Goal: Task Accomplishment & Management: Use online tool/utility

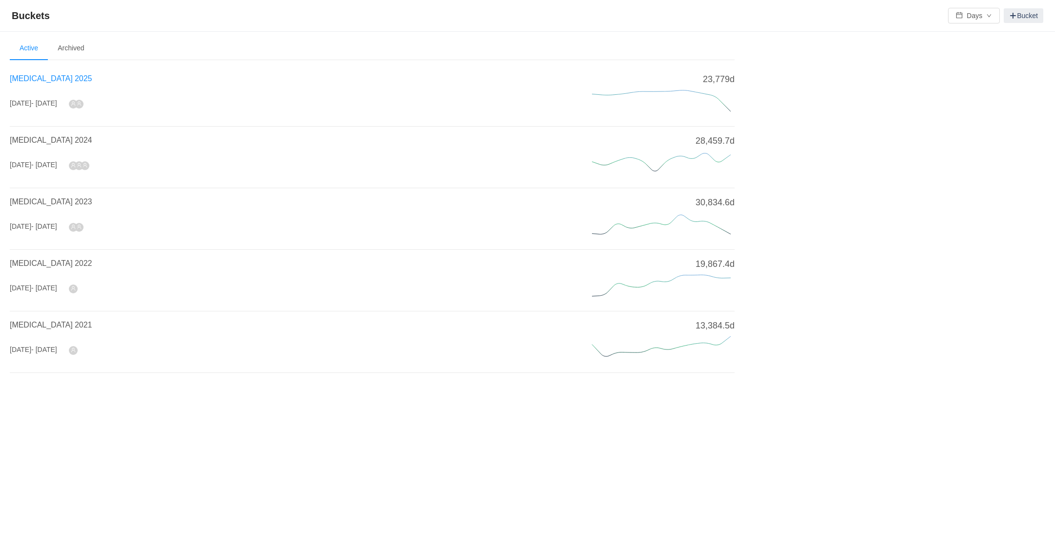
click at [42, 77] on span "[MEDICAL_DATA] 2025" at bounding box center [51, 78] width 82 height 8
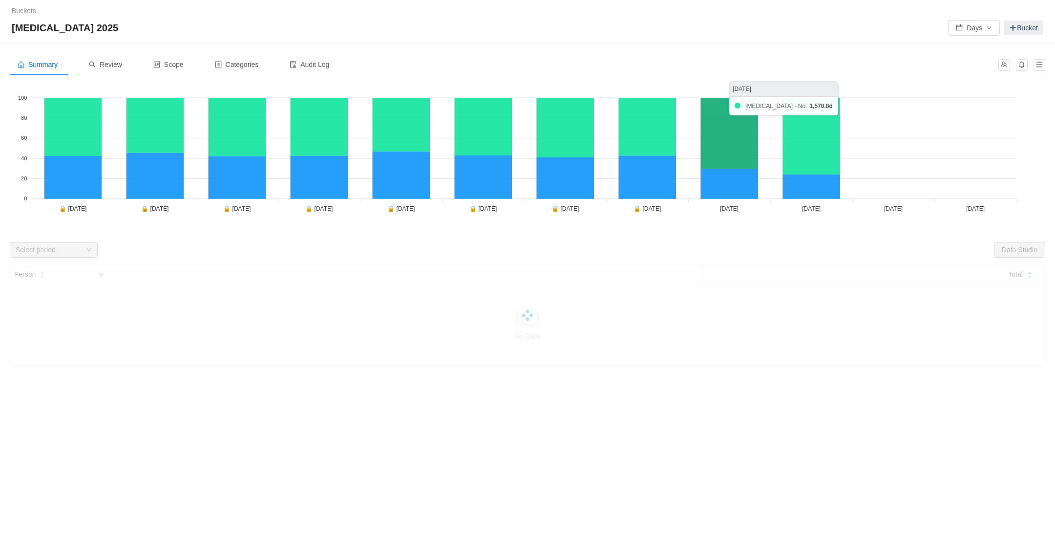
click at [742, 152] on icon at bounding box center [730, 133] width 58 height 71
click at [111, 64] on span "Review" at bounding box center [105, 65] width 33 height 8
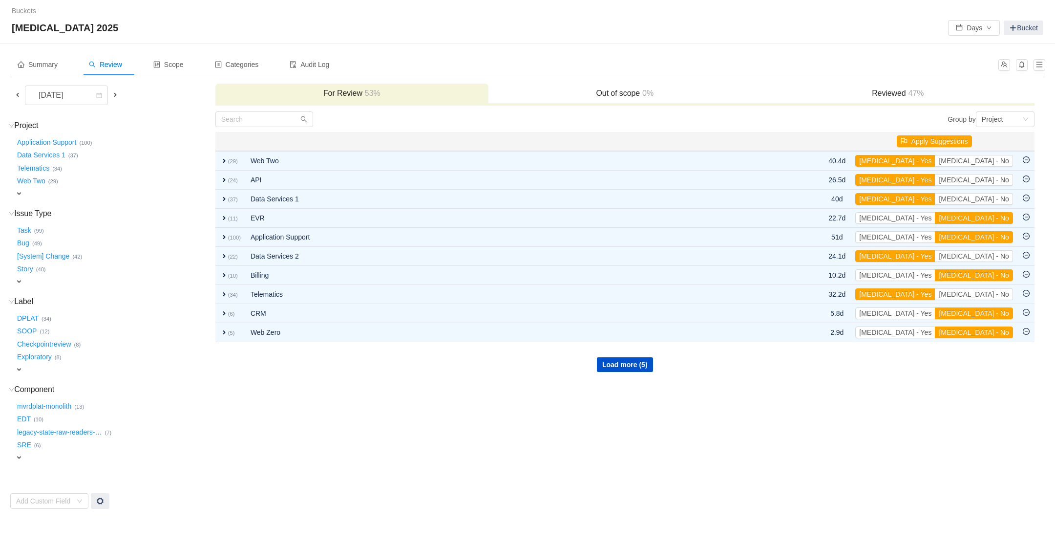
click at [17, 94] on span at bounding box center [18, 95] width 8 height 8
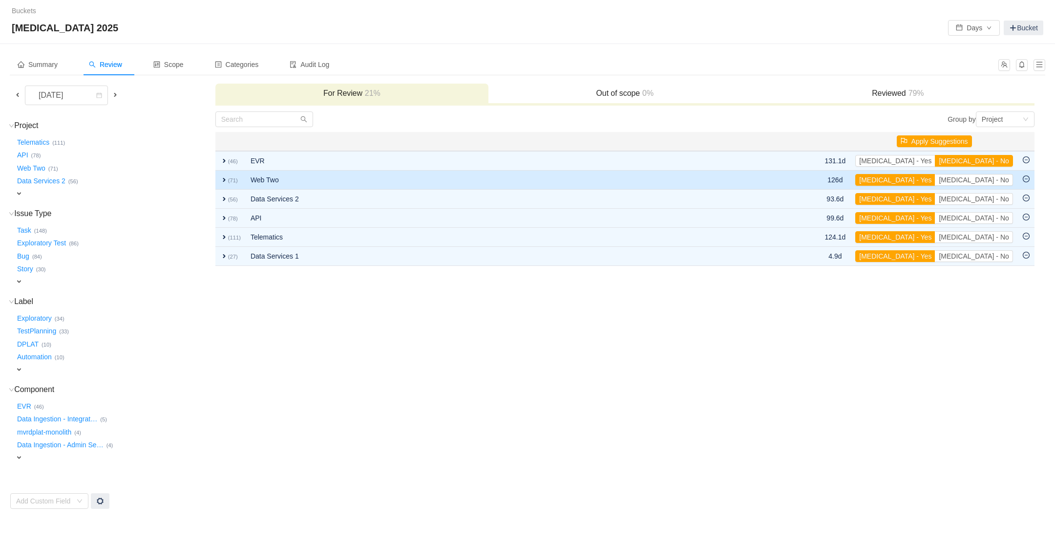
click at [224, 178] on span "expand" at bounding box center [224, 180] width 8 height 8
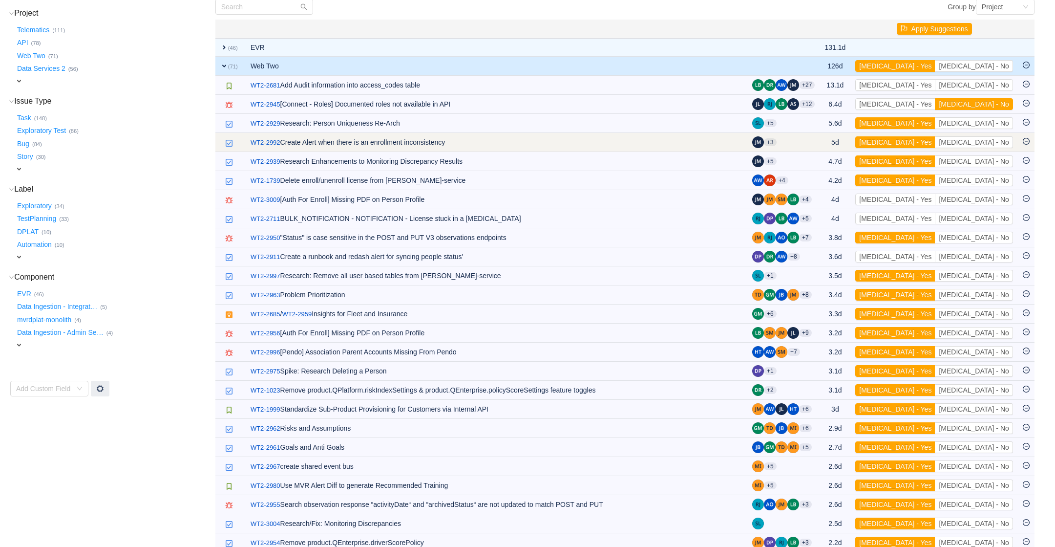
scroll to position [113, 0]
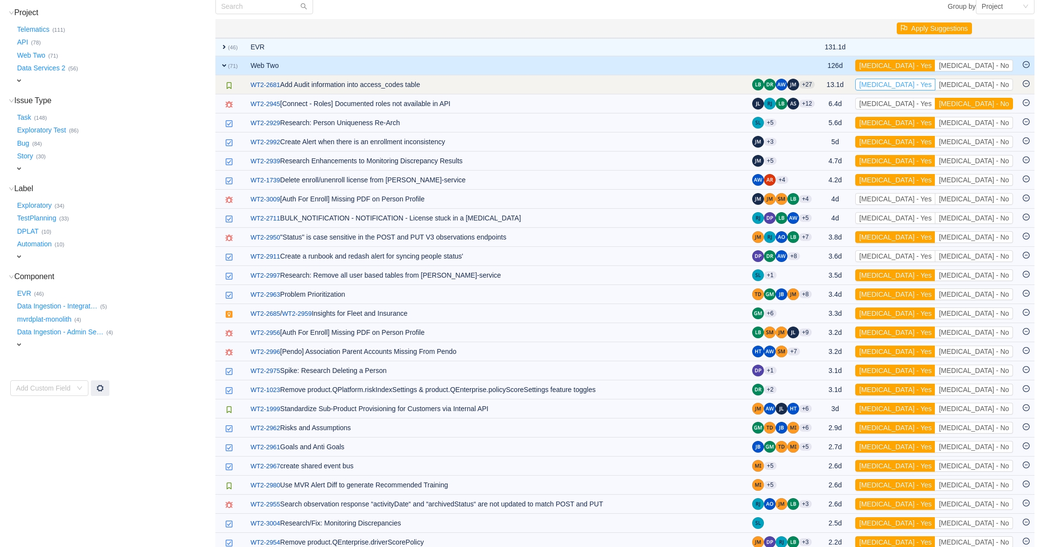
click at [936, 86] on button "[MEDICAL_DATA] - Yes" at bounding box center [896, 85] width 80 height 12
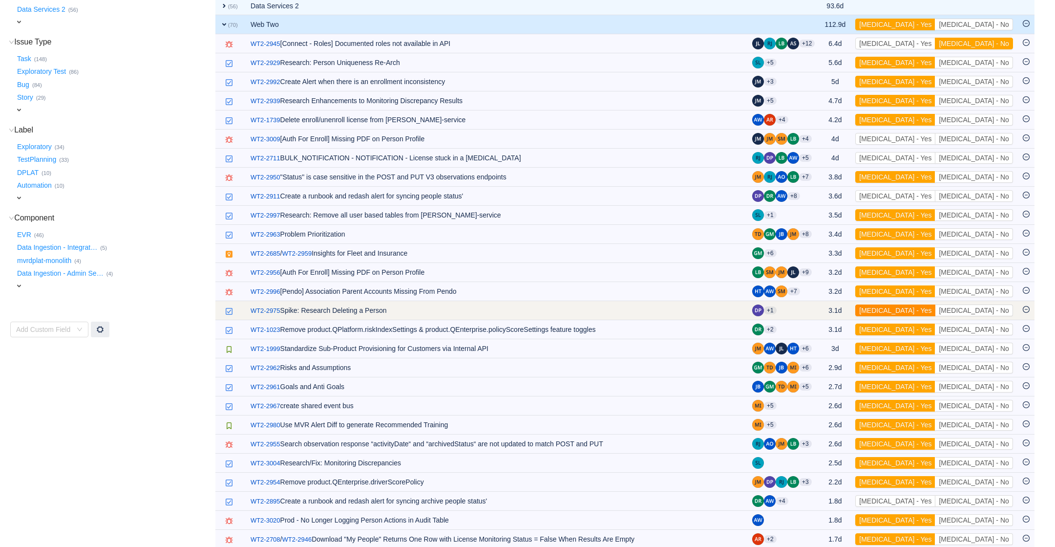
scroll to position [173, 0]
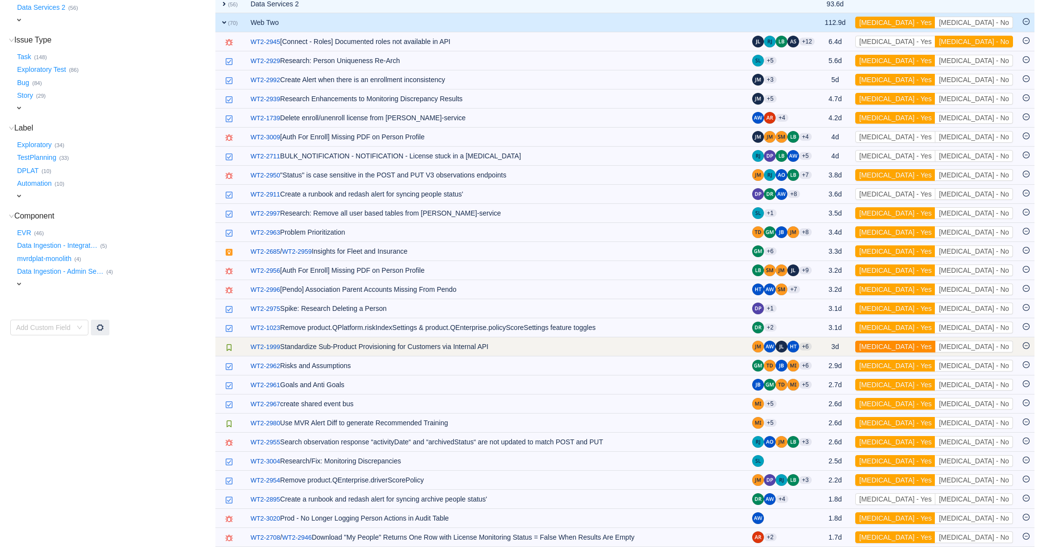
click at [936, 346] on button "[MEDICAL_DATA] - Yes" at bounding box center [896, 347] width 80 height 12
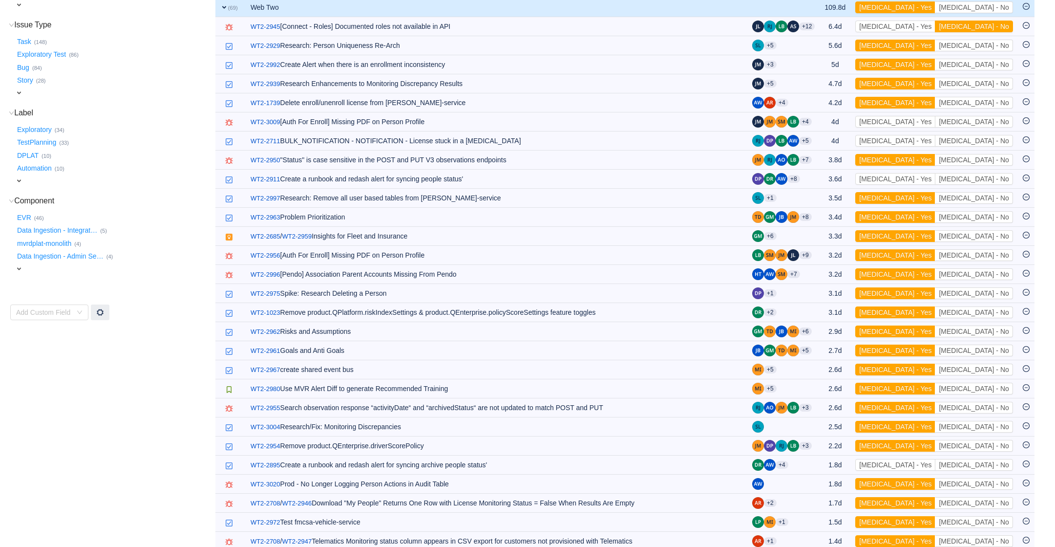
scroll to position [186, 0]
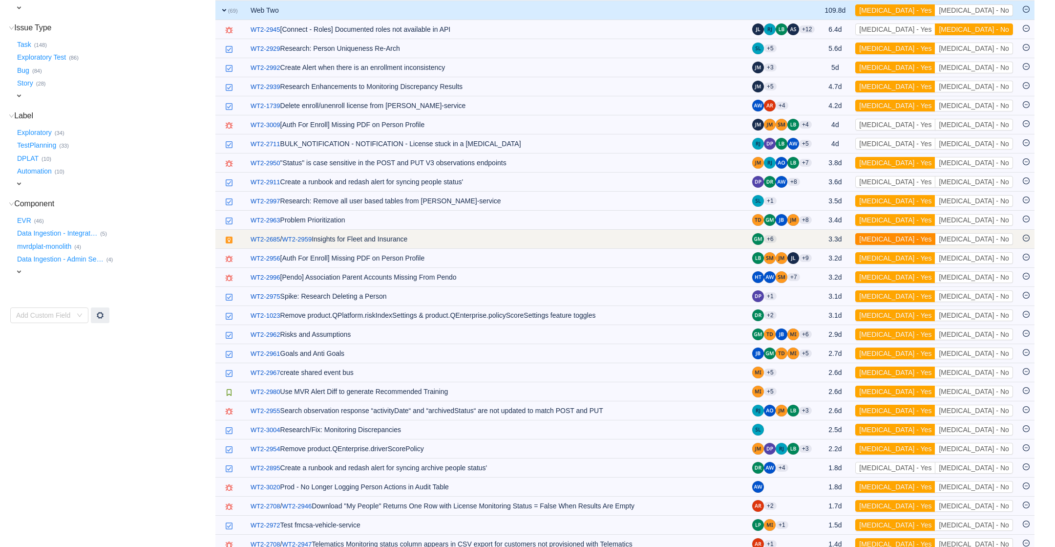
click at [936, 237] on button "[MEDICAL_DATA] - Yes" at bounding box center [896, 239] width 80 height 12
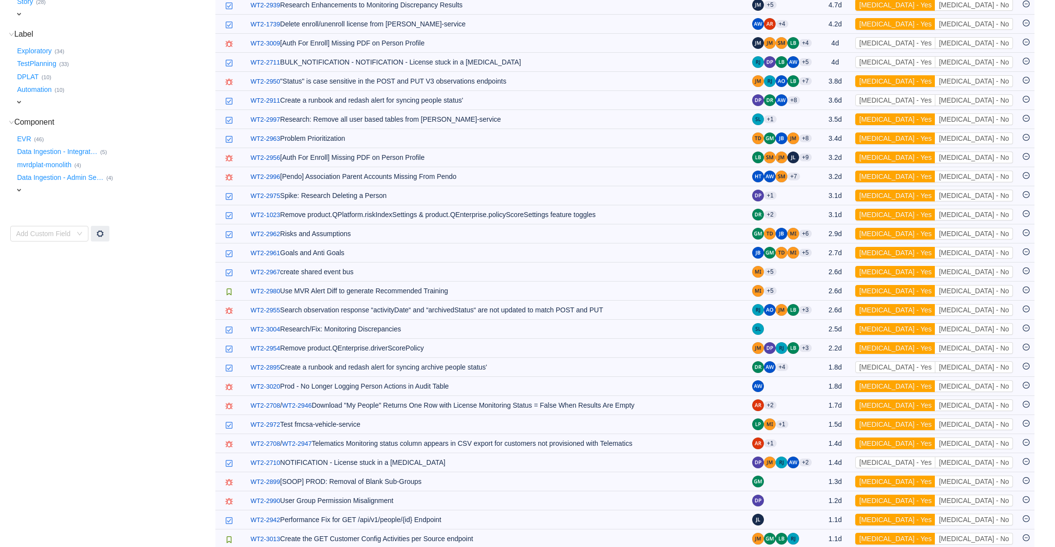
scroll to position [269, 0]
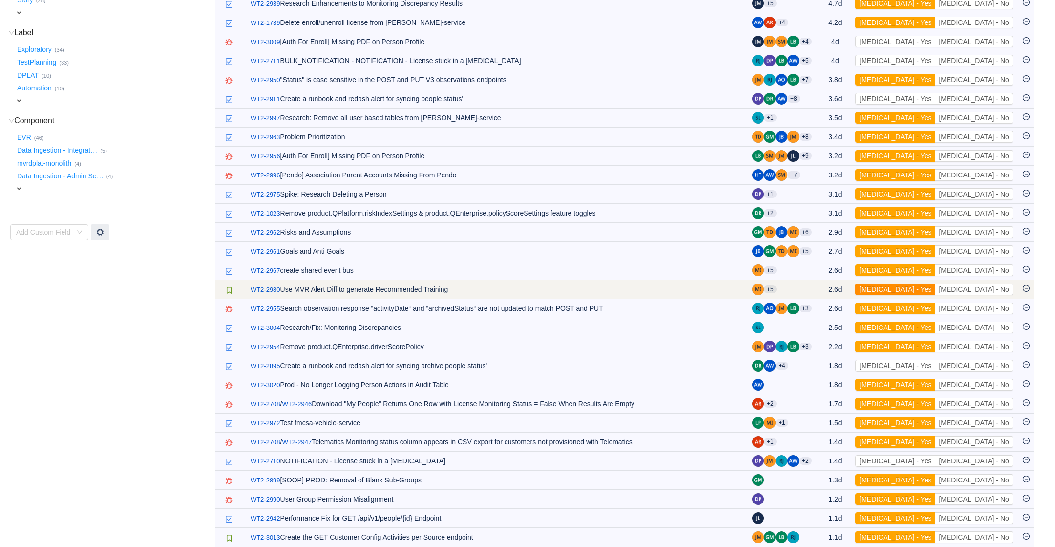
click at [936, 289] on button "[MEDICAL_DATA] - Yes" at bounding box center [896, 289] width 80 height 12
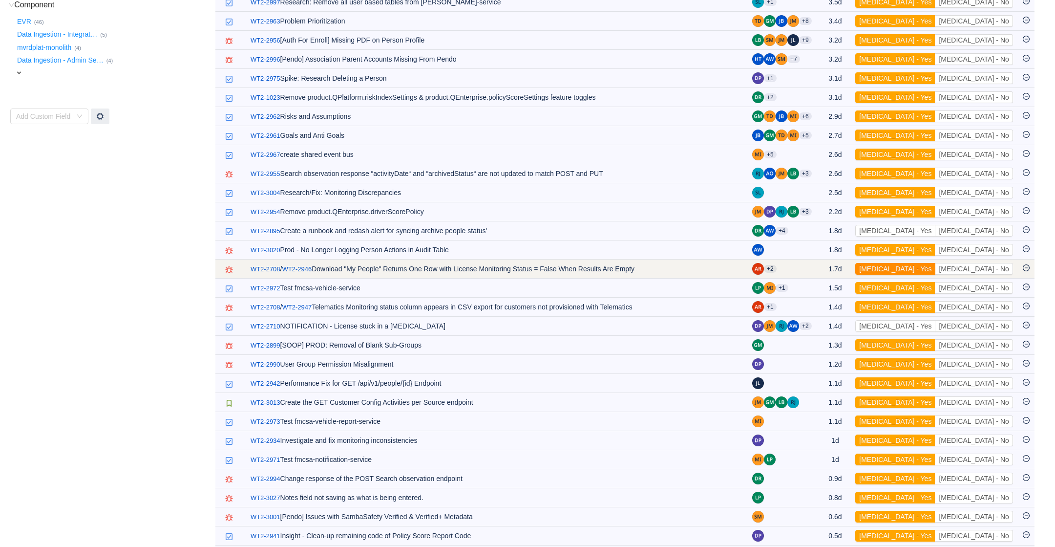
scroll to position [391, 0]
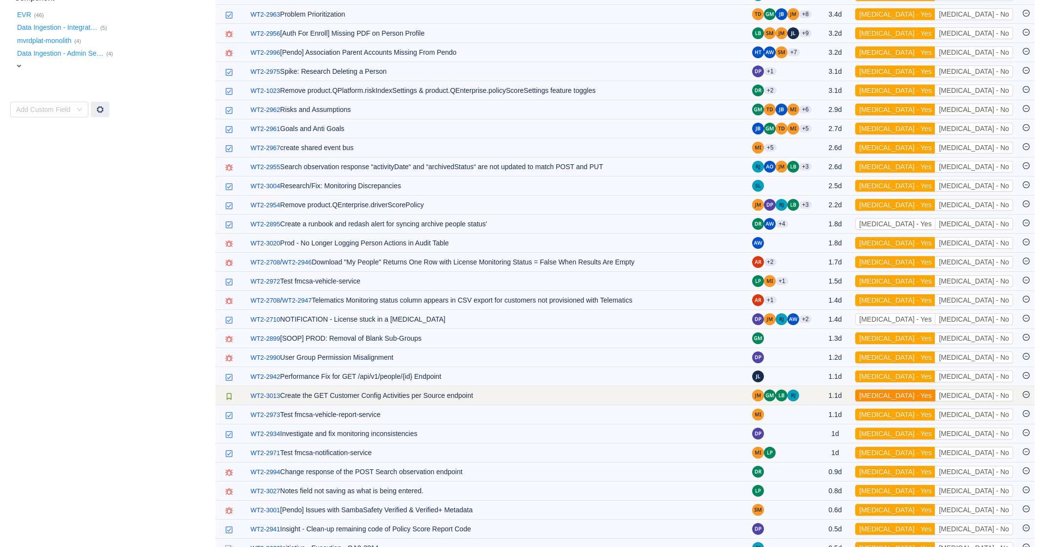
click at [936, 392] on button "[MEDICAL_DATA] - Yes" at bounding box center [896, 395] width 80 height 12
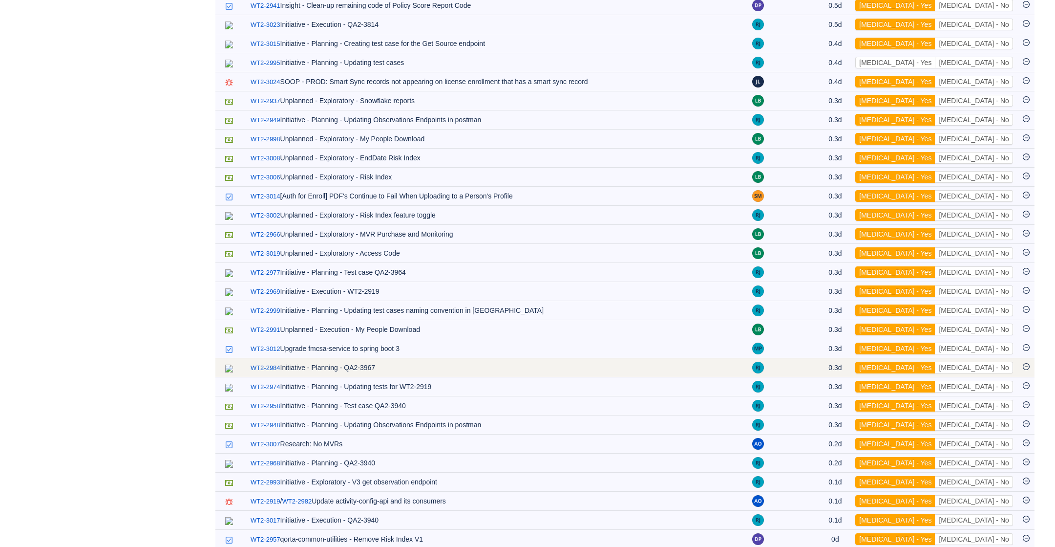
scroll to position [893, 0]
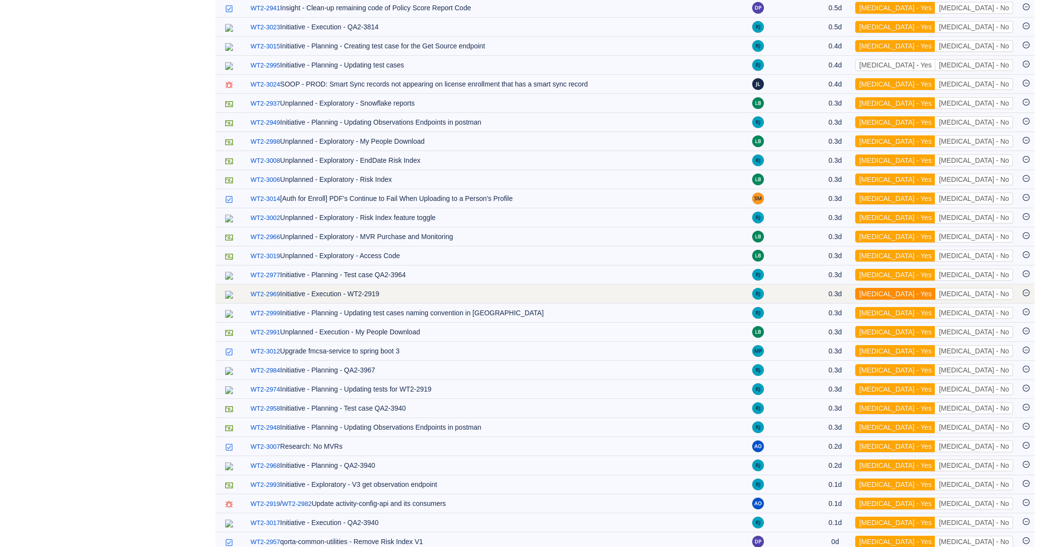
click at [936, 288] on button "[MEDICAL_DATA] - Yes" at bounding box center [896, 294] width 80 height 12
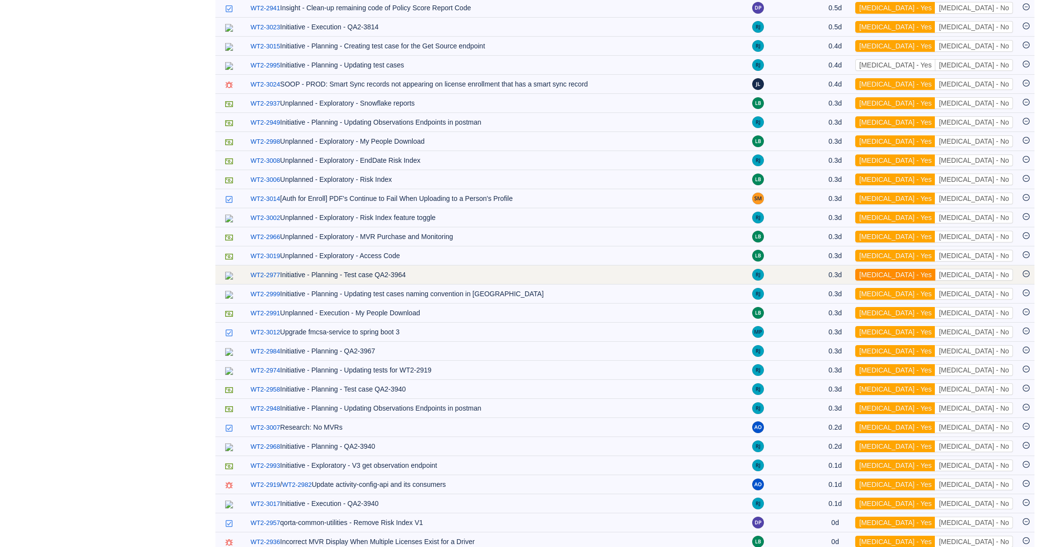
click at [936, 269] on button "[MEDICAL_DATA] - Yes" at bounding box center [896, 275] width 80 height 12
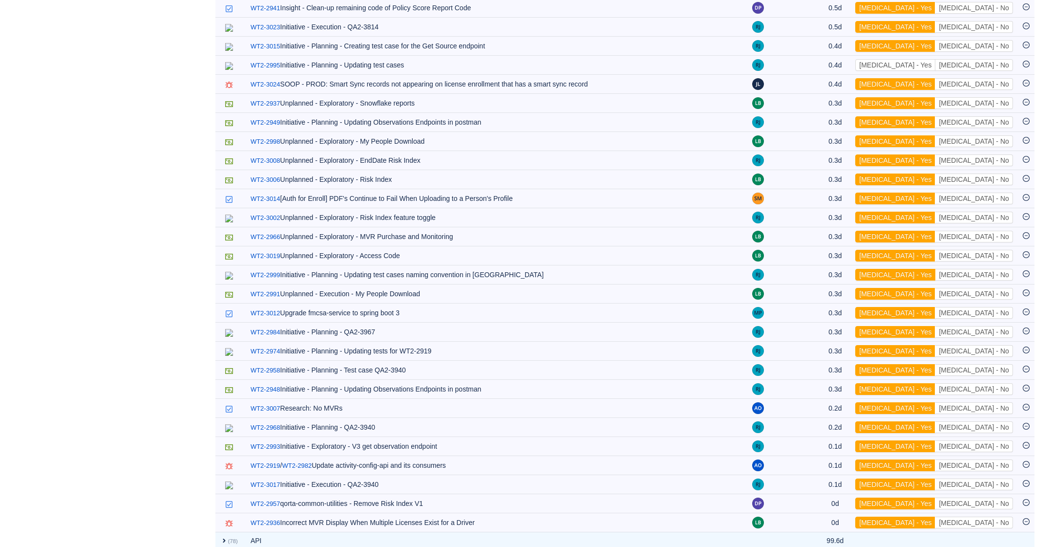
click at [936, 269] on button "[MEDICAL_DATA] - Yes" at bounding box center [896, 275] width 80 height 12
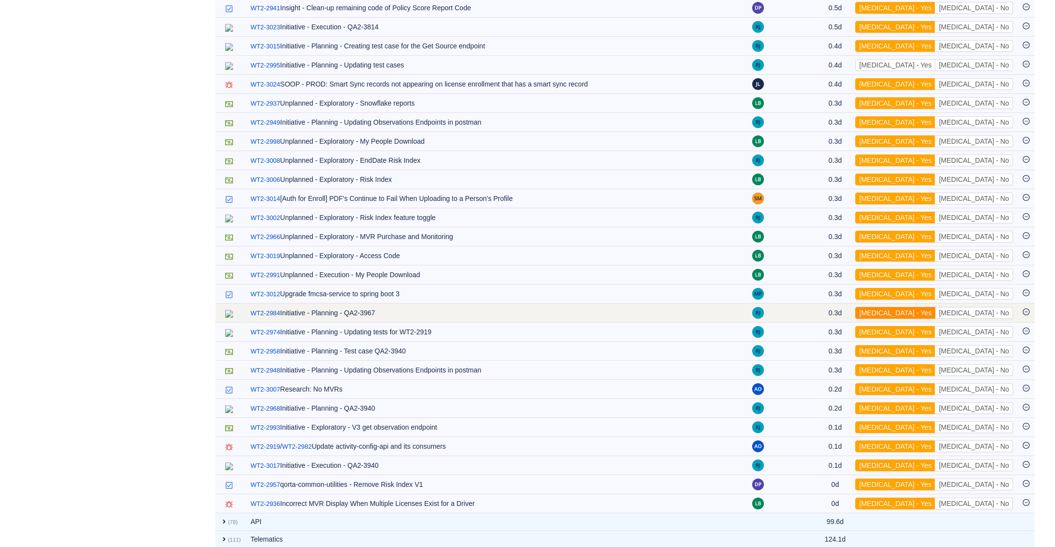
click at [936, 307] on button "[MEDICAL_DATA] - Yes" at bounding box center [896, 313] width 80 height 12
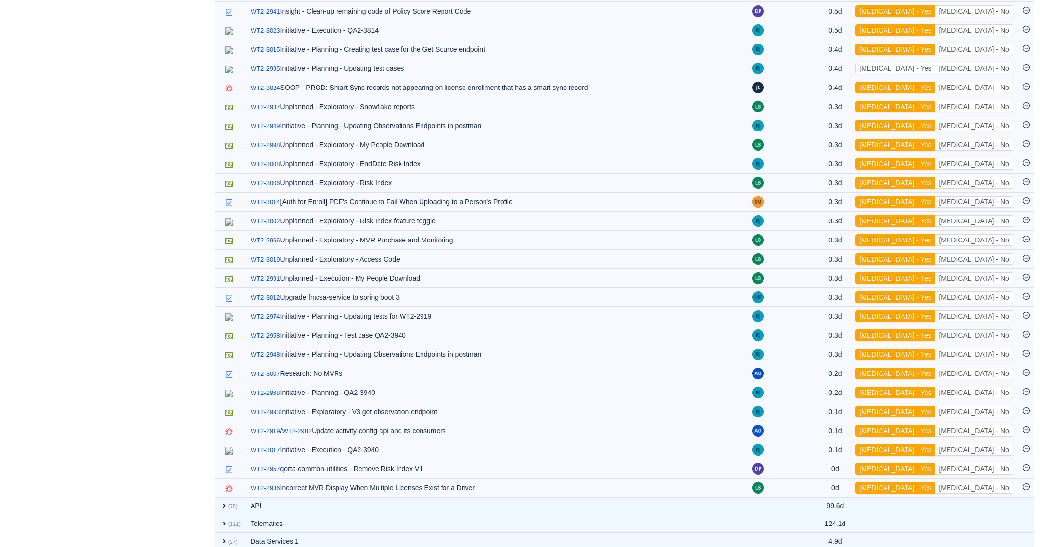
click at [936, 310] on button "[MEDICAL_DATA] - Yes" at bounding box center [896, 316] width 80 height 12
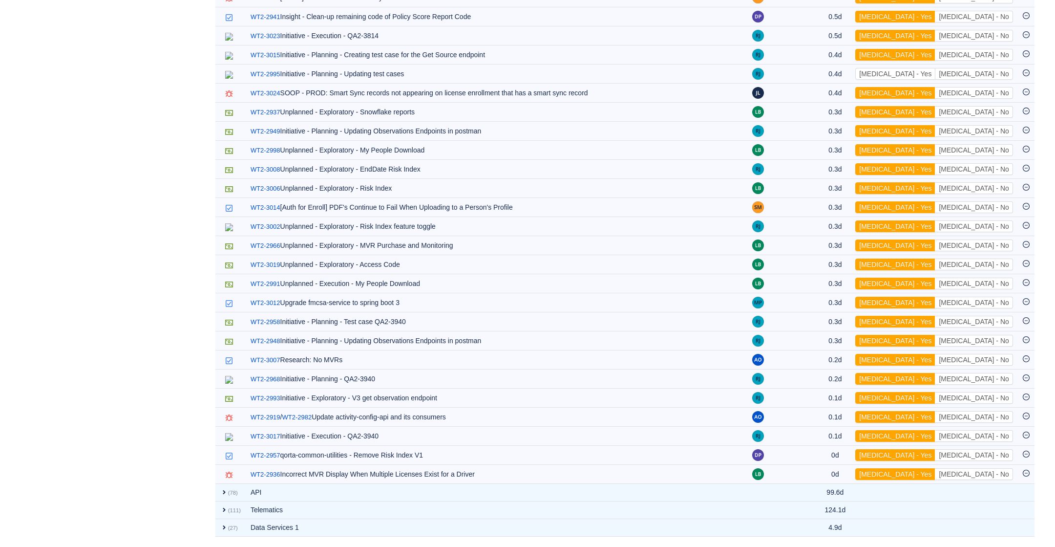
scroll to position [871, 0]
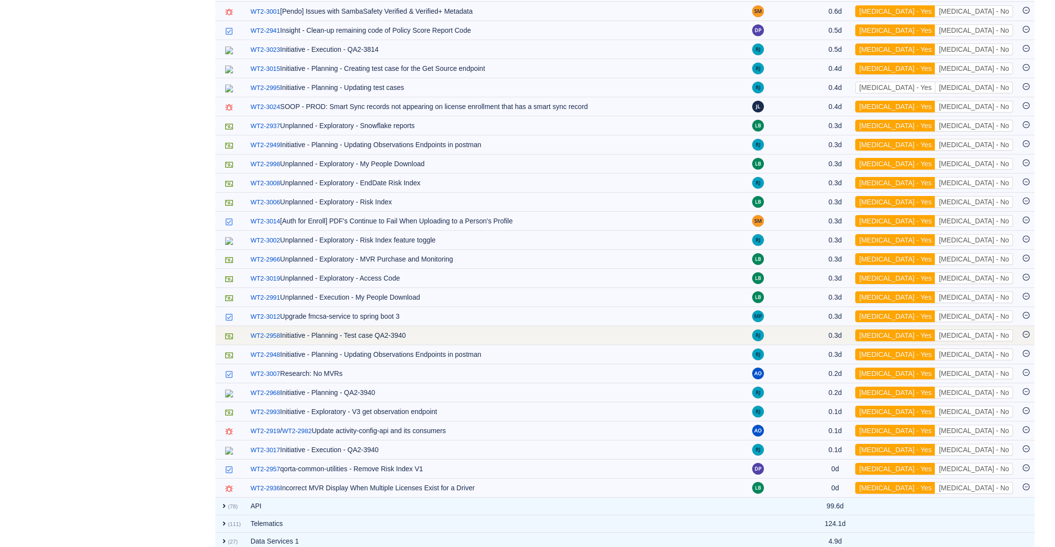
click at [947, 326] on td "[MEDICAL_DATA] - Yes [MEDICAL_DATA] - No Out of scope" at bounding box center [935, 335] width 168 height 19
click at [936, 329] on button "[MEDICAL_DATA] - Yes" at bounding box center [896, 335] width 80 height 12
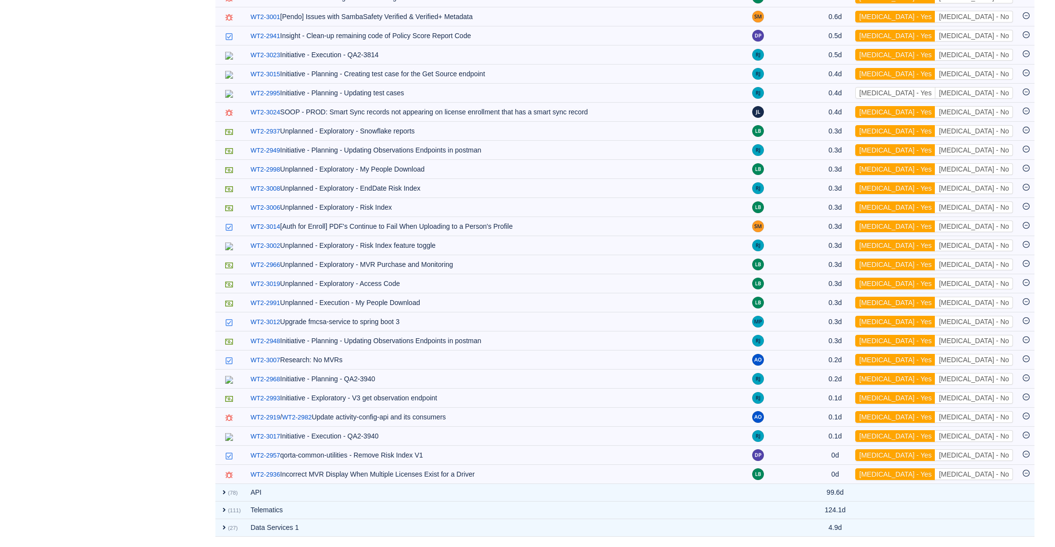
scroll to position [852, 0]
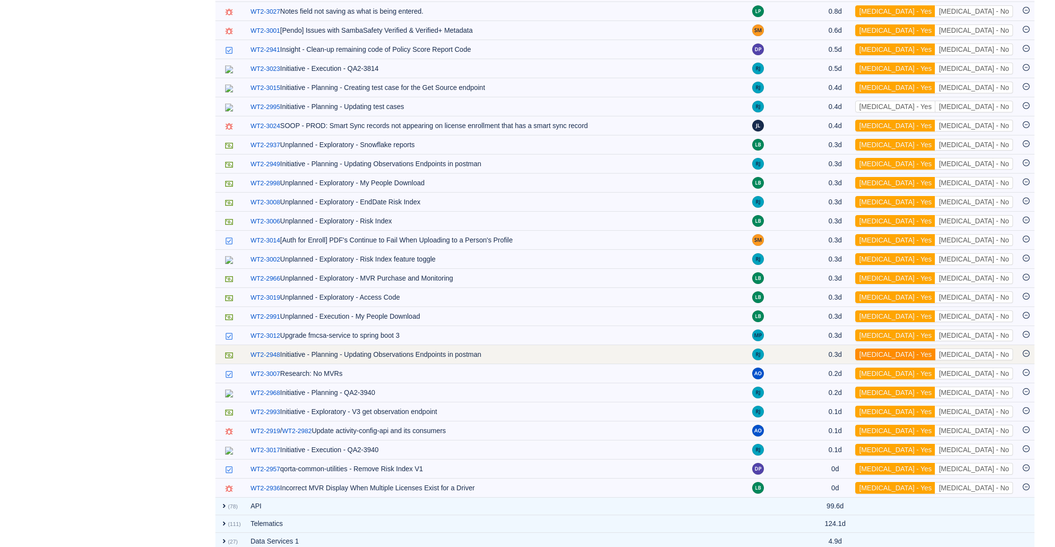
click at [936, 348] on button "[MEDICAL_DATA] - Yes" at bounding box center [896, 354] width 80 height 12
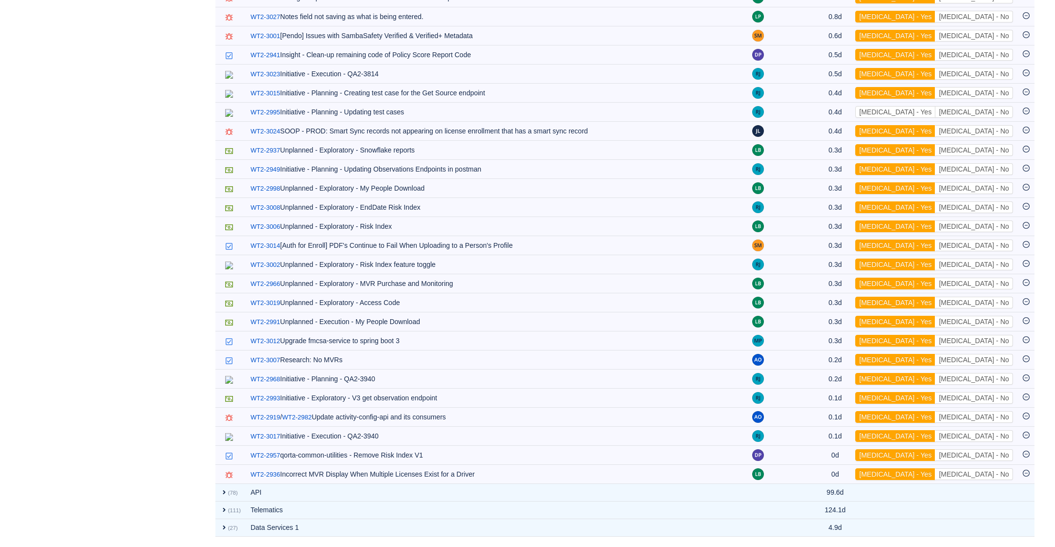
scroll to position [833, 0]
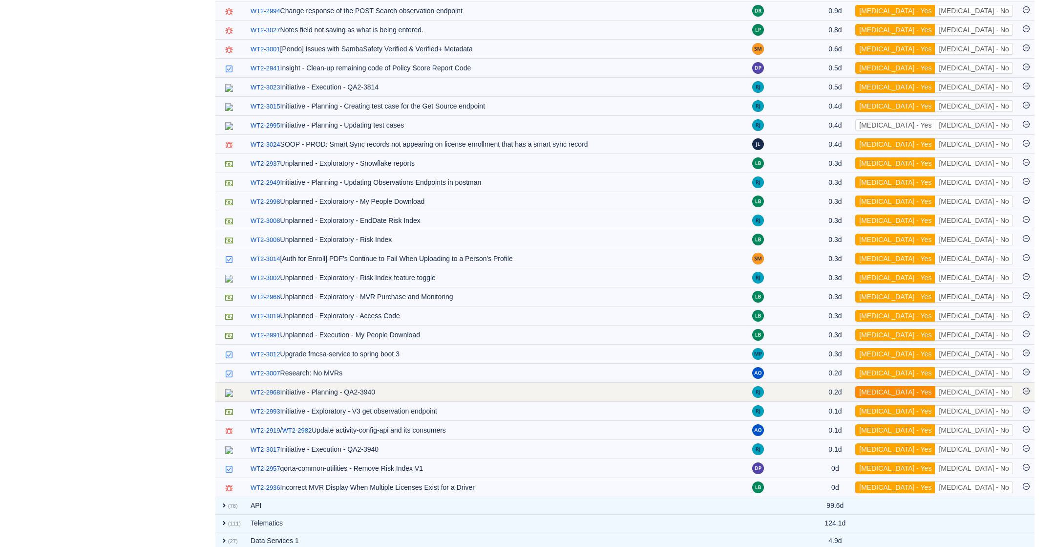
click at [936, 386] on button "[MEDICAL_DATA] - Yes" at bounding box center [896, 392] width 80 height 12
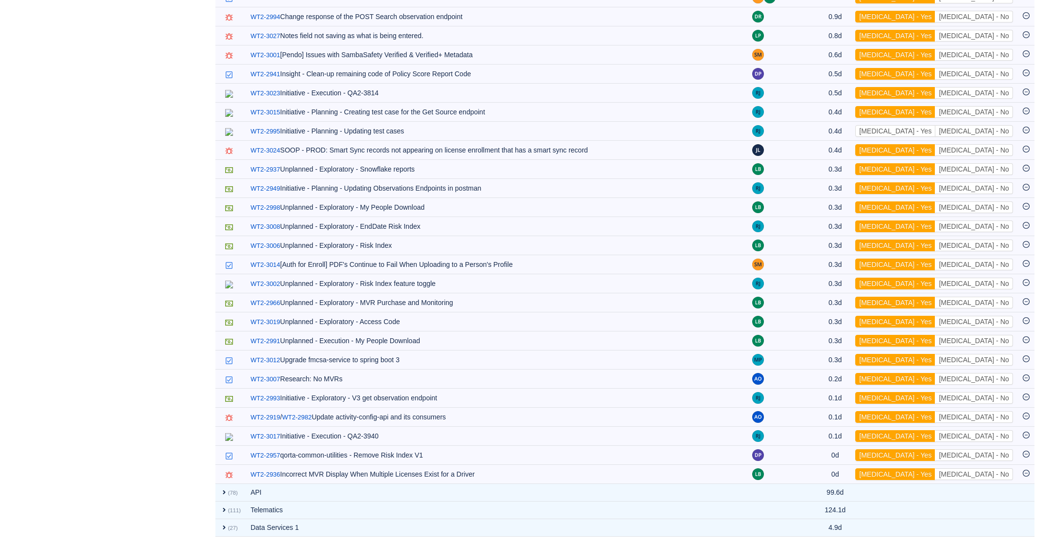
scroll to position [814, 0]
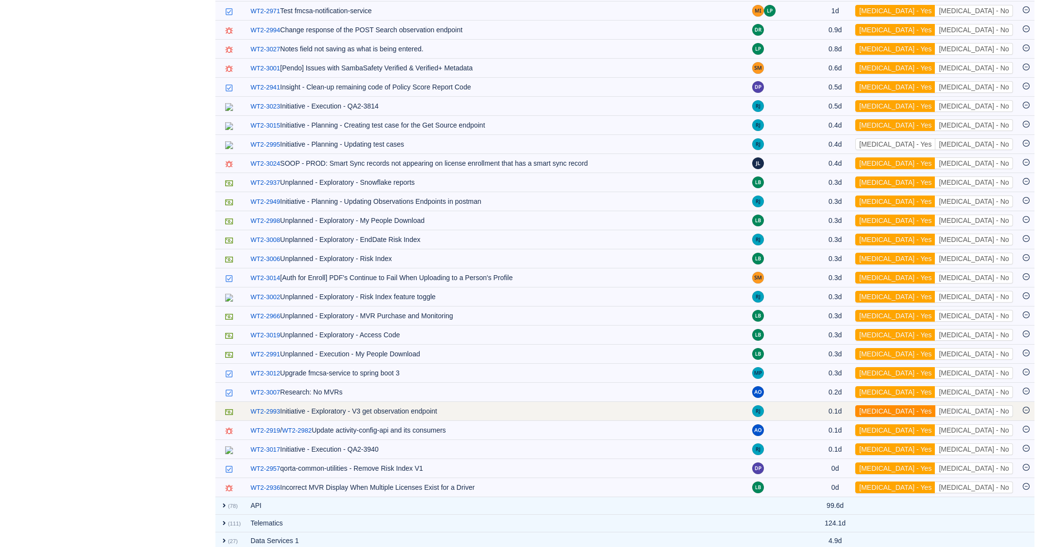
click at [936, 405] on button "[MEDICAL_DATA] - Yes" at bounding box center [896, 411] width 80 height 12
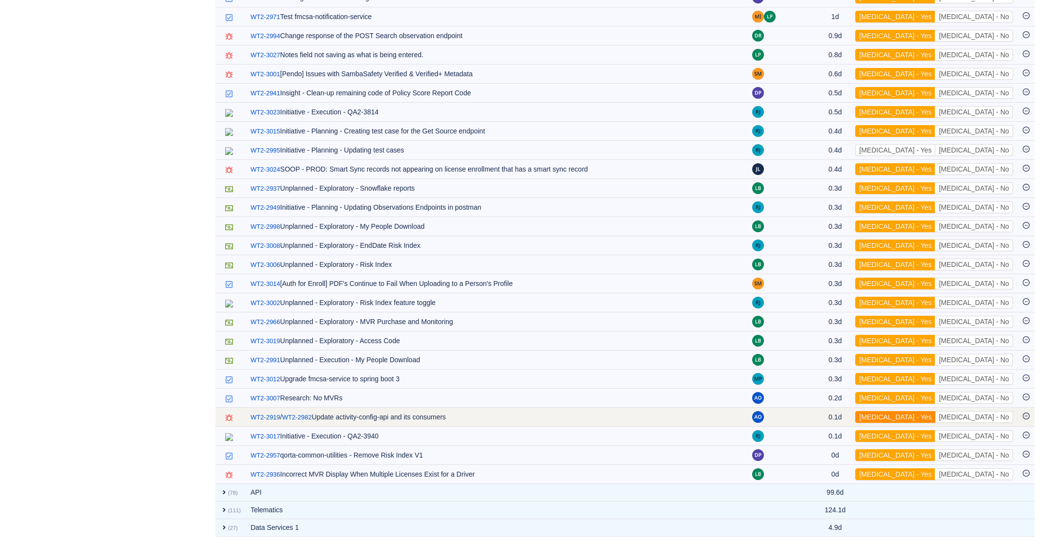
scroll to position [795, 0]
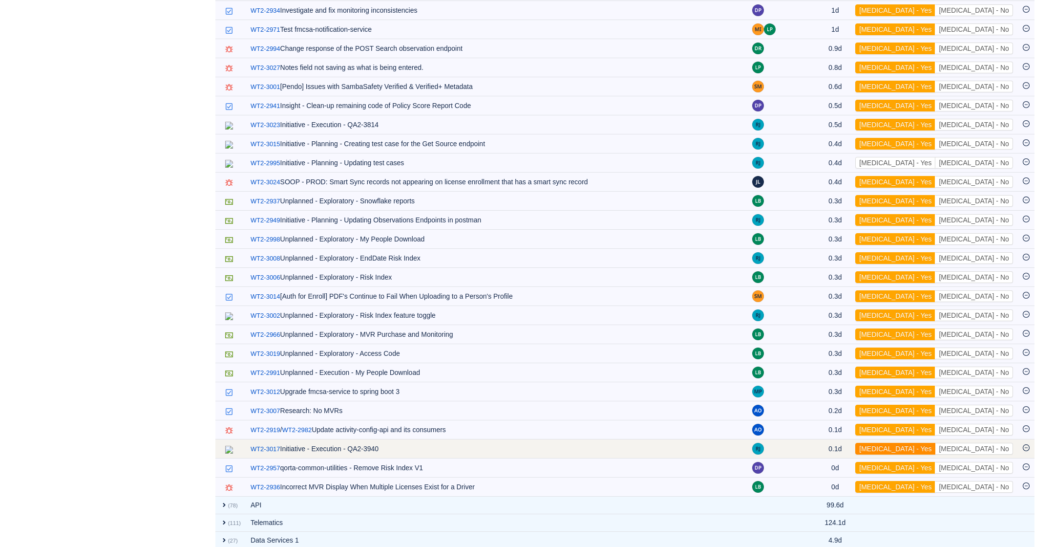
click at [936, 443] on button "[MEDICAL_DATA] - Yes" at bounding box center [896, 449] width 80 height 12
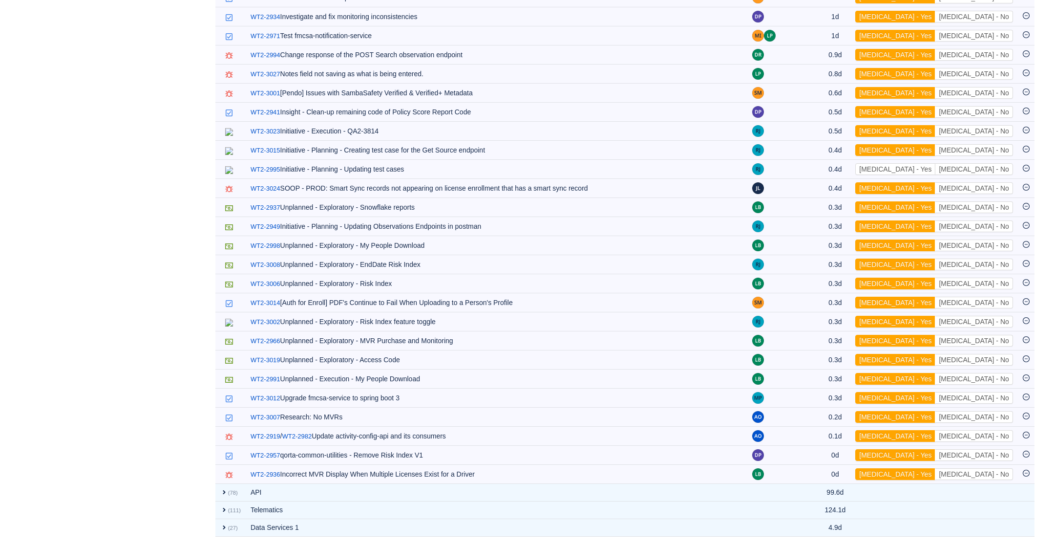
scroll to position [776, 0]
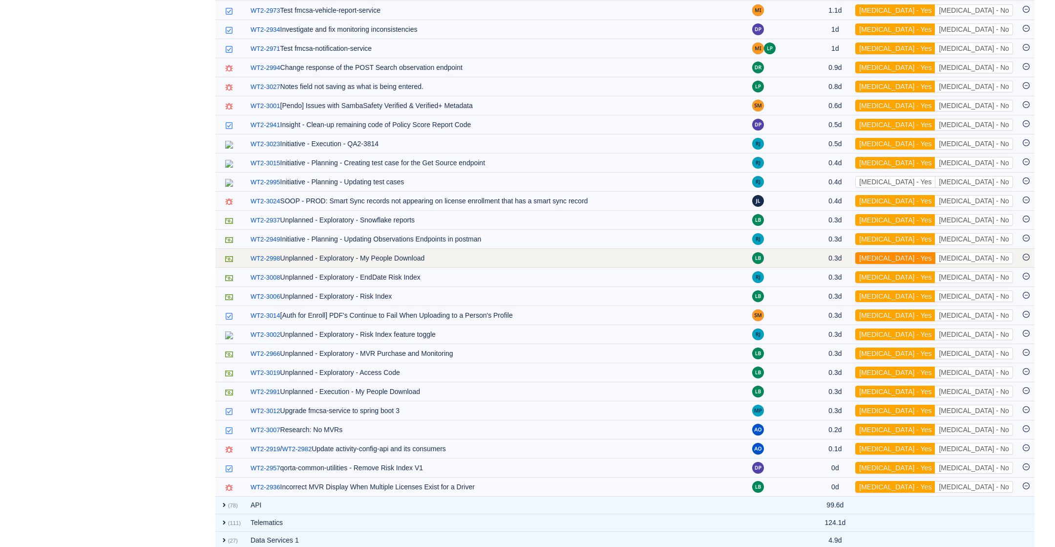
click at [936, 252] on button "[MEDICAL_DATA] - Yes" at bounding box center [896, 258] width 80 height 12
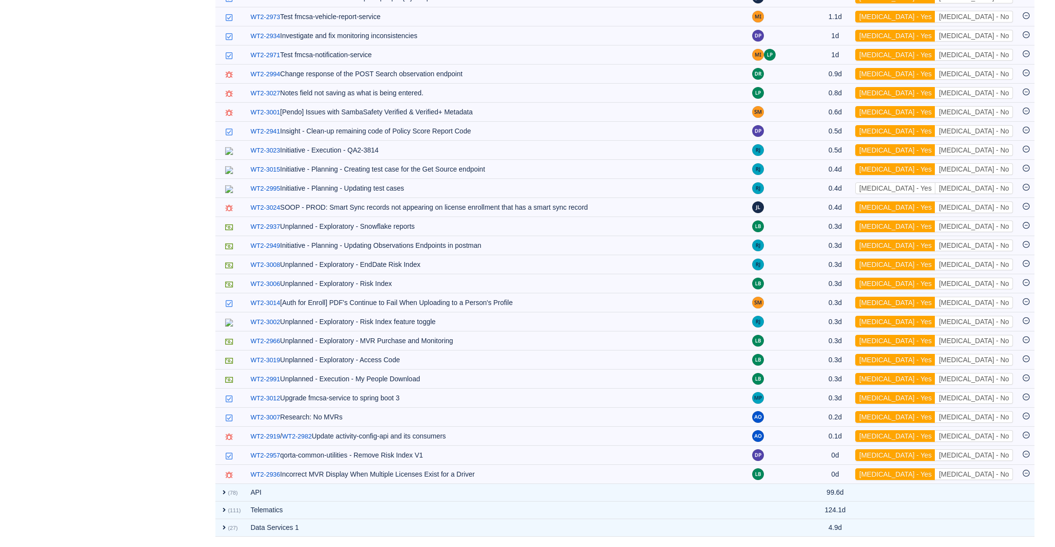
scroll to position [757, 0]
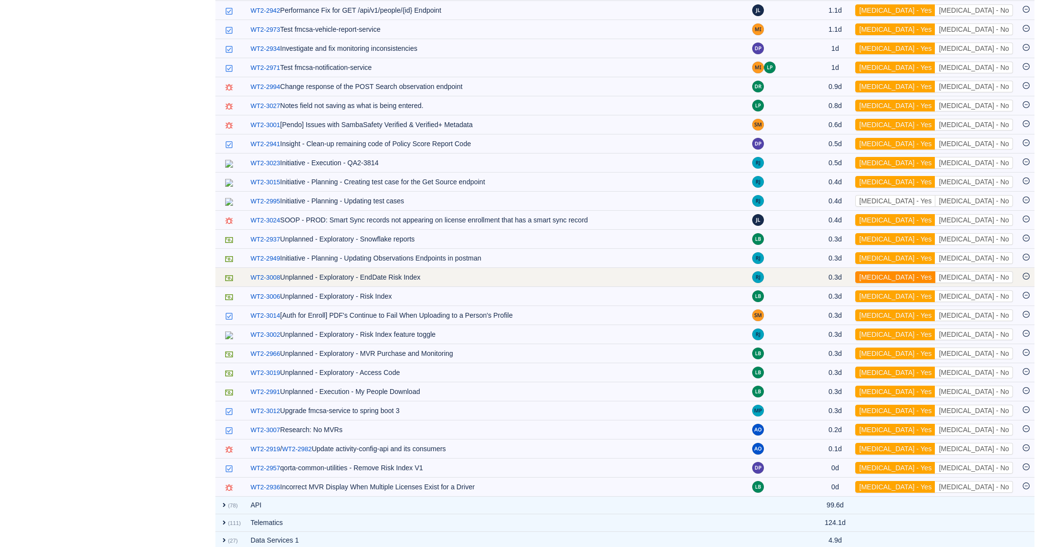
click at [936, 271] on button "[MEDICAL_DATA] - Yes" at bounding box center [896, 277] width 80 height 12
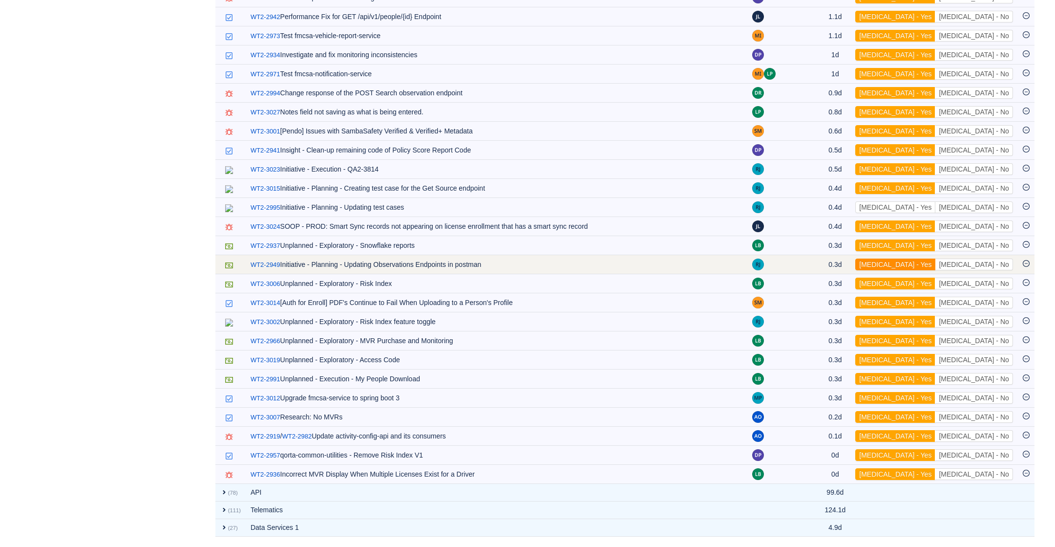
scroll to position [739, 0]
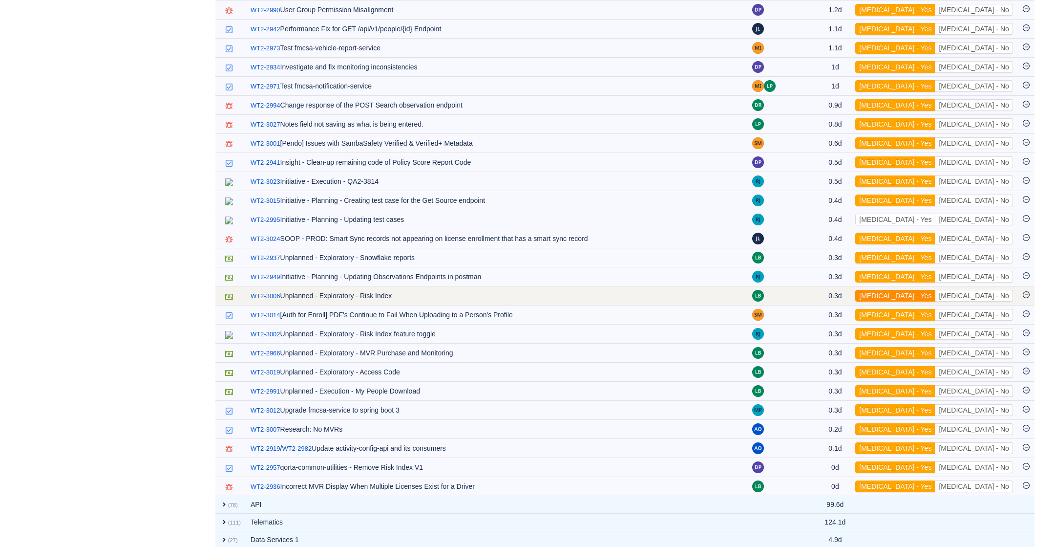
click at [936, 290] on button "[MEDICAL_DATA] - Yes" at bounding box center [896, 296] width 80 height 12
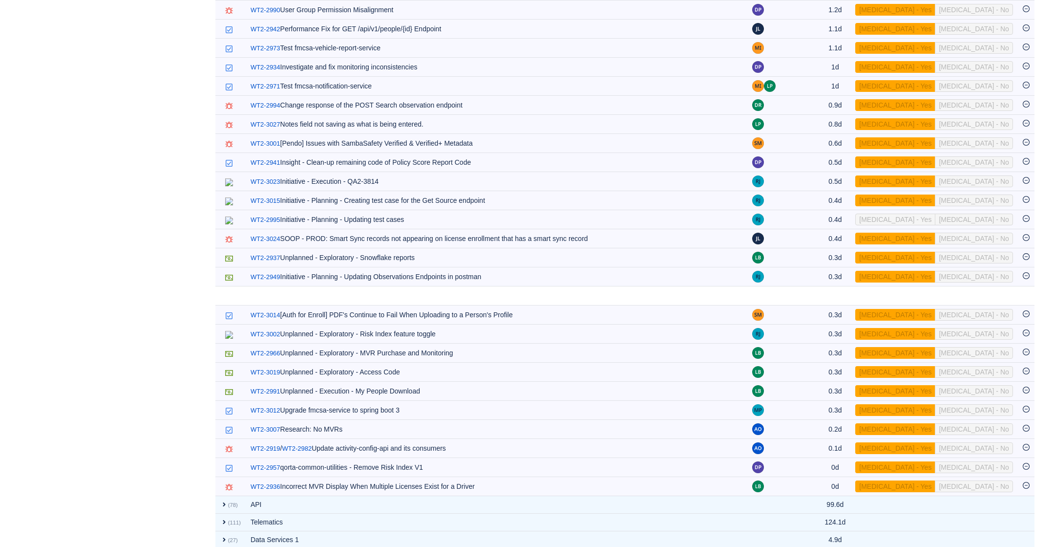
scroll to position [720, 0]
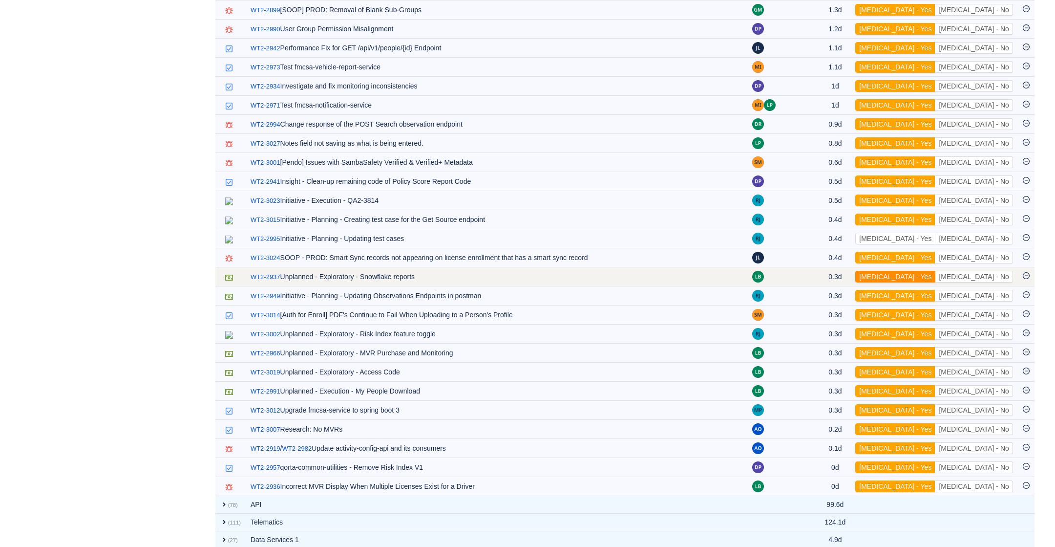
click at [936, 271] on button "[MEDICAL_DATA] - Yes" at bounding box center [896, 277] width 80 height 12
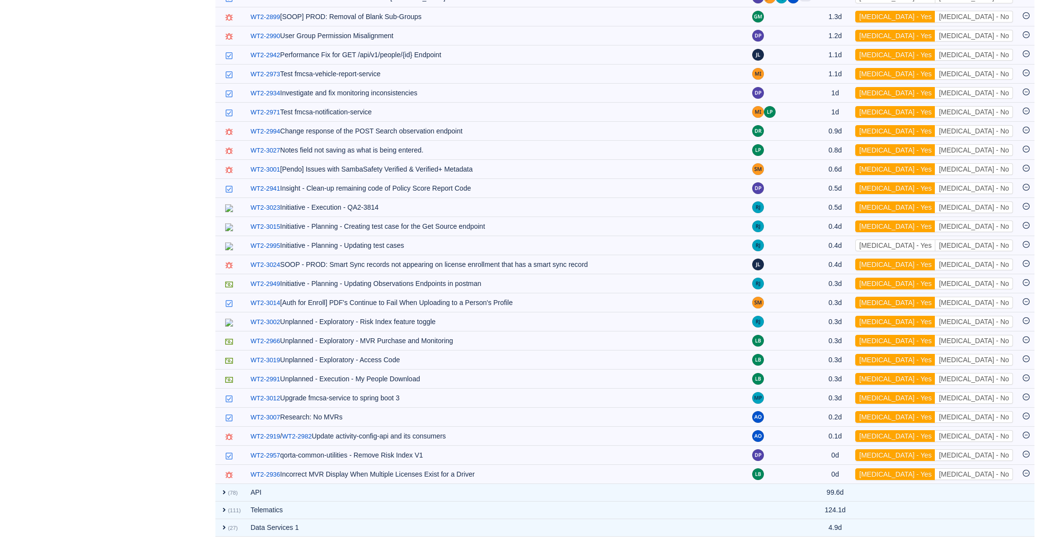
scroll to position [701, 0]
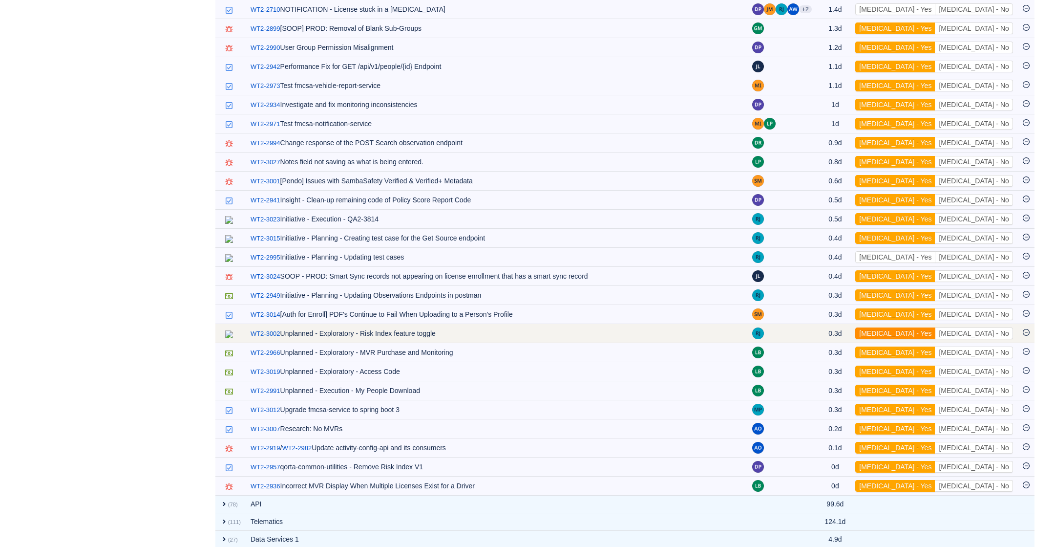
click at [936, 327] on button "[MEDICAL_DATA] - Yes" at bounding box center [896, 333] width 80 height 12
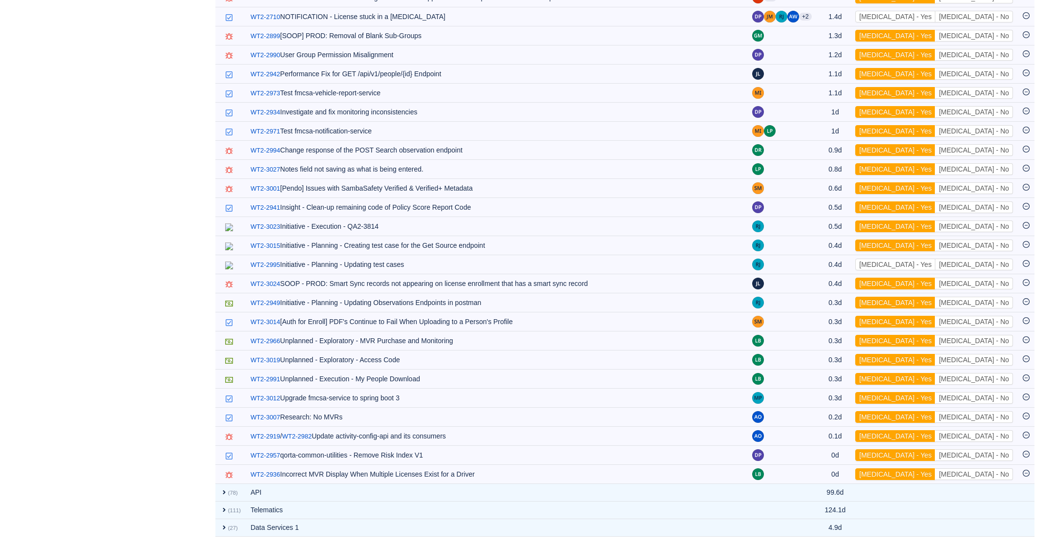
scroll to position [682, 0]
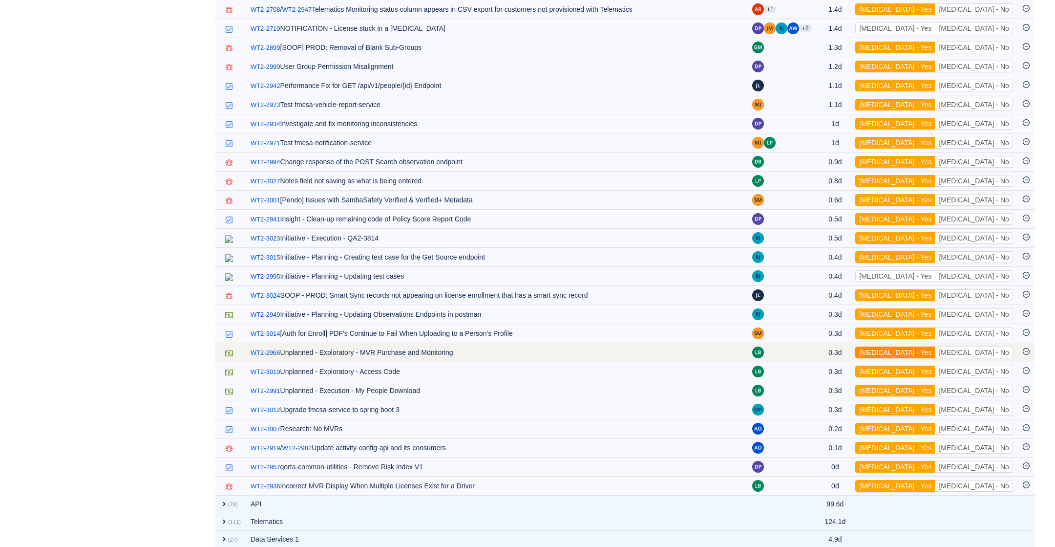
click at [936, 346] on button "[MEDICAL_DATA] - Yes" at bounding box center [896, 352] width 80 height 12
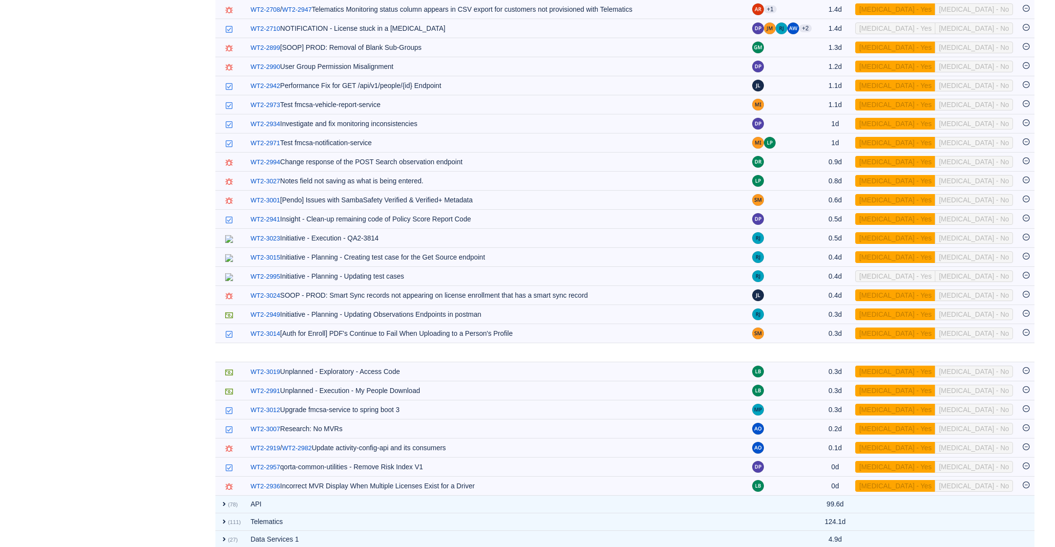
scroll to position [663, 0]
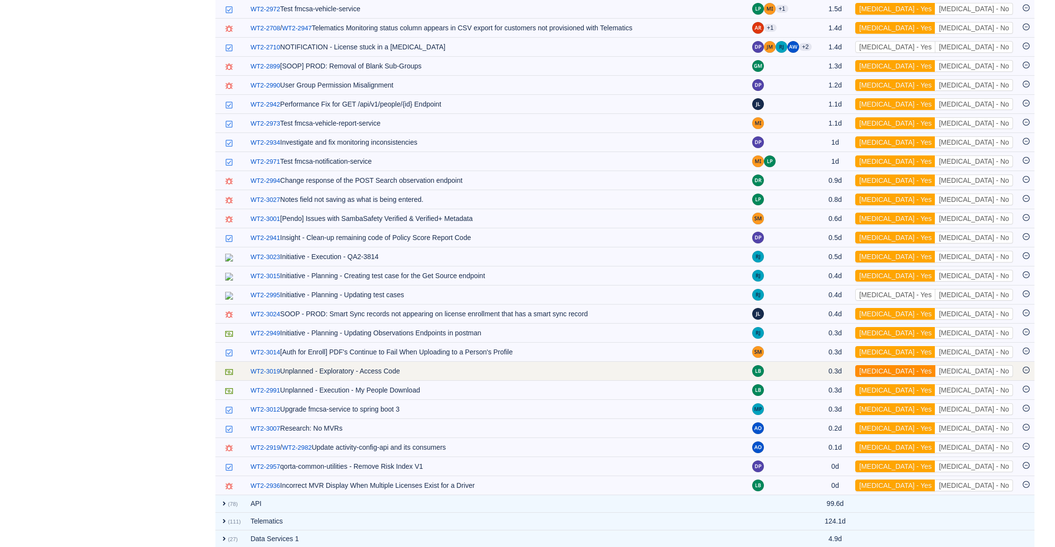
click at [936, 365] on button "[MEDICAL_DATA] - Yes" at bounding box center [896, 371] width 80 height 12
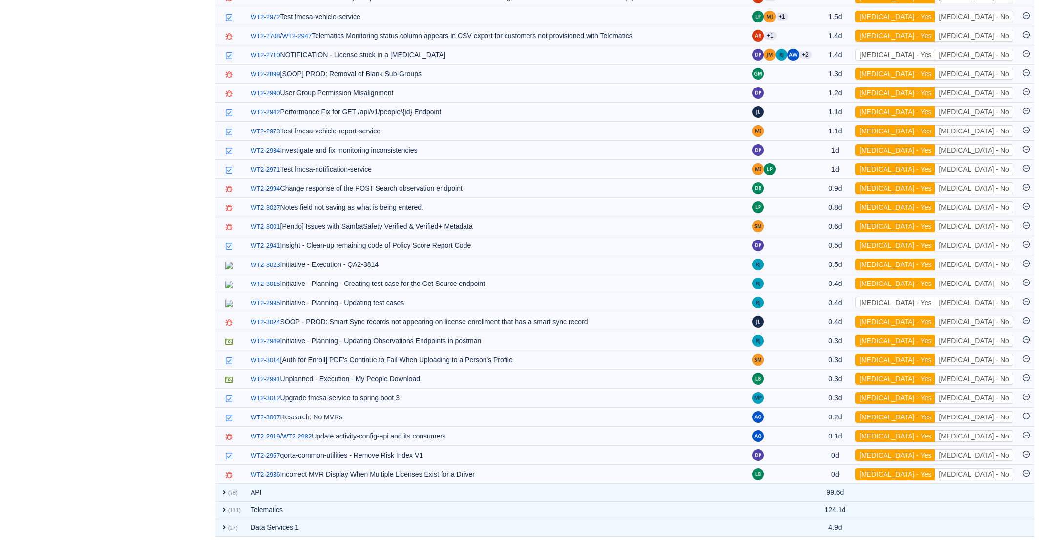
scroll to position [644, 0]
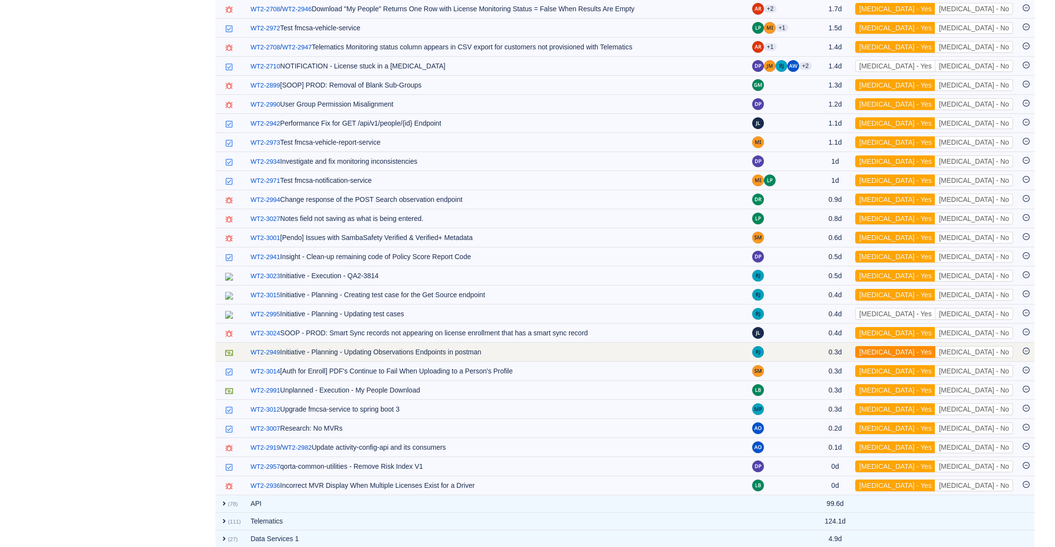
click at [936, 346] on button "[MEDICAL_DATA] - Yes" at bounding box center [896, 352] width 80 height 12
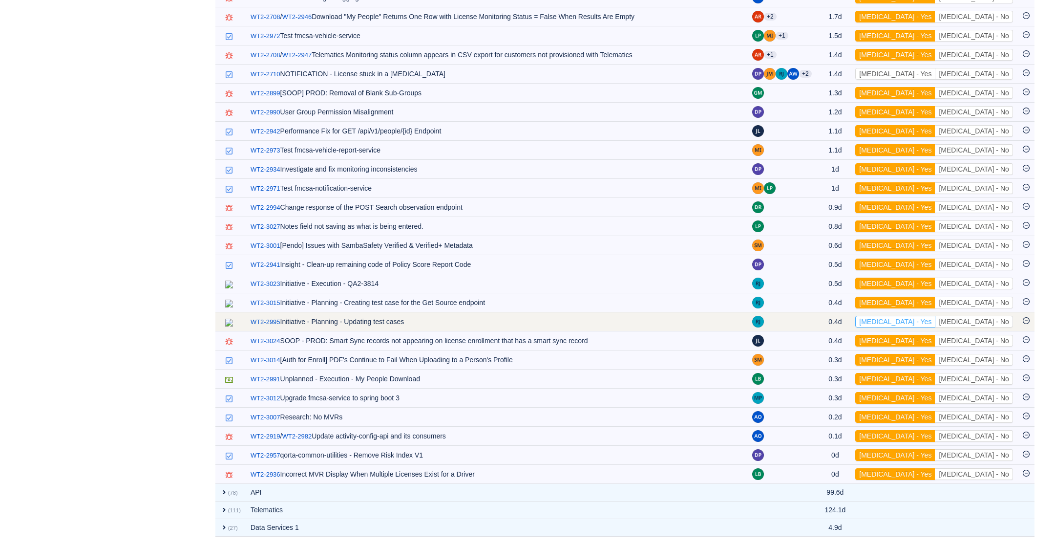
scroll to position [625, 0]
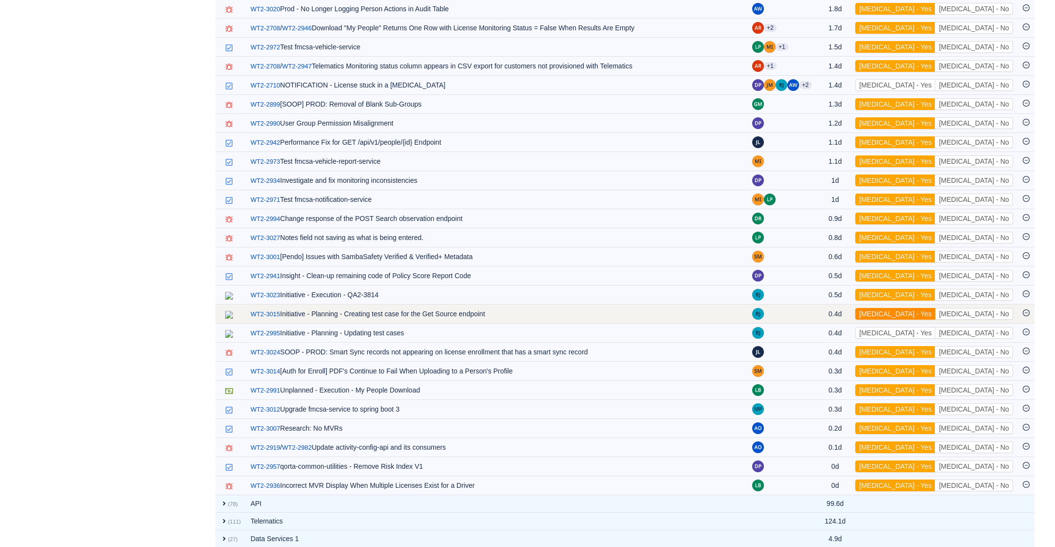
click at [932, 308] on button "[MEDICAL_DATA] - Yes" at bounding box center [896, 314] width 80 height 12
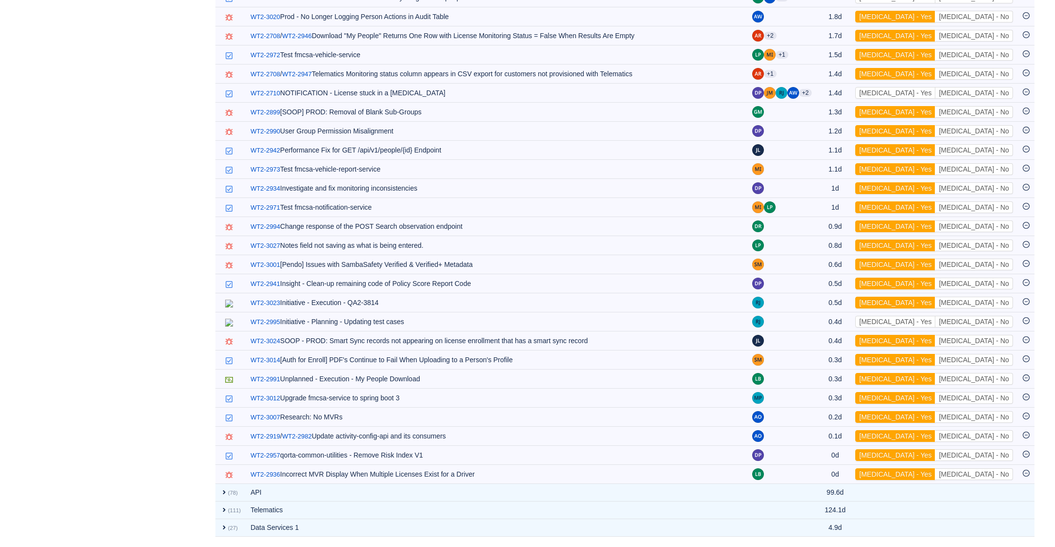
scroll to position [606, 0]
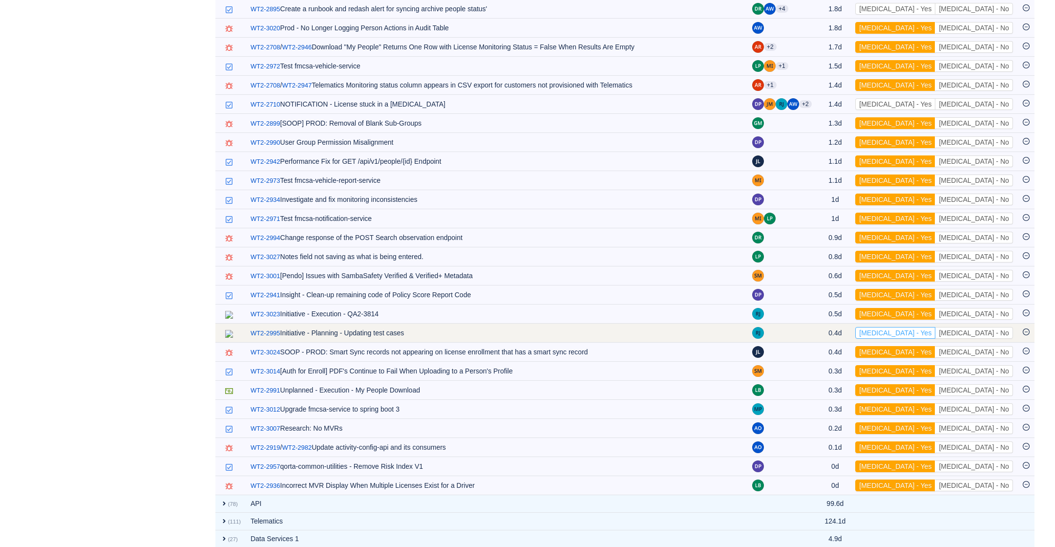
click at [931, 327] on button "[MEDICAL_DATA] - Yes" at bounding box center [896, 333] width 80 height 12
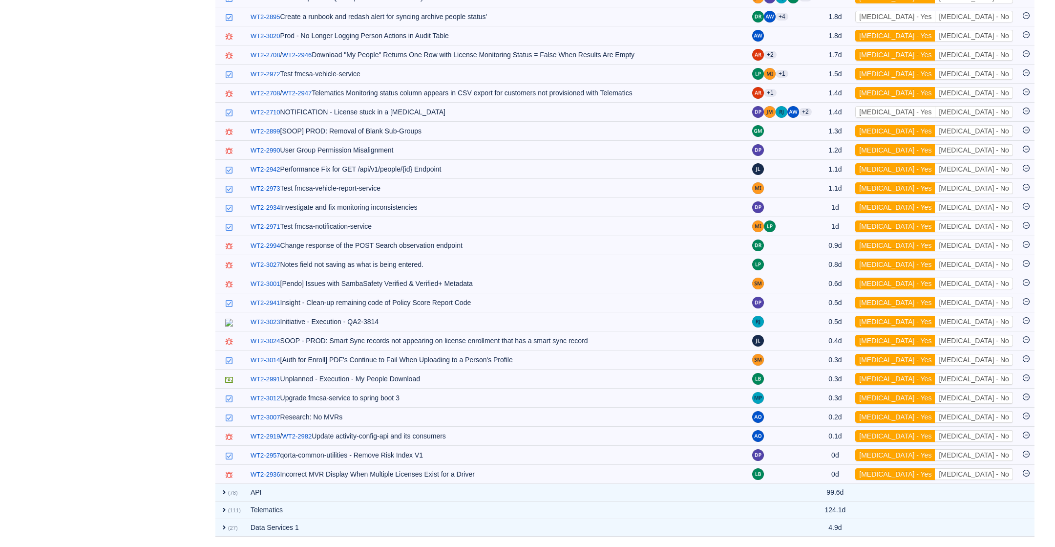
scroll to position [588, 0]
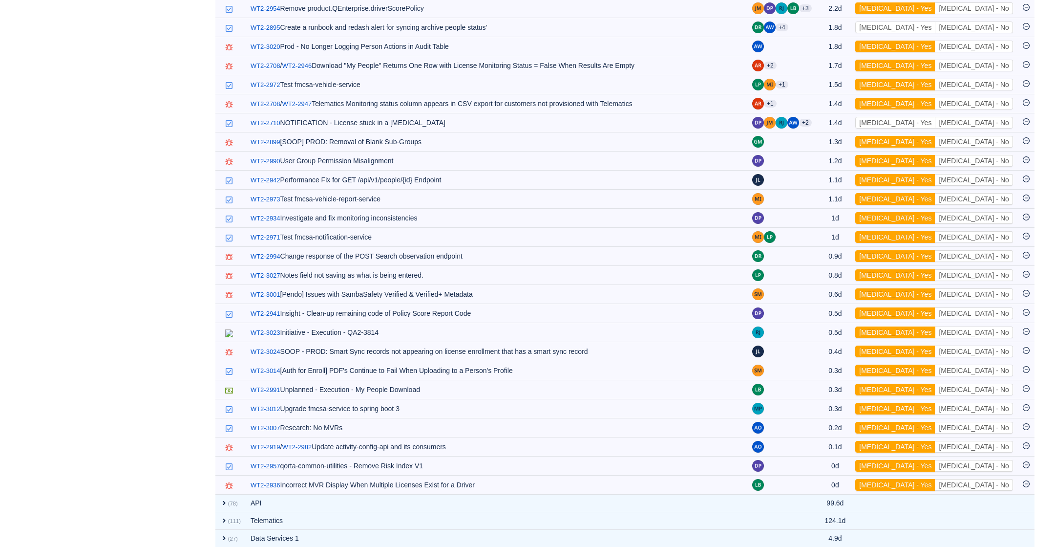
click at [931, 326] on button "[MEDICAL_DATA] - Yes" at bounding box center [896, 332] width 80 height 12
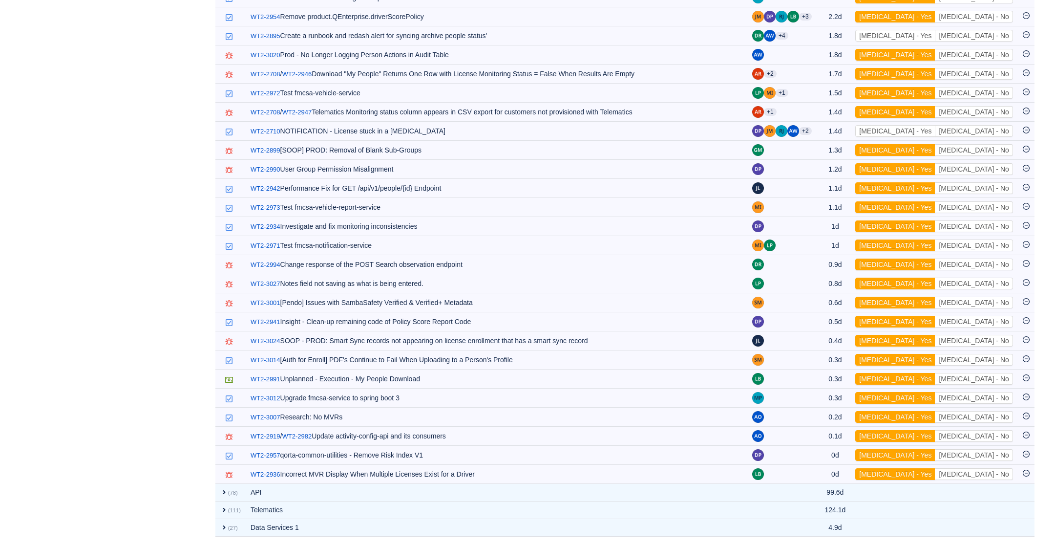
scroll to position [569, 0]
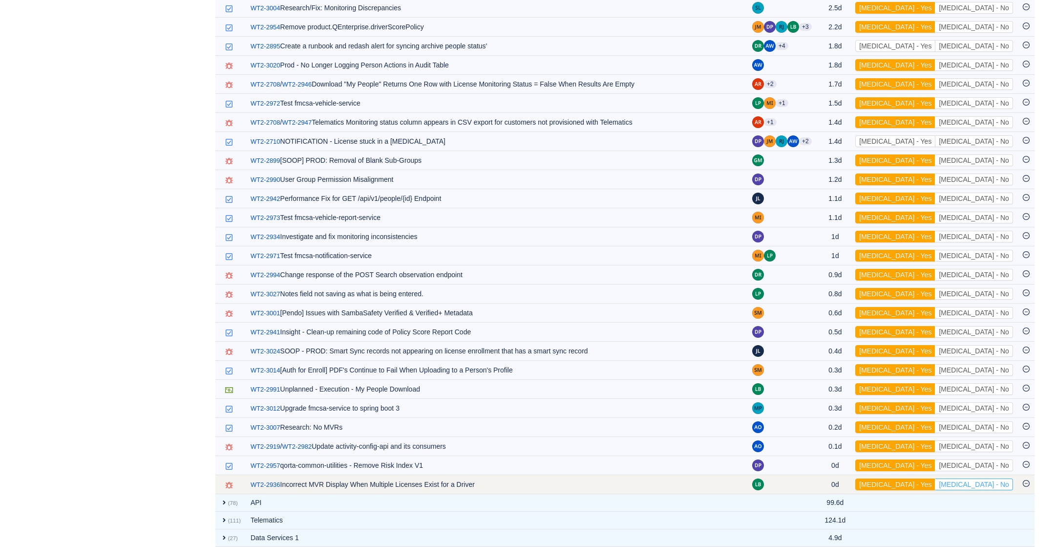
click at [992, 478] on button "[MEDICAL_DATA] - No" at bounding box center [974, 484] width 78 height 12
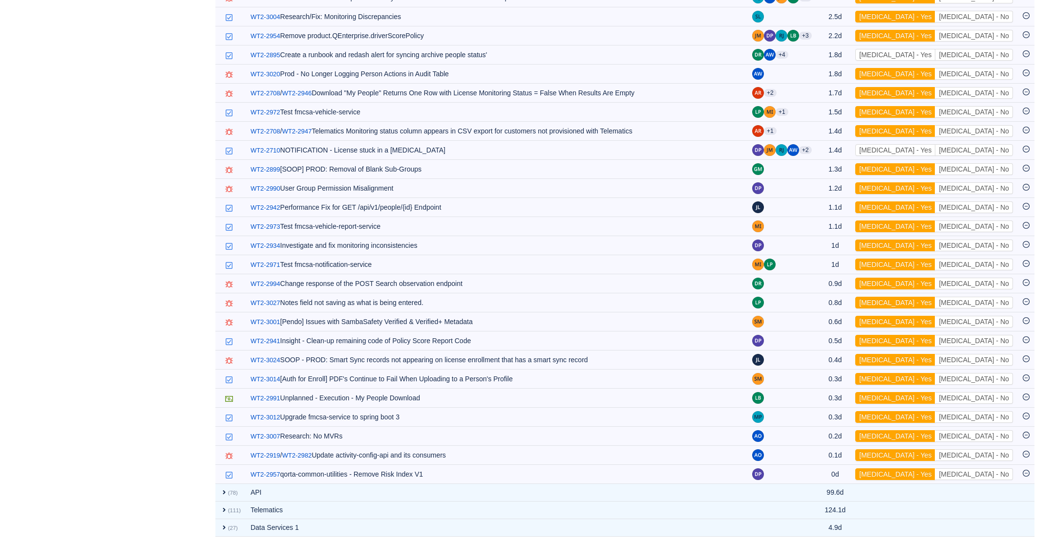
scroll to position [550, 0]
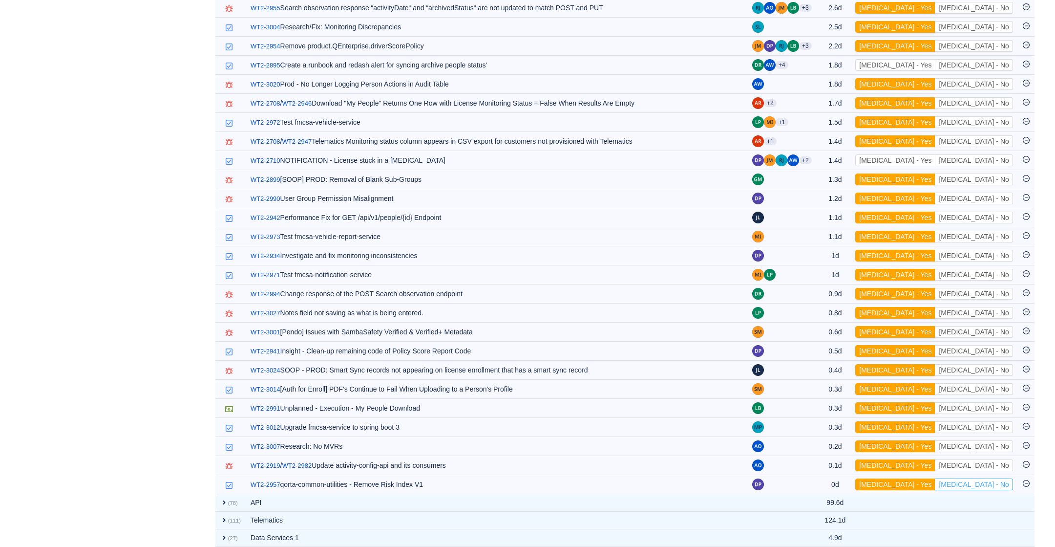
click at [992, 478] on button "[MEDICAL_DATA] - No" at bounding box center [974, 484] width 78 height 12
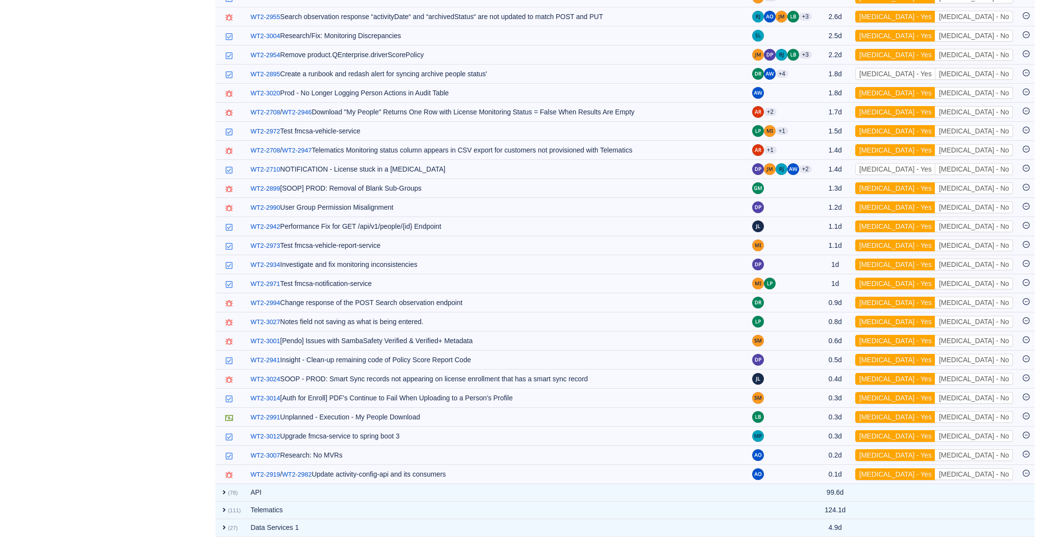
scroll to position [531, 0]
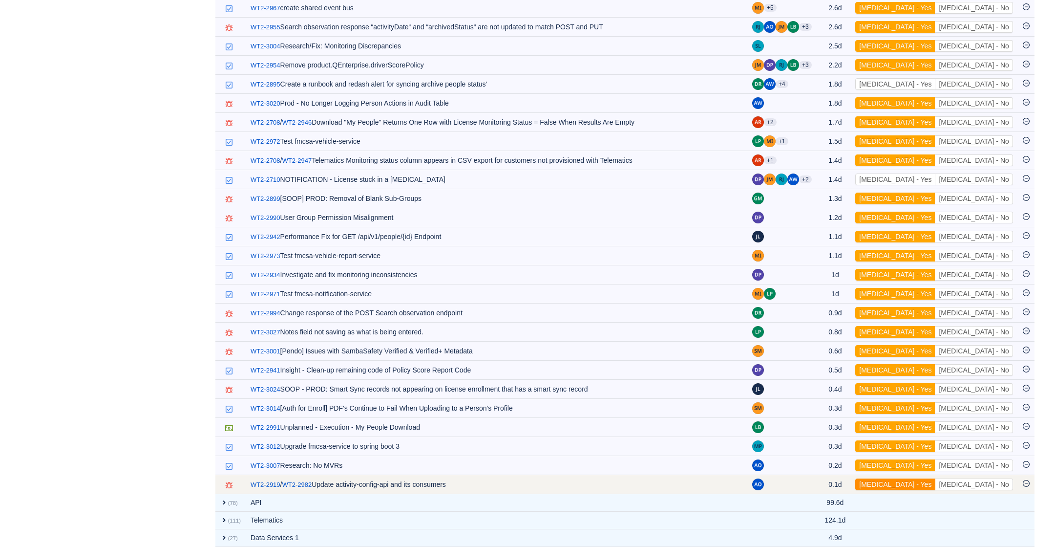
click at [936, 478] on button "[MEDICAL_DATA] - Yes" at bounding box center [896, 484] width 80 height 12
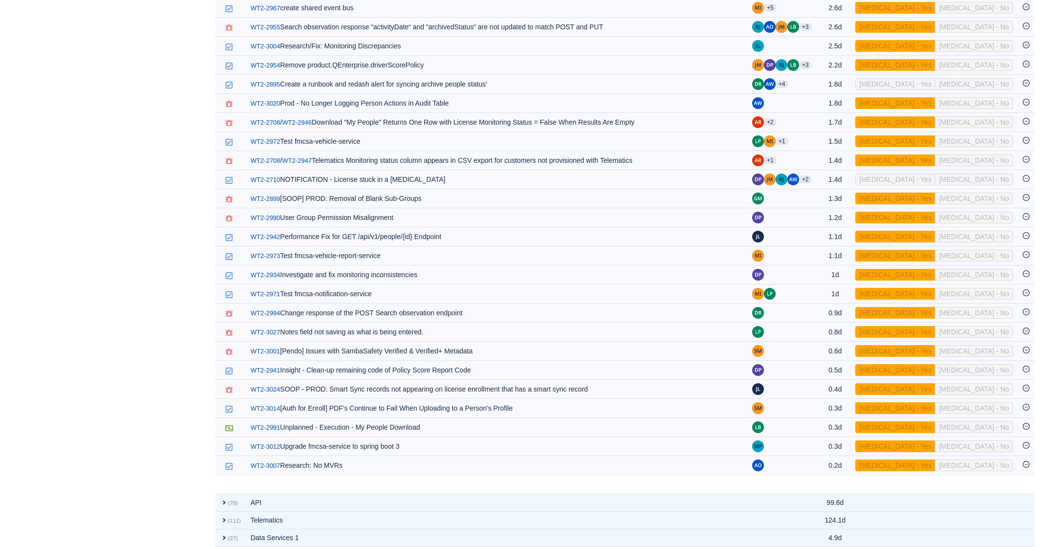
scroll to position [512, 0]
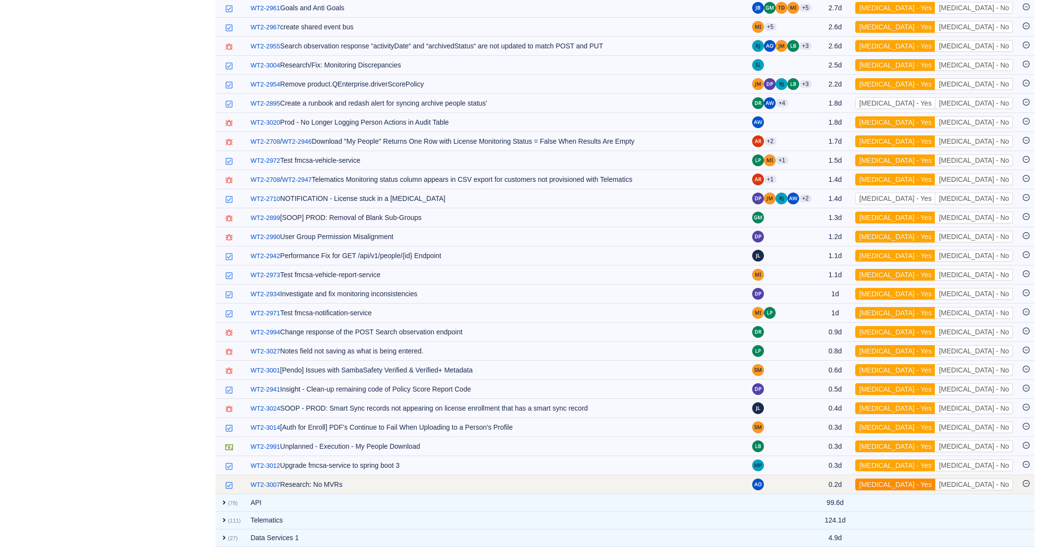
click at [936, 478] on button "[MEDICAL_DATA] - Yes" at bounding box center [896, 484] width 80 height 12
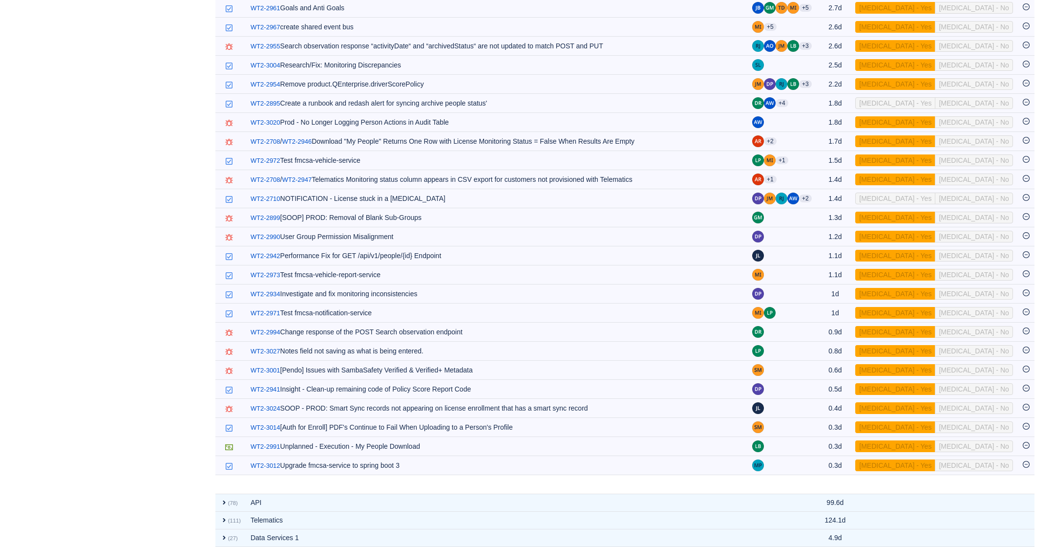
scroll to position [493, 0]
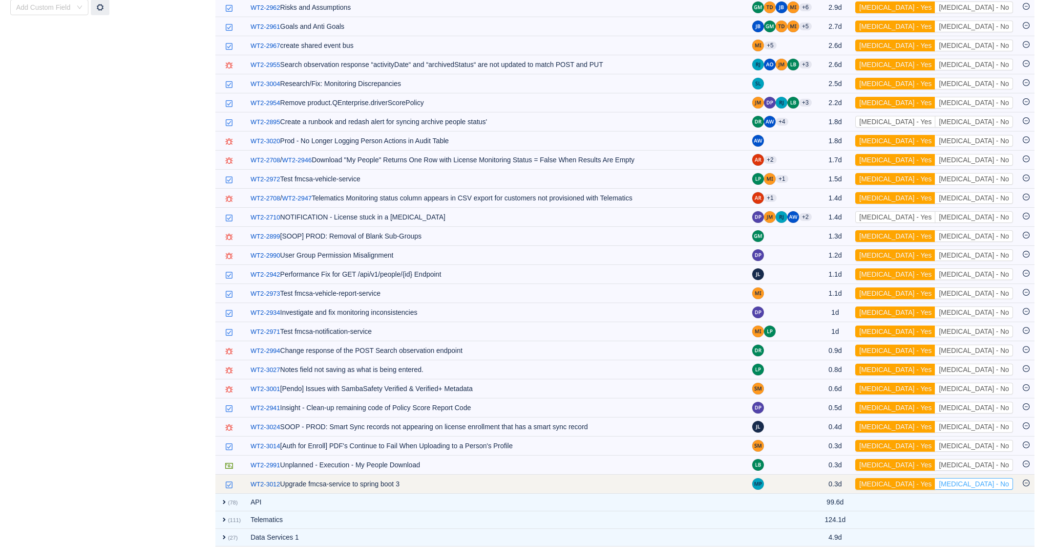
click at [981, 478] on button "[MEDICAL_DATA] - No" at bounding box center [974, 484] width 78 height 12
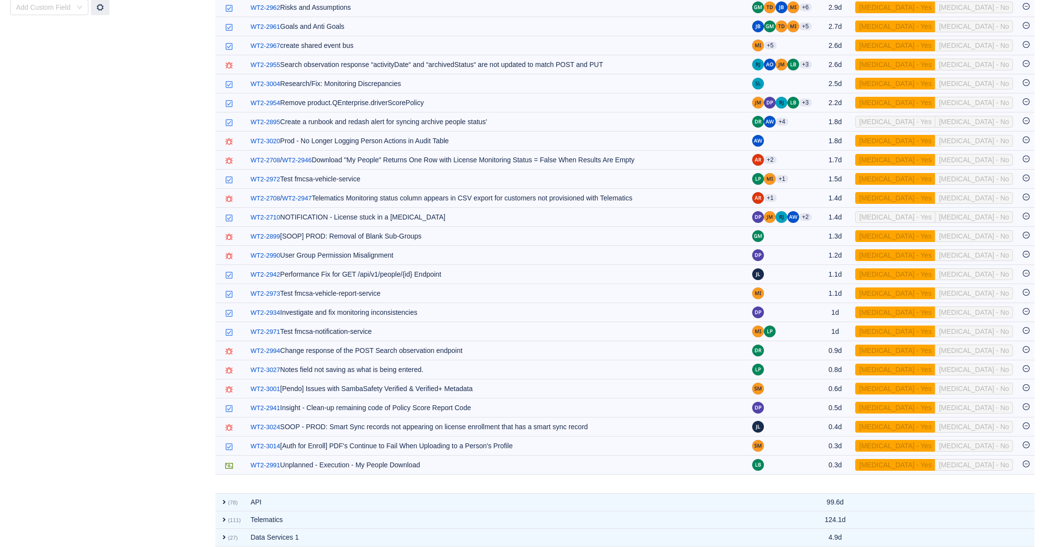
scroll to position [474, 0]
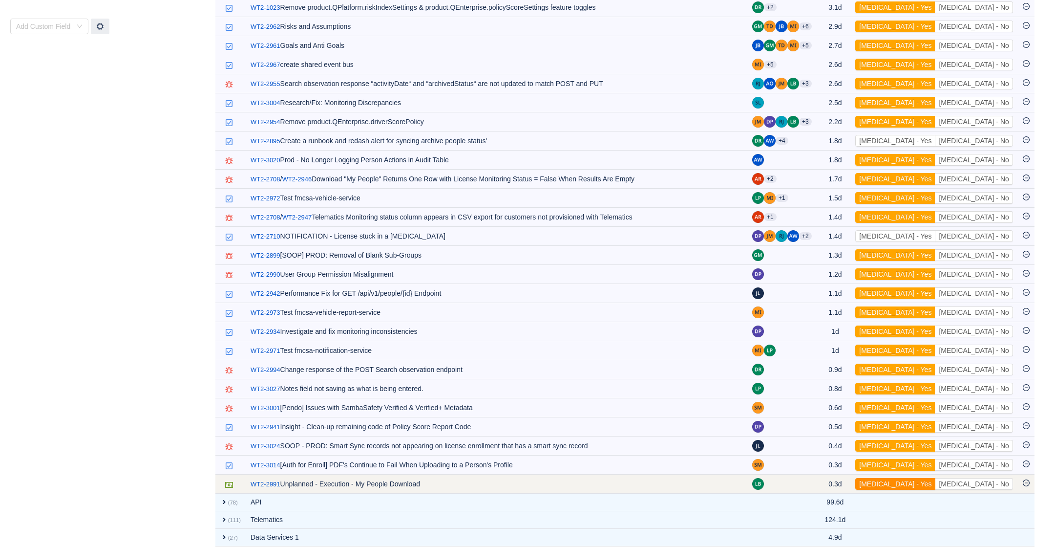
click at [936, 478] on button "[MEDICAL_DATA] - Yes" at bounding box center [896, 484] width 80 height 12
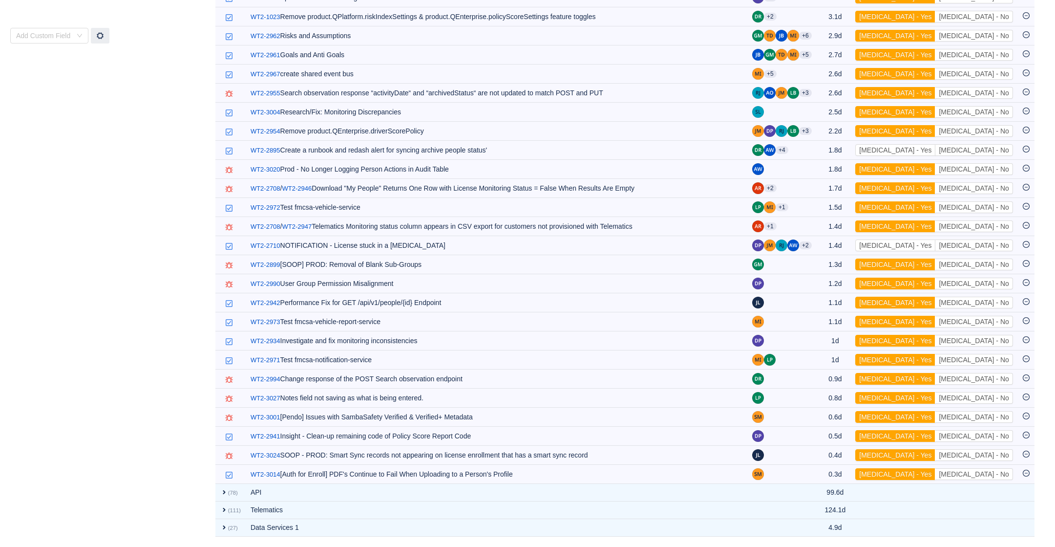
scroll to position [456, 0]
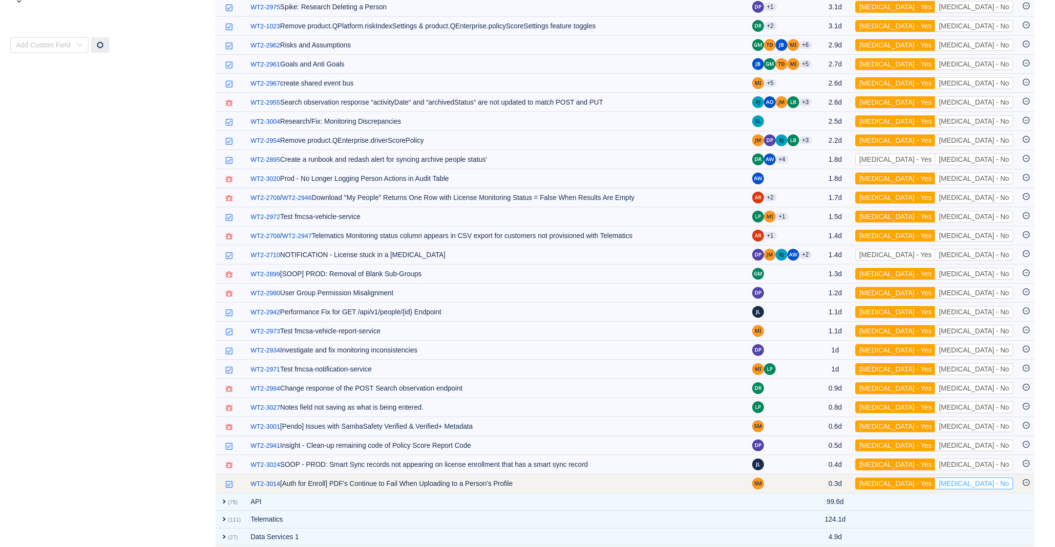
click at [991, 477] on button "[MEDICAL_DATA] - No" at bounding box center [974, 483] width 78 height 12
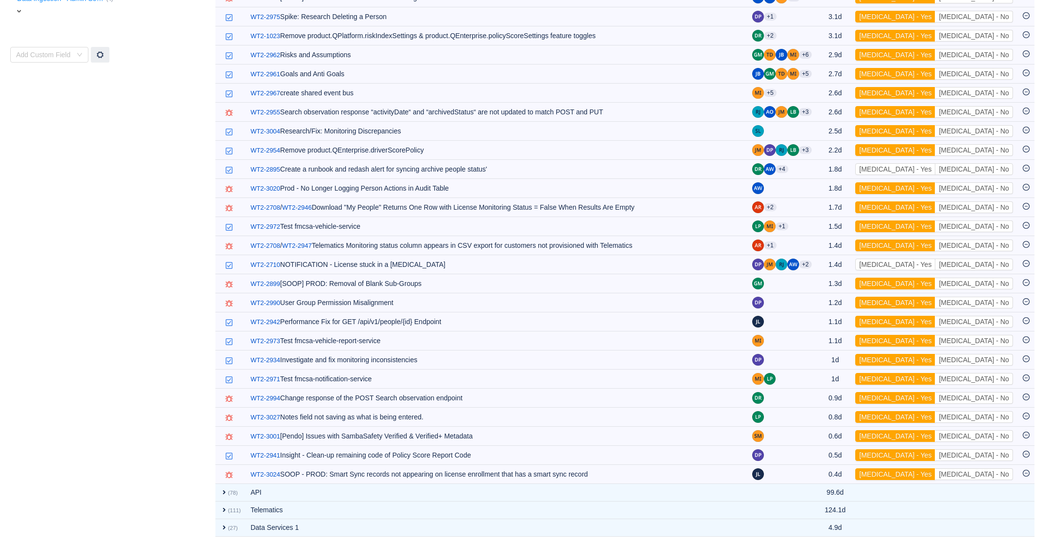
scroll to position [437, 0]
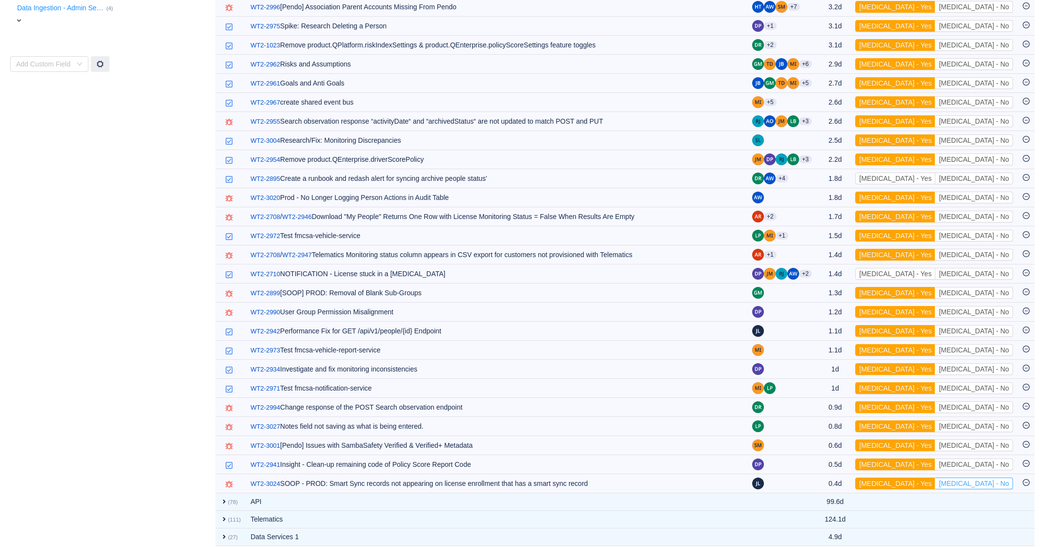
click at [991, 477] on button "[MEDICAL_DATA] - No" at bounding box center [974, 483] width 78 height 12
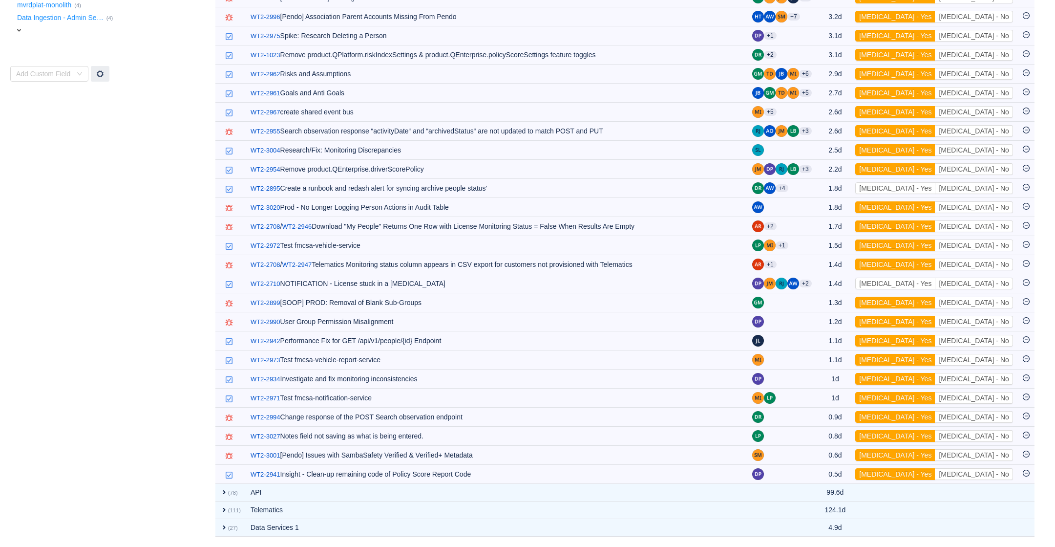
scroll to position [418, 0]
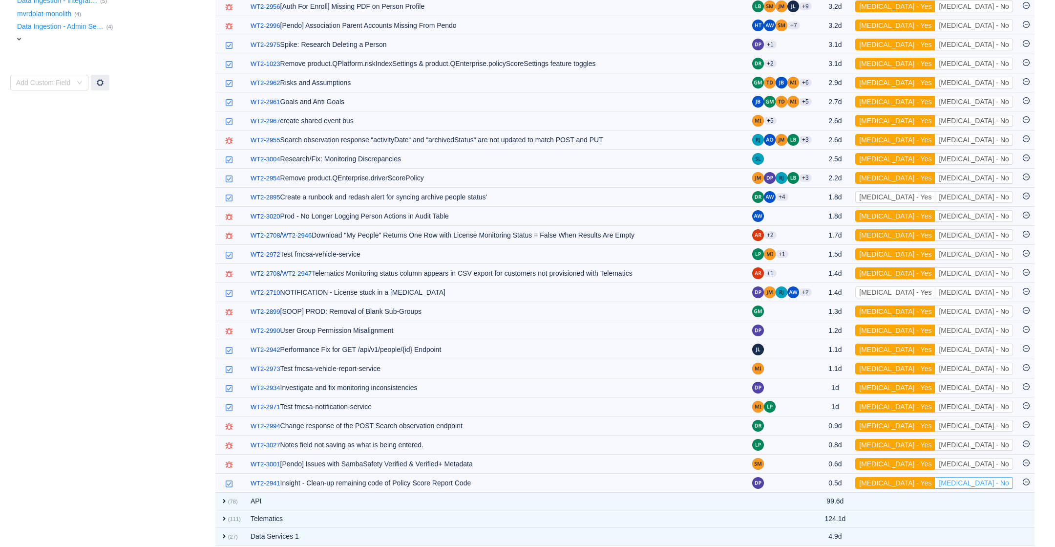
click at [991, 477] on button "[MEDICAL_DATA] - No" at bounding box center [974, 483] width 78 height 12
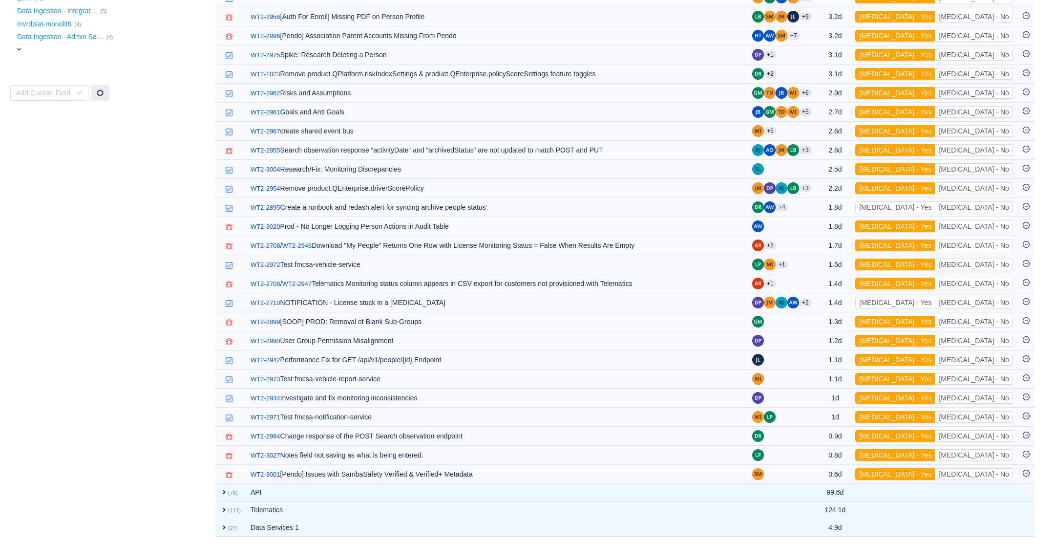
scroll to position [399, 0]
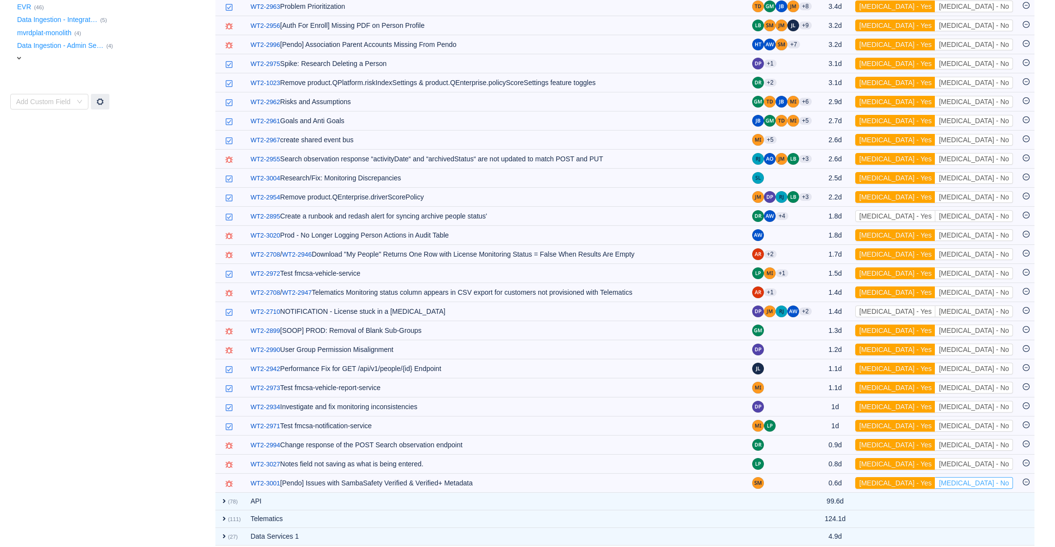
click at [991, 477] on button "[MEDICAL_DATA] - No" at bounding box center [974, 483] width 78 height 12
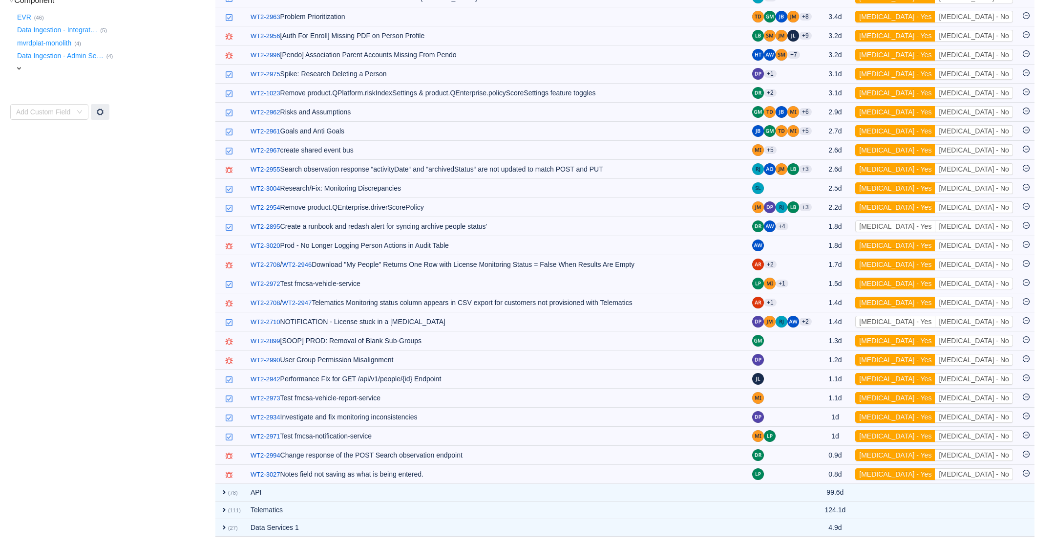
scroll to position [380, 0]
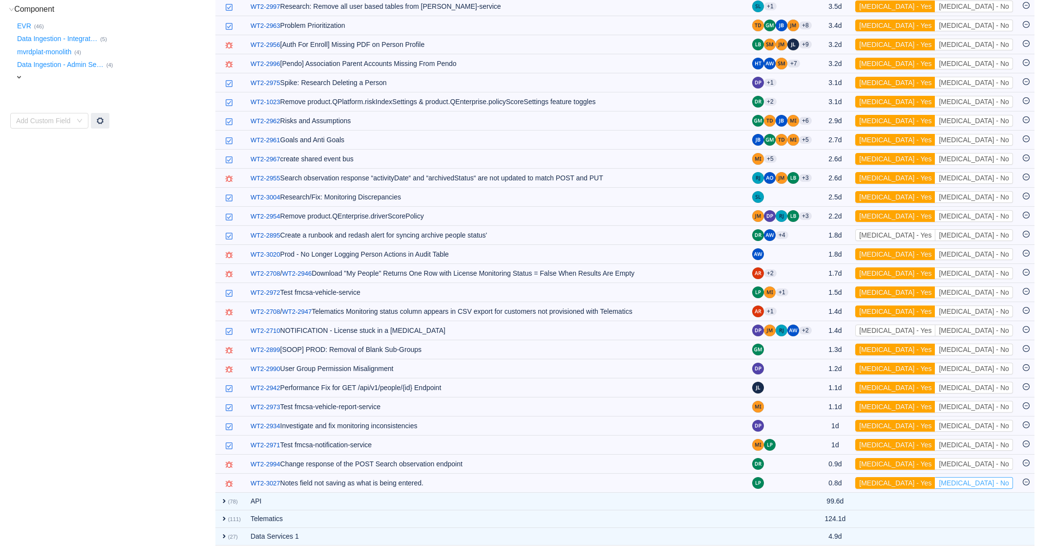
click at [991, 477] on button "[MEDICAL_DATA] - No" at bounding box center [974, 483] width 78 height 12
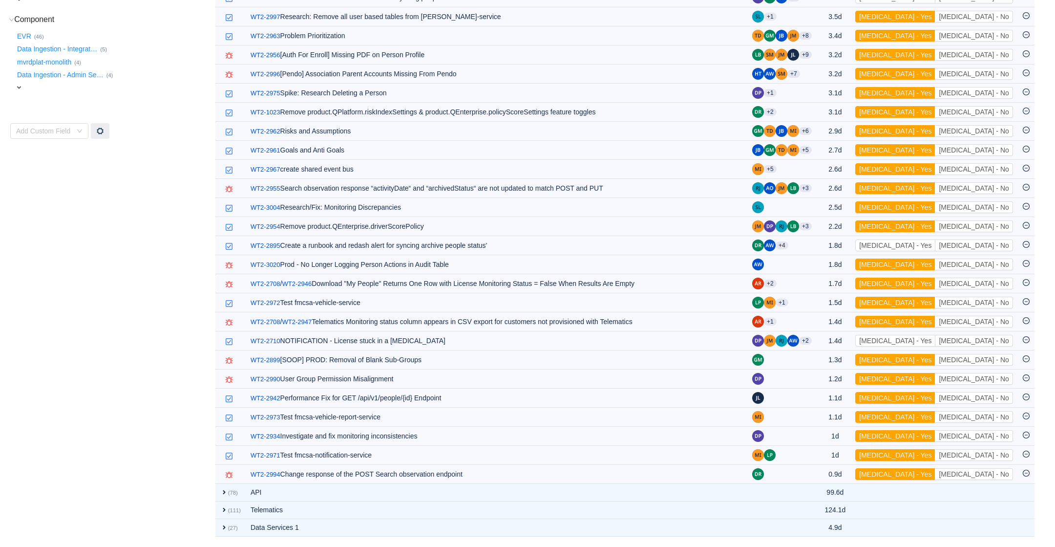
scroll to position [362, 0]
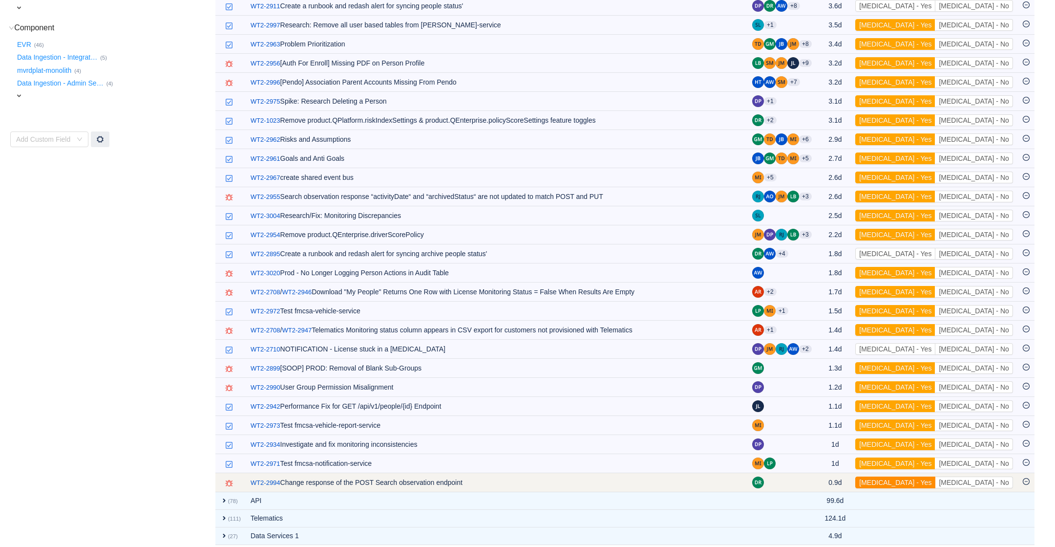
click at [936, 477] on button "[MEDICAL_DATA] - Yes" at bounding box center [896, 482] width 80 height 12
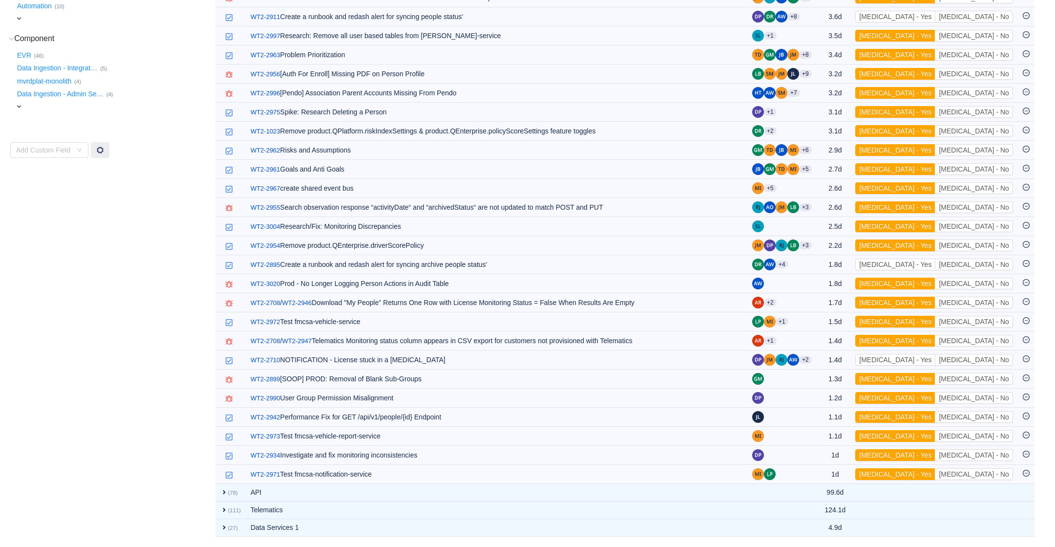
scroll to position [342, 0]
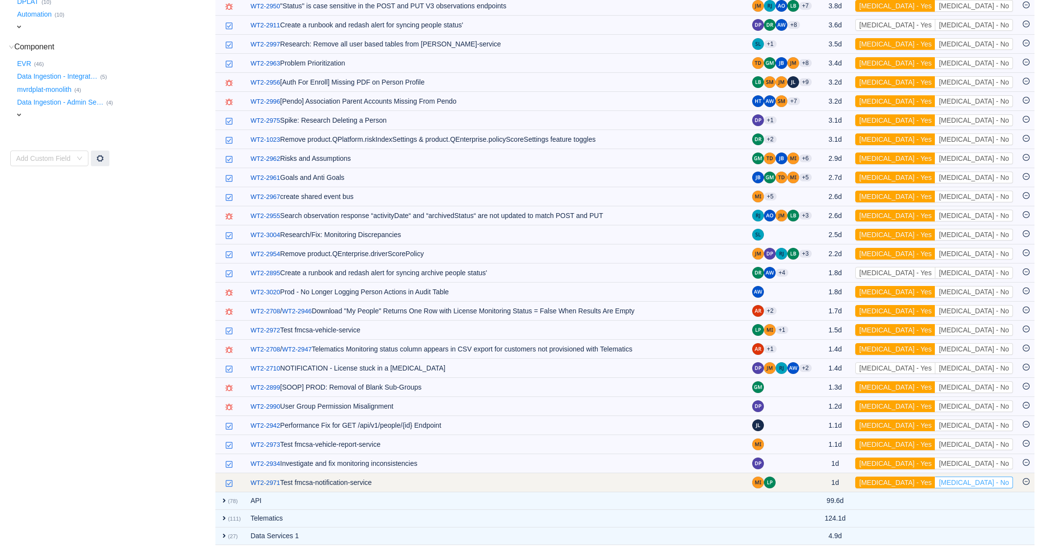
click at [996, 476] on button "[MEDICAL_DATA] - No" at bounding box center [974, 482] width 78 height 12
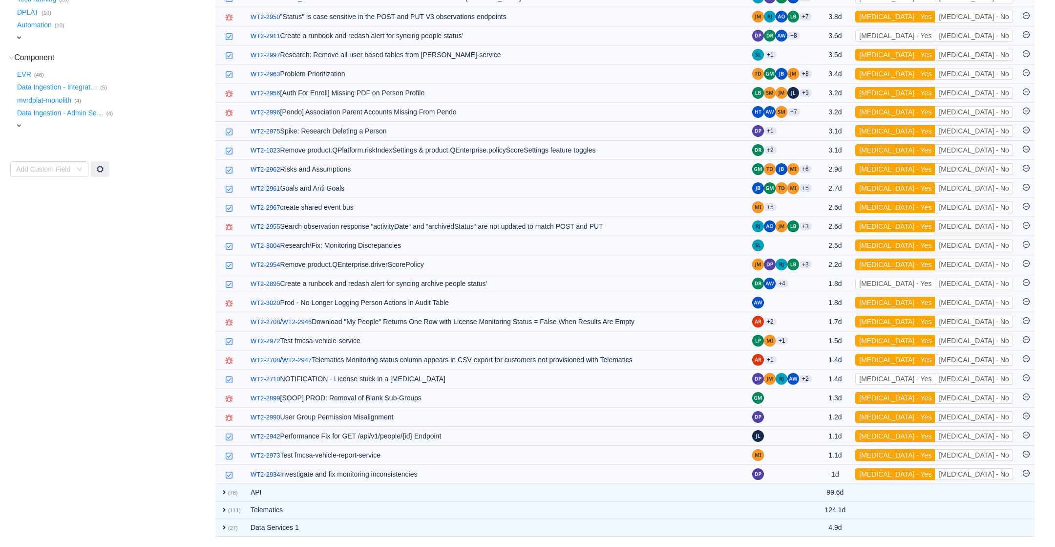
scroll to position [324, 0]
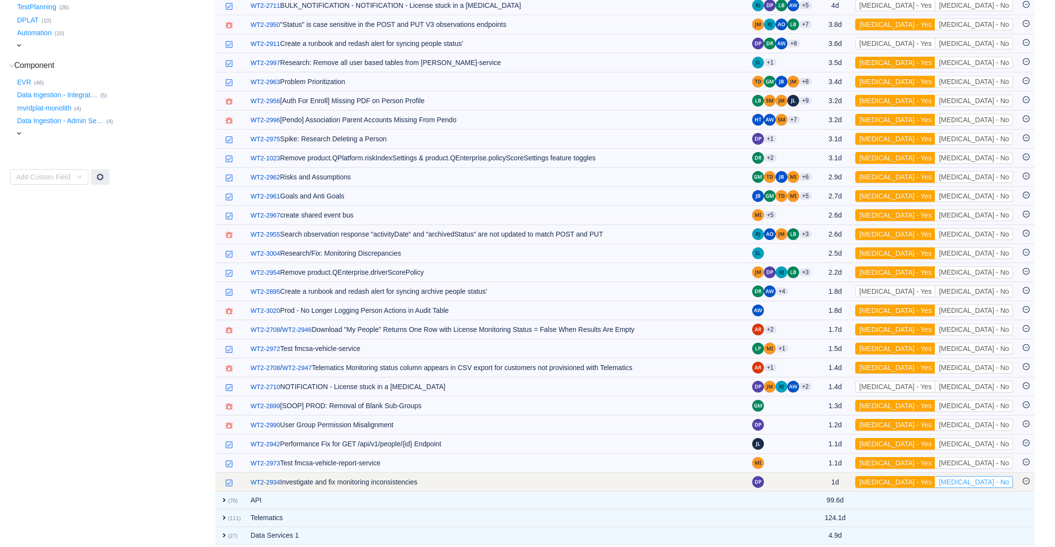
click at [996, 476] on button "[MEDICAL_DATA] - No" at bounding box center [974, 482] width 78 height 12
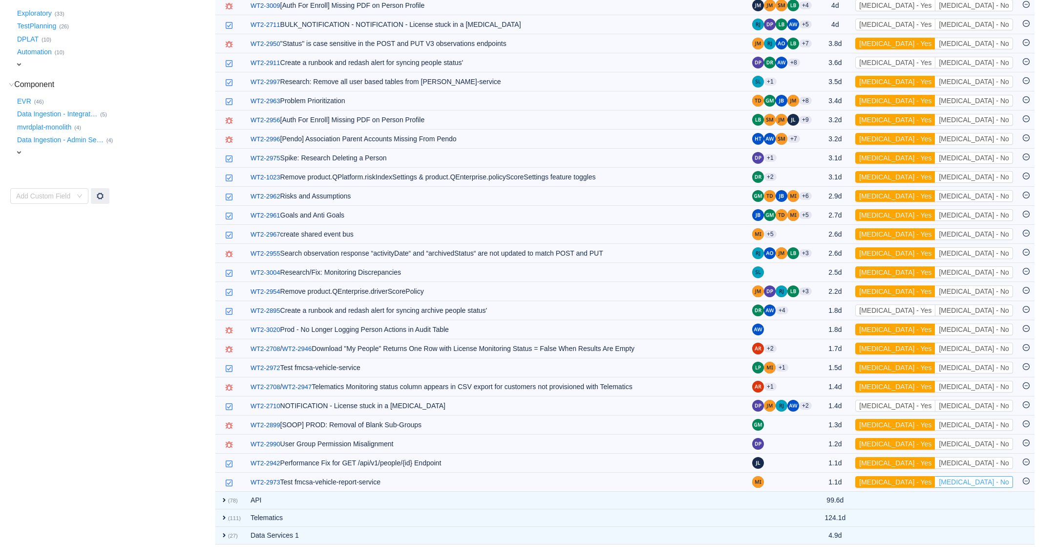
click at [996, 476] on button "[MEDICAL_DATA] - No" at bounding box center [974, 482] width 78 height 12
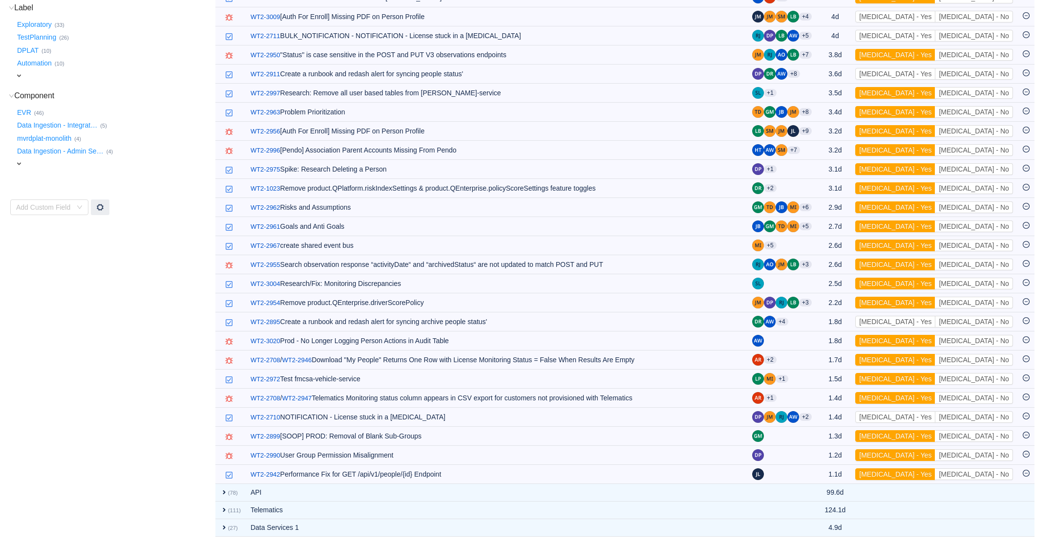
scroll to position [286, 0]
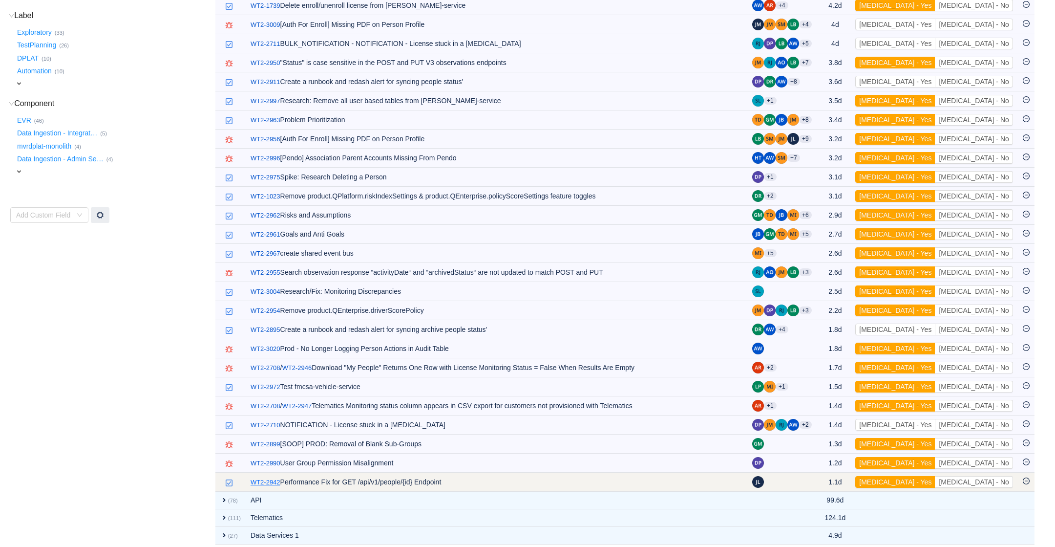
click at [262, 477] on link "WT2-2942" at bounding box center [266, 482] width 30 height 10
click at [932, 476] on button "[MEDICAL_DATA] - Yes" at bounding box center [896, 482] width 80 height 12
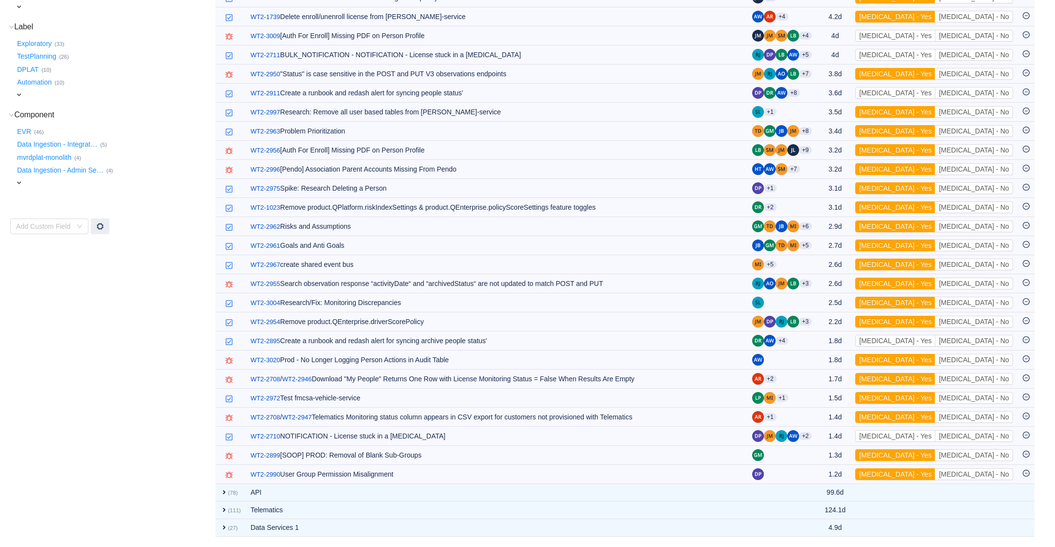
scroll to position [267, 0]
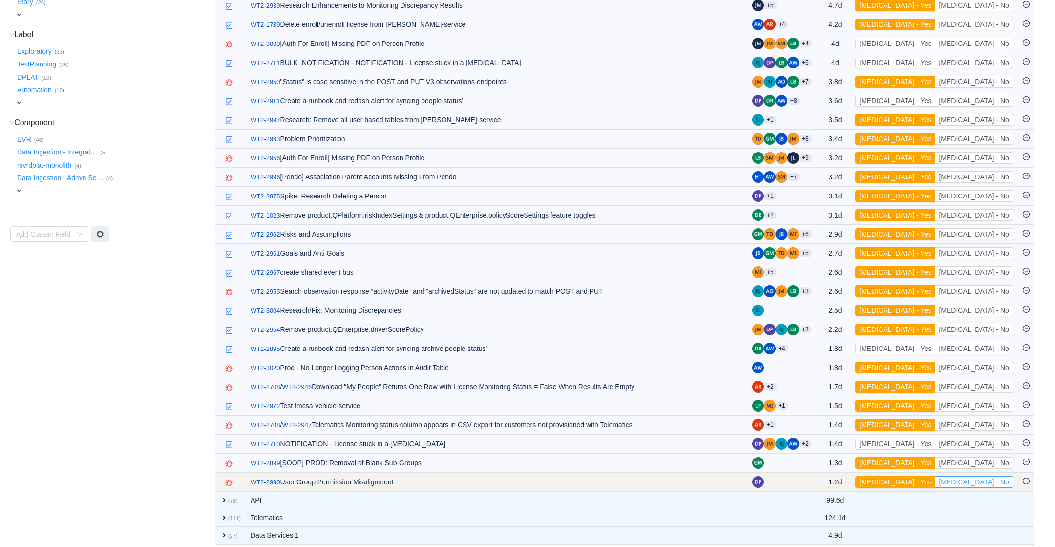
click at [981, 476] on button "[MEDICAL_DATA] - No" at bounding box center [974, 482] width 78 height 12
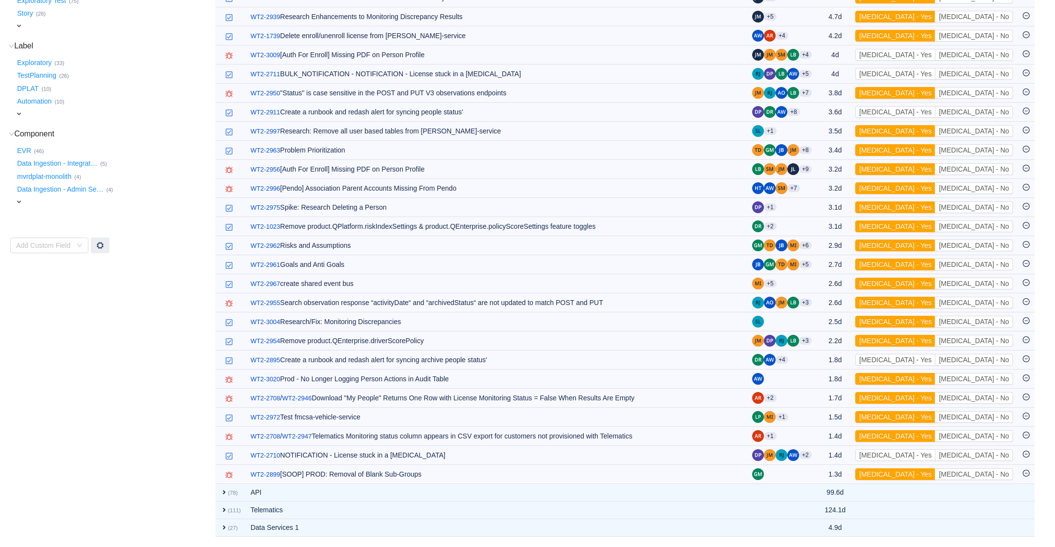
scroll to position [248, 0]
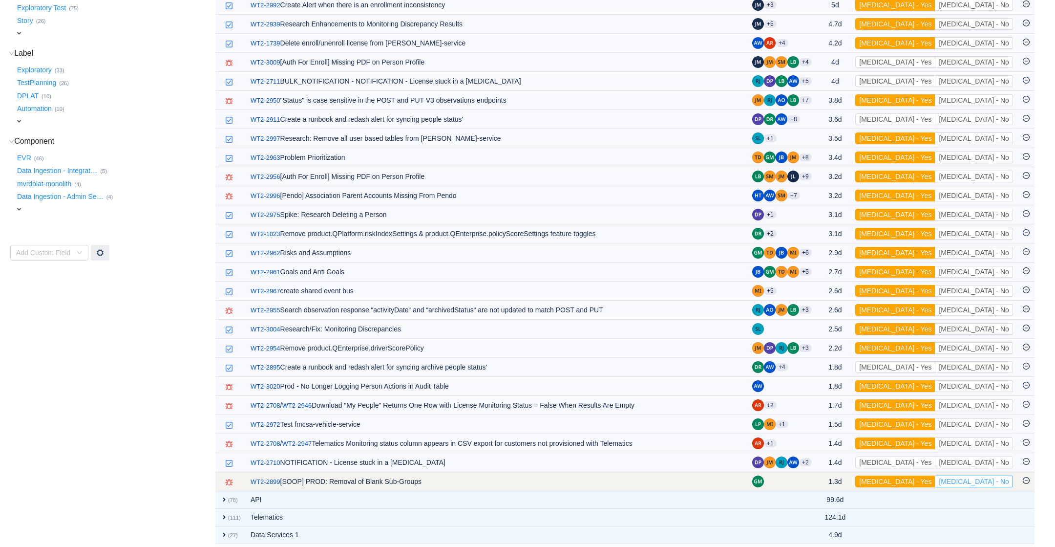
click at [986, 475] on button "[MEDICAL_DATA] - No" at bounding box center [974, 481] width 78 height 12
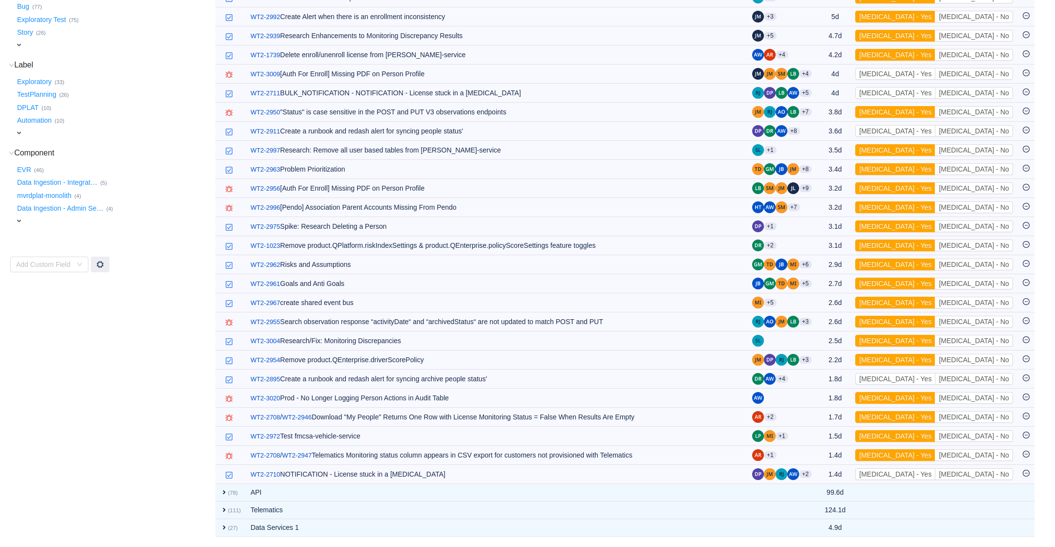
scroll to position [230, 0]
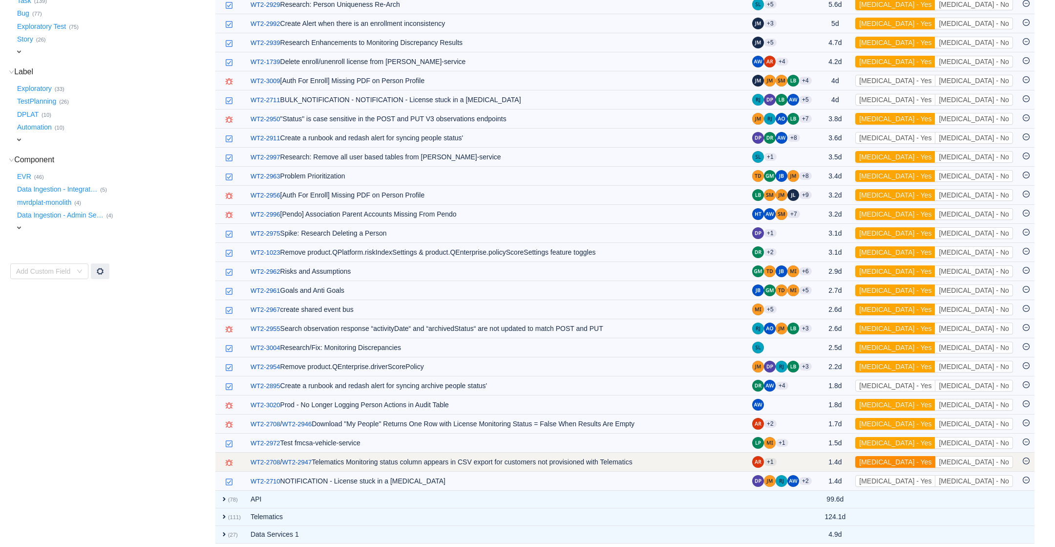
click at [929, 456] on button "[MEDICAL_DATA] - Yes" at bounding box center [896, 462] width 80 height 12
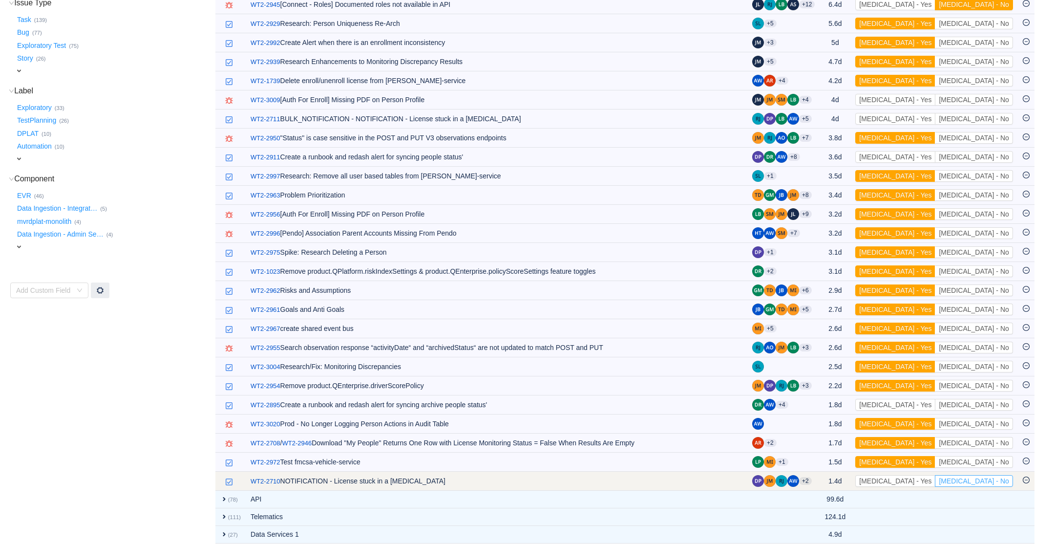
click at [992, 477] on button "[MEDICAL_DATA] - No" at bounding box center [974, 481] width 78 height 12
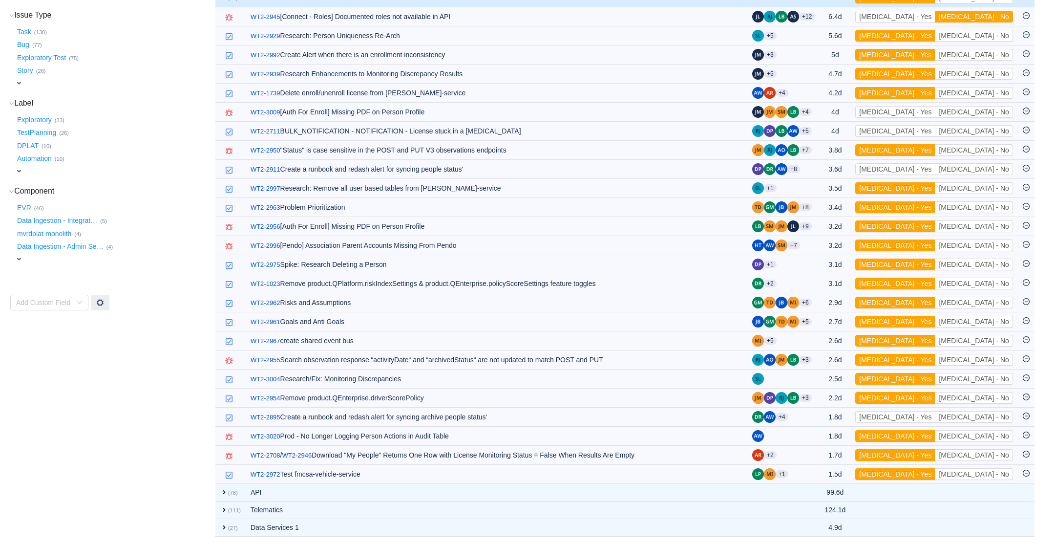
scroll to position [192, 0]
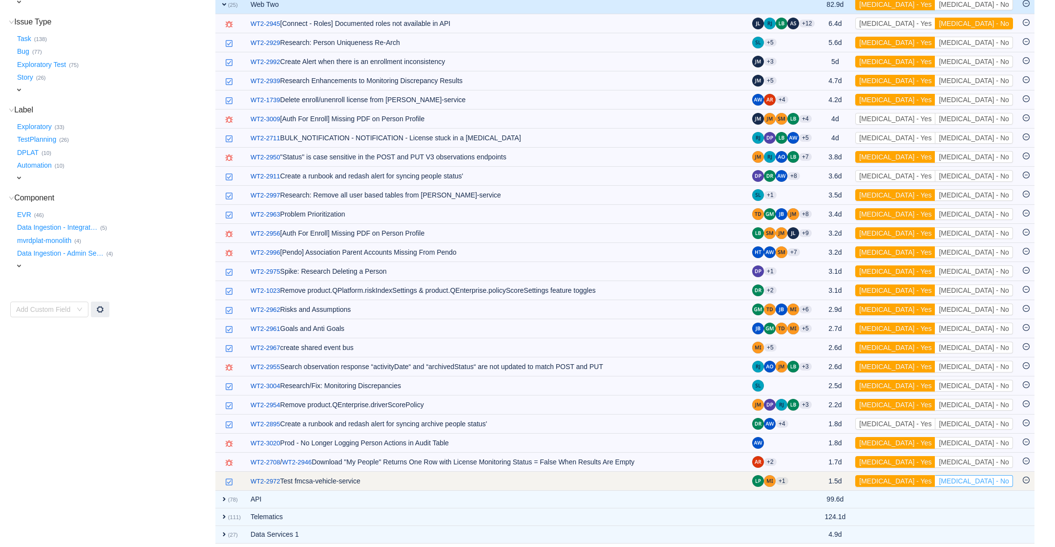
click at [983, 477] on button "[MEDICAL_DATA] - No" at bounding box center [974, 481] width 78 height 12
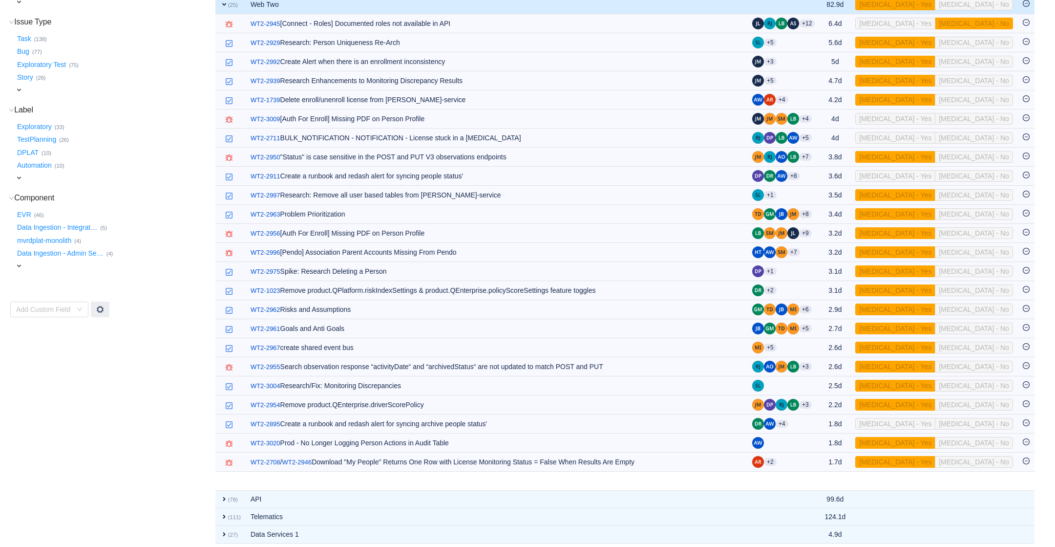
scroll to position [173, 0]
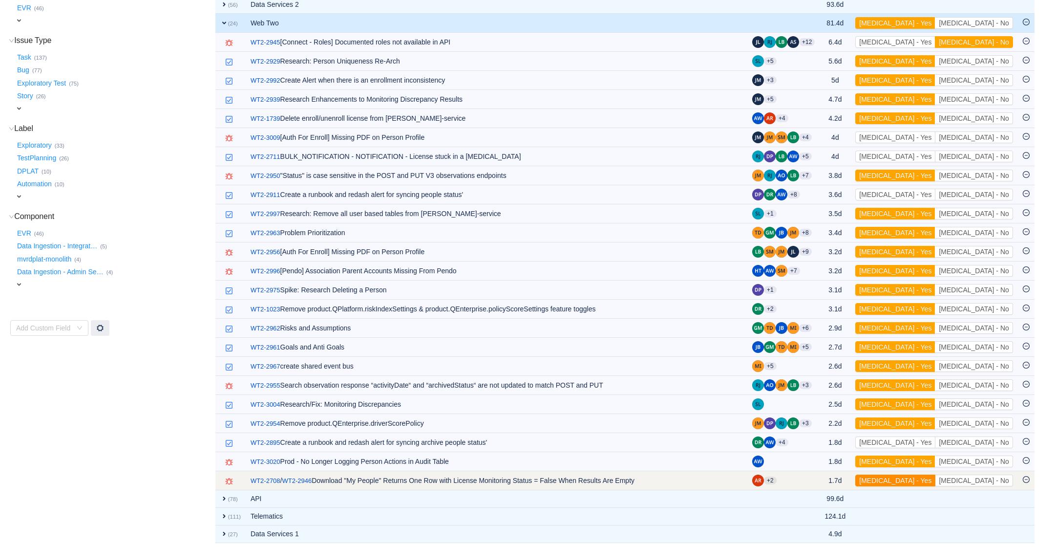
click at [936, 477] on button "[MEDICAL_DATA] - Yes" at bounding box center [896, 480] width 80 height 12
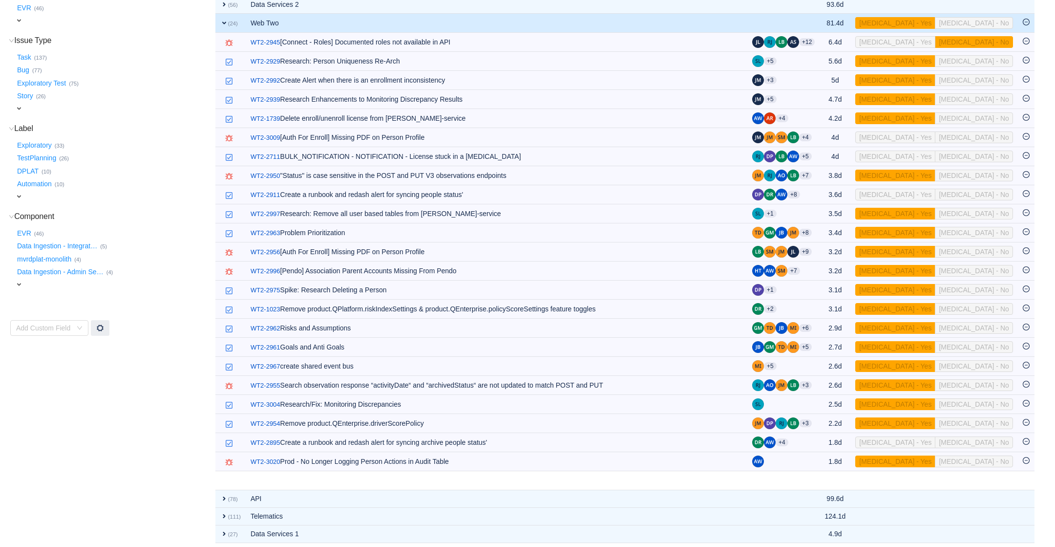
scroll to position [154, 0]
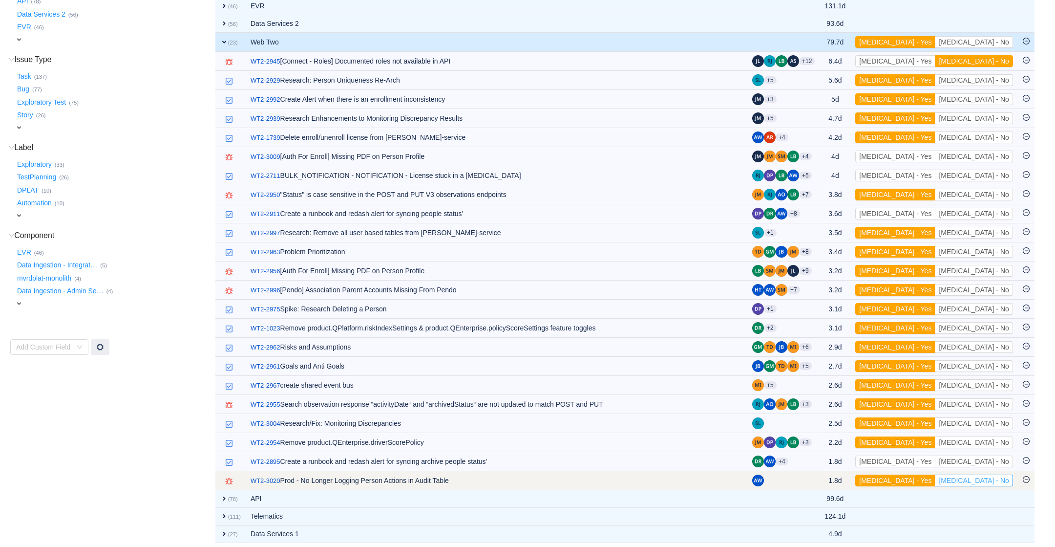
click at [993, 477] on button "[MEDICAL_DATA] - No" at bounding box center [974, 480] width 78 height 12
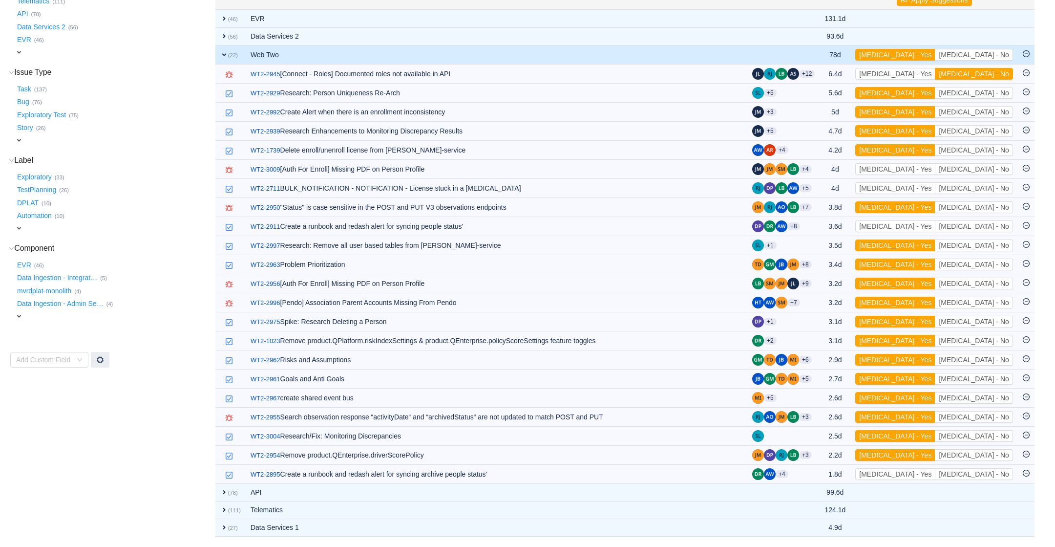
scroll to position [135, 0]
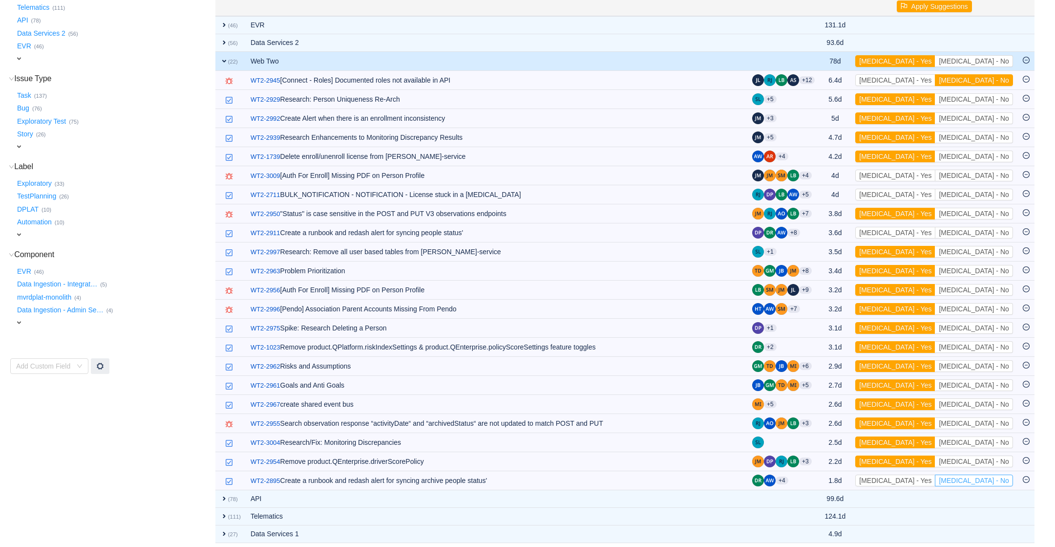
click at [993, 477] on button "[MEDICAL_DATA] - No" at bounding box center [974, 480] width 78 height 12
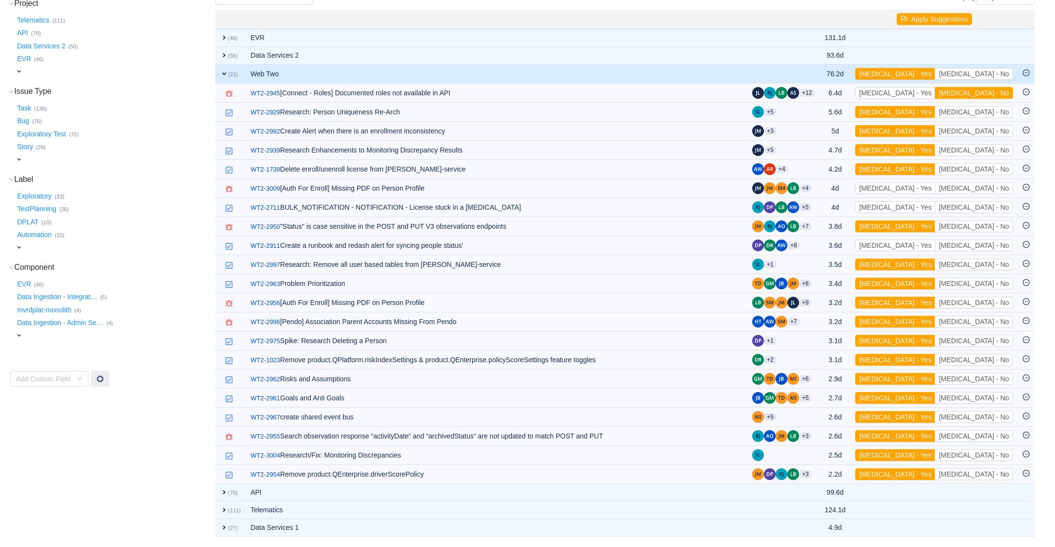
scroll to position [116, 0]
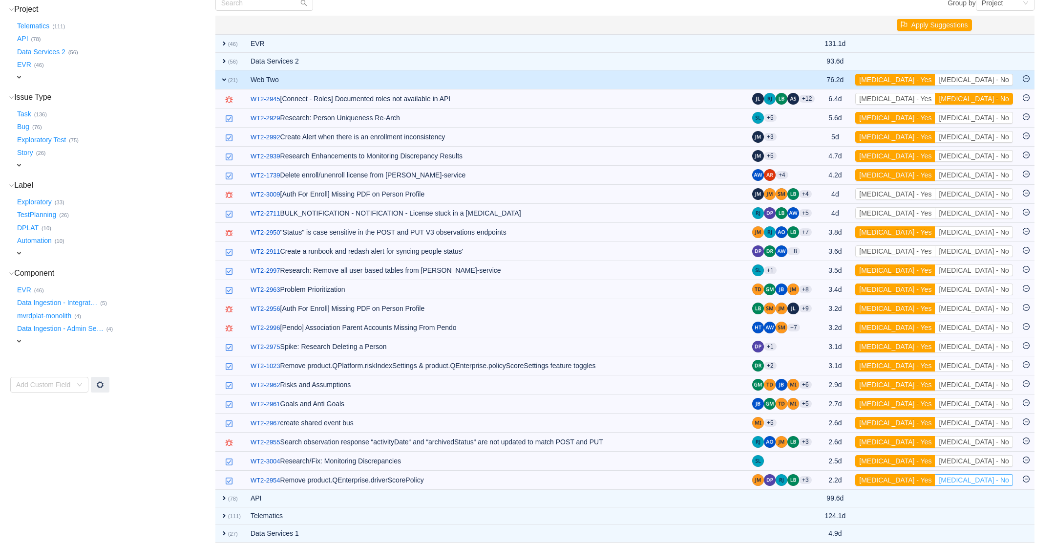
click at [993, 477] on button "[MEDICAL_DATA] - No" at bounding box center [974, 480] width 78 height 12
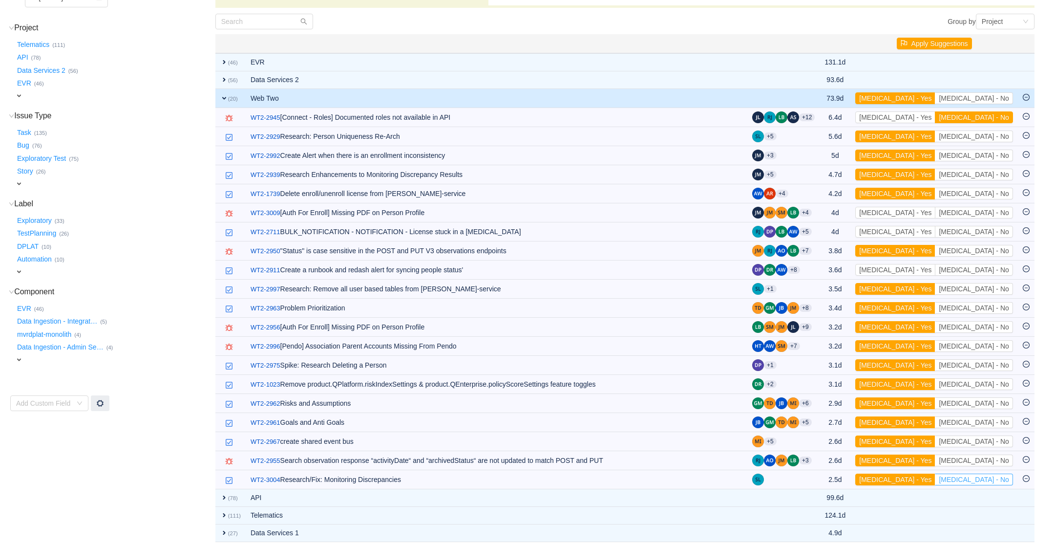
click at [993, 477] on button "[MEDICAL_DATA] - No" at bounding box center [974, 479] width 78 height 12
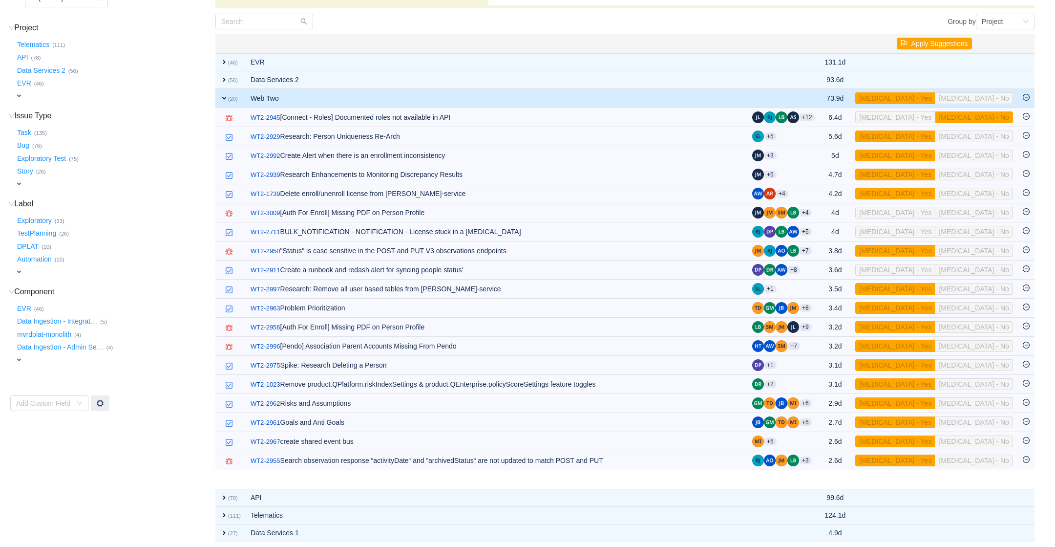
scroll to position [79, 0]
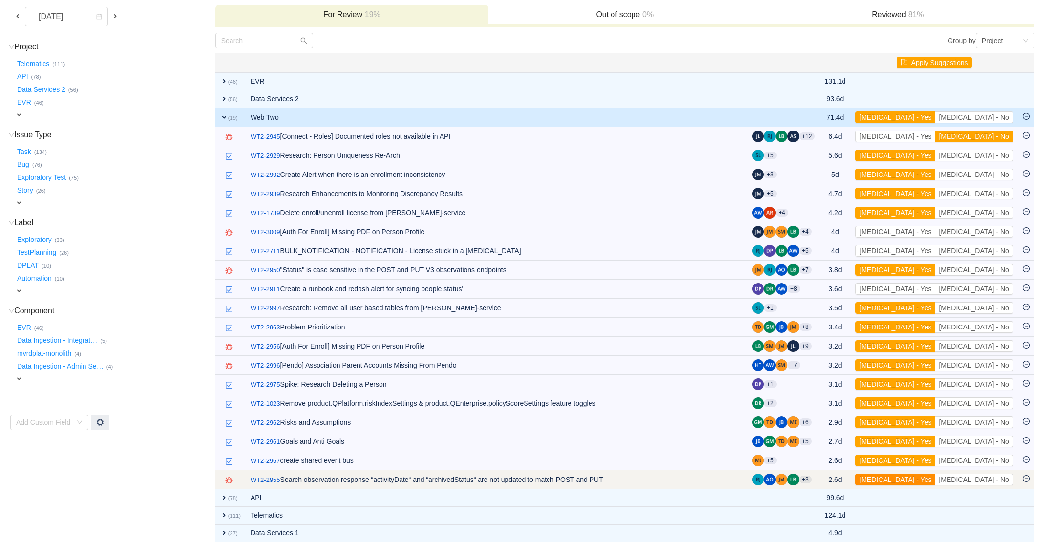
click at [936, 473] on button "[MEDICAL_DATA] - Yes" at bounding box center [896, 479] width 80 height 12
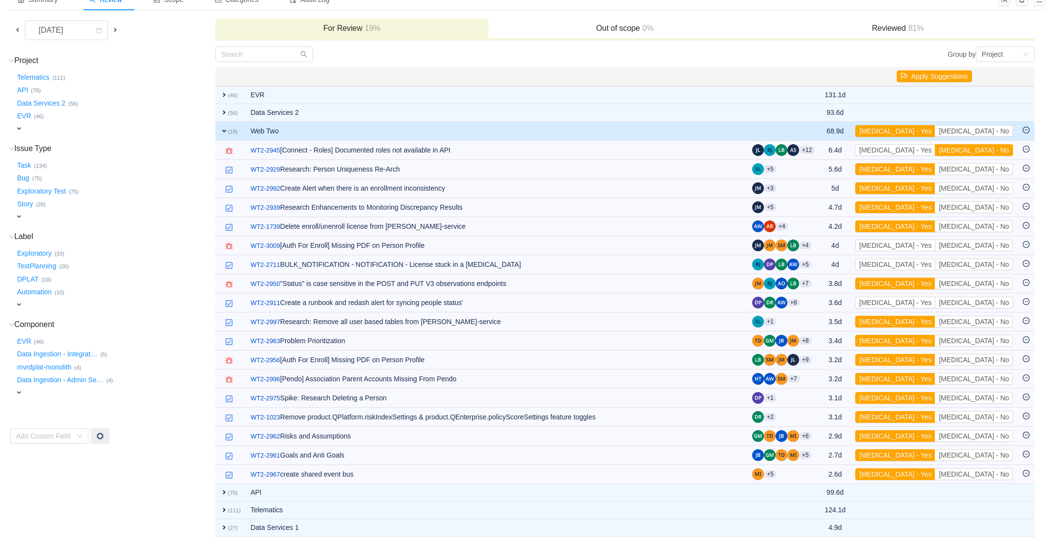
scroll to position [60, 0]
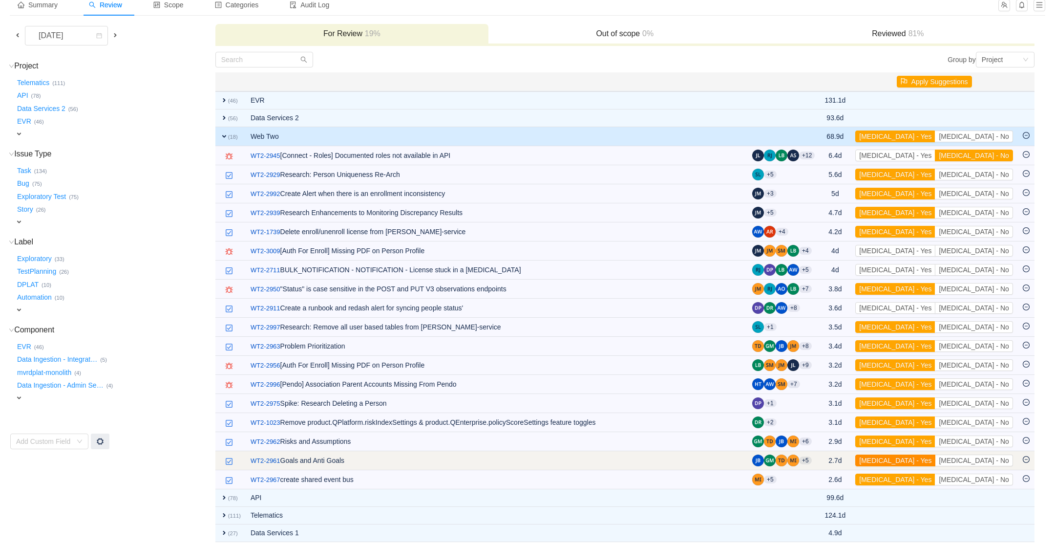
click at [936, 456] on button "[MEDICAL_DATA] - Yes" at bounding box center [896, 460] width 80 height 12
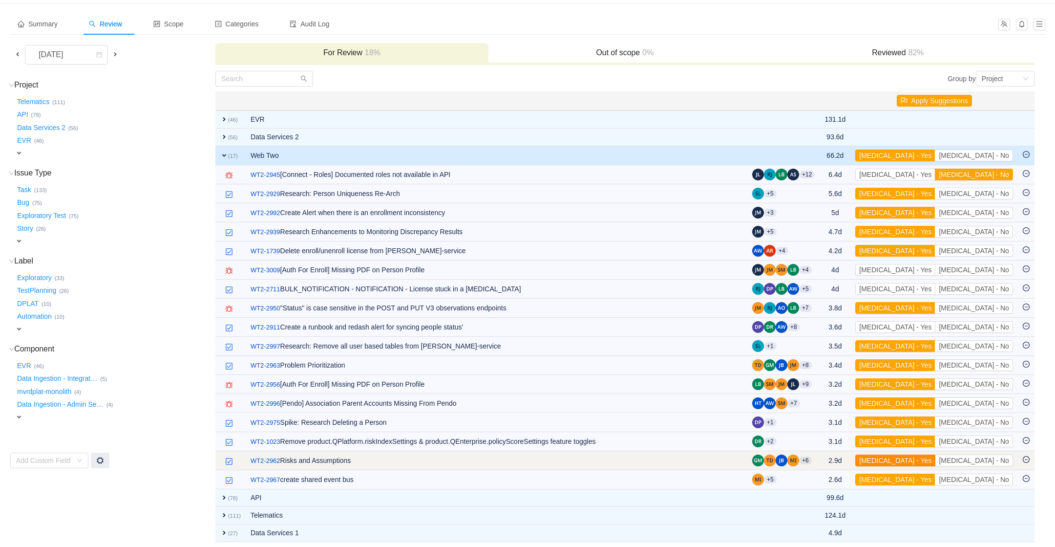
click at [936, 456] on button "[MEDICAL_DATA] - Yes" at bounding box center [896, 460] width 80 height 12
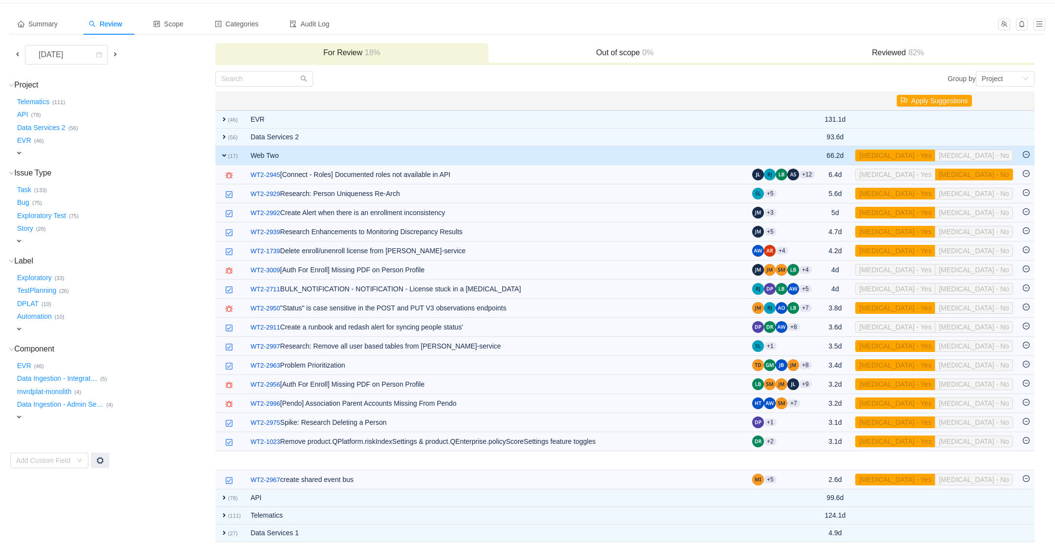
scroll to position [22, 0]
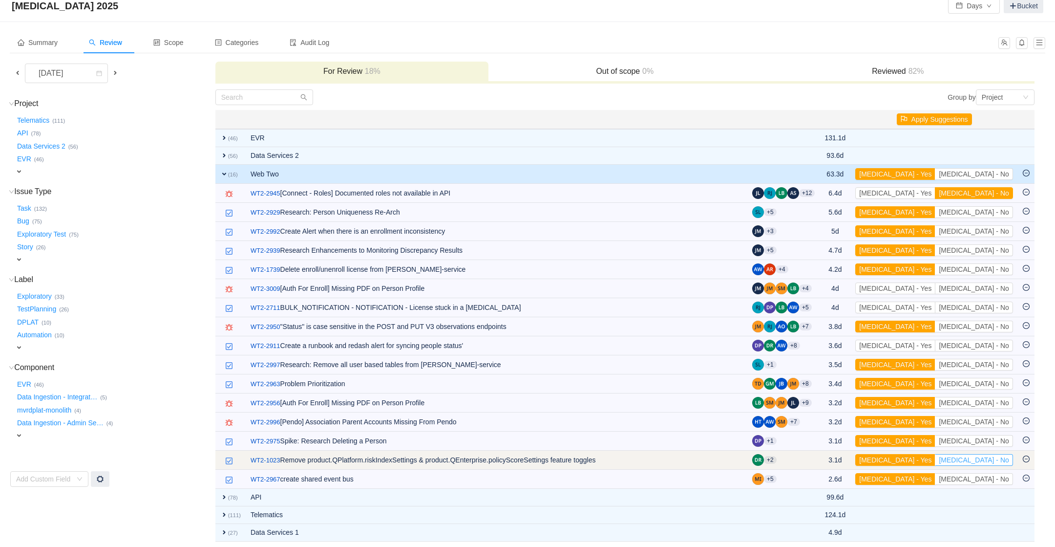
click at [998, 454] on button "[MEDICAL_DATA] - No" at bounding box center [974, 460] width 78 height 12
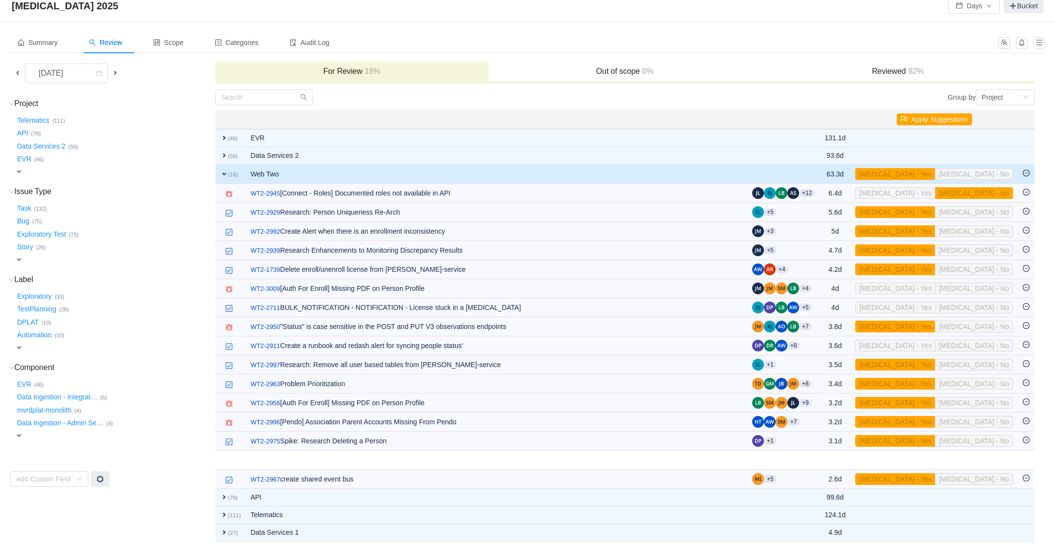
scroll to position [3, 0]
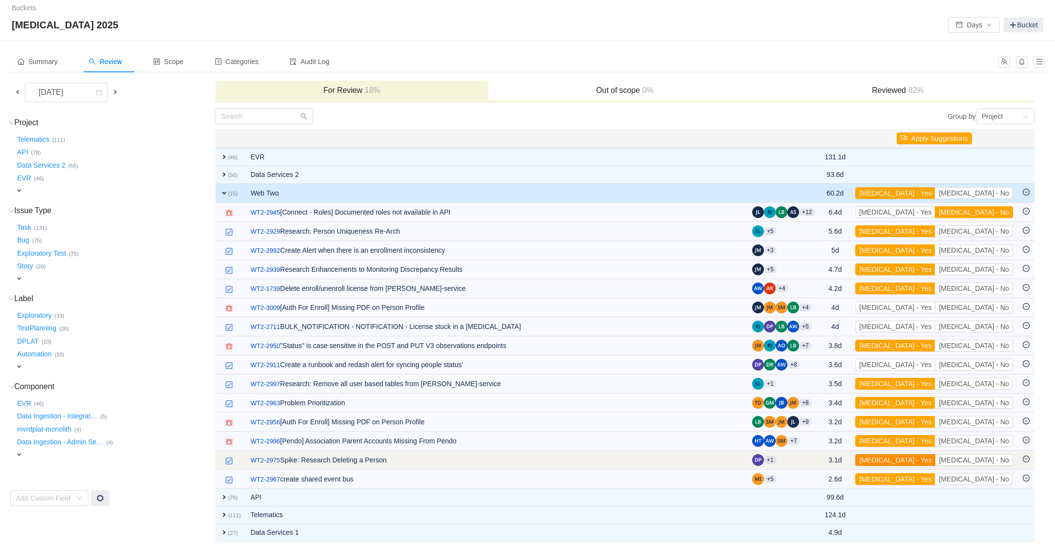
click at [936, 456] on button "[MEDICAL_DATA] - Yes" at bounding box center [896, 460] width 80 height 12
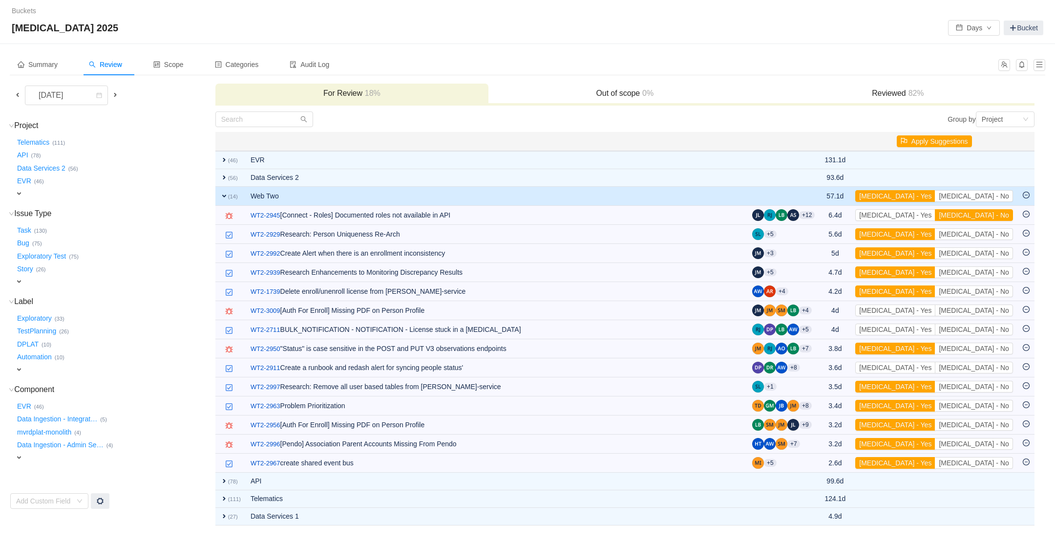
scroll to position [0, 0]
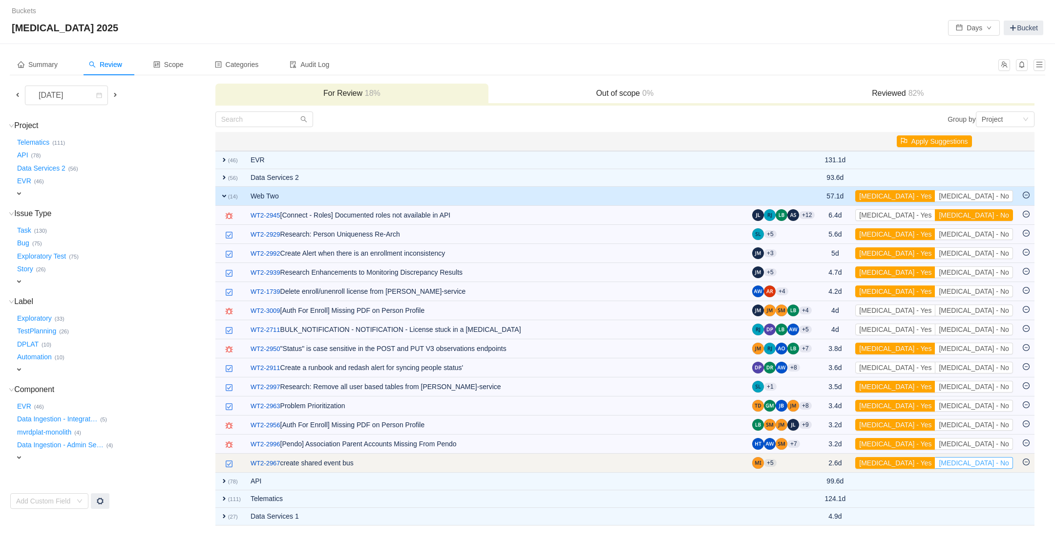
click at [994, 457] on button "[MEDICAL_DATA] - No" at bounding box center [974, 463] width 78 height 12
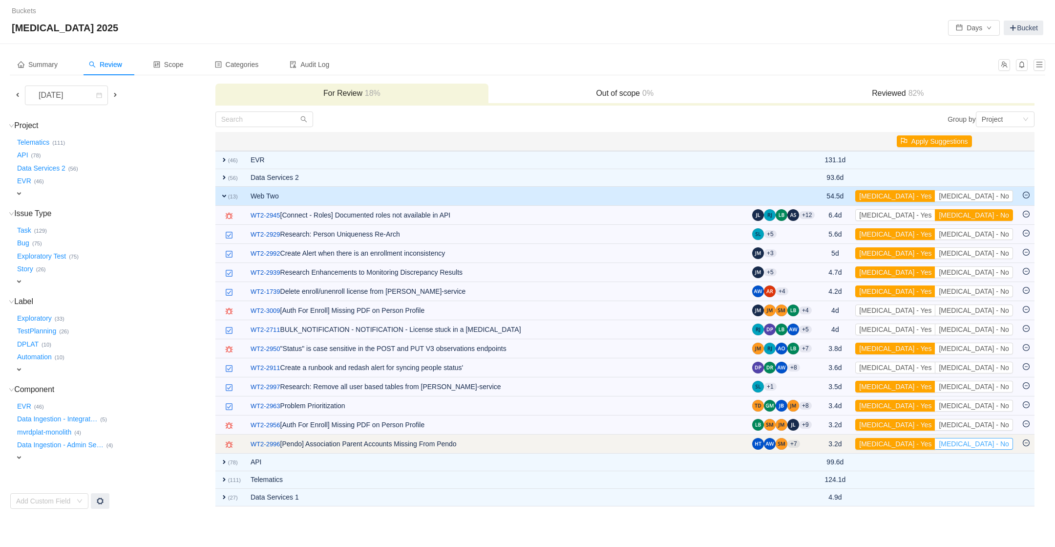
click at [991, 441] on button "[MEDICAL_DATA] - No" at bounding box center [974, 444] width 78 height 12
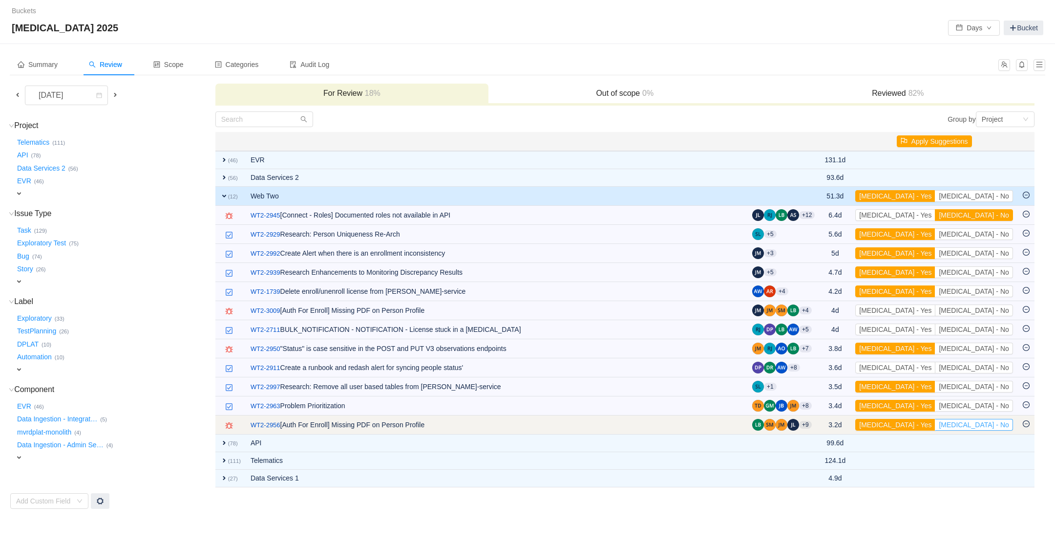
click at [990, 421] on button "[MEDICAL_DATA] - No" at bounding box center [974, 425] width 78 height 12
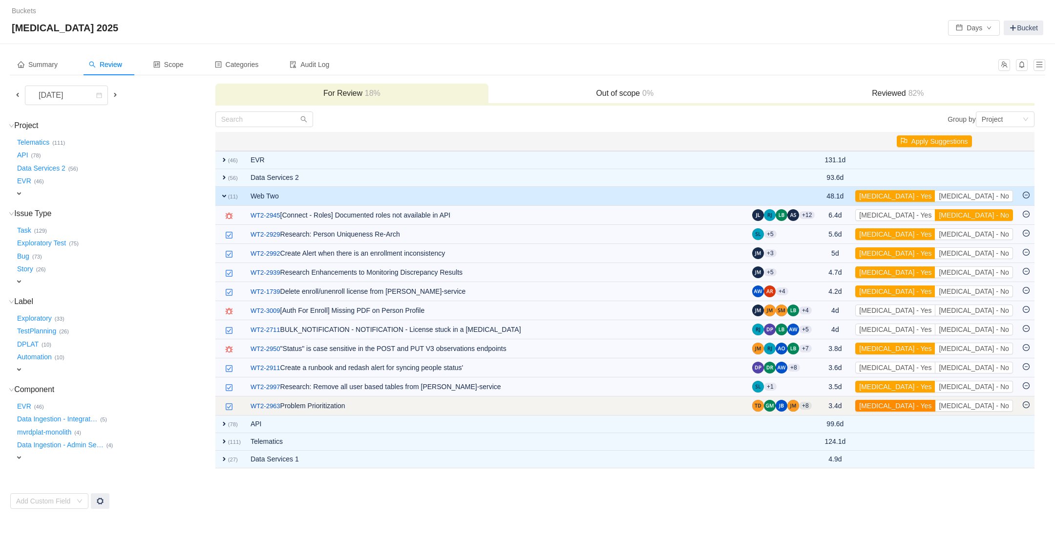
click at [931, 402] on button "[MEDICAL_DATA] - Yes" at bounding box center [896, 406] width 80 height 12
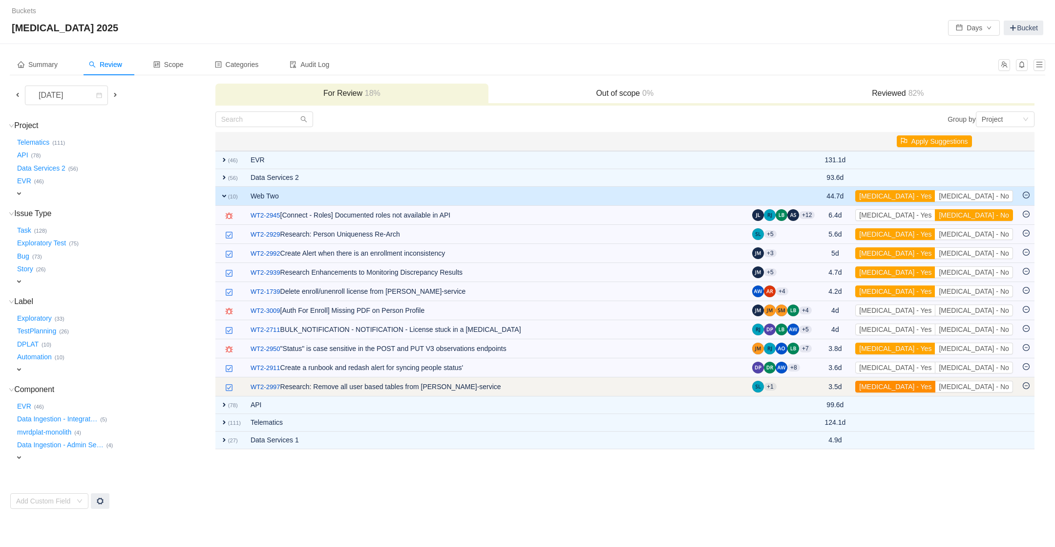
click at [931, 386] on button "[MEDICAL_DATA] - Yes" at bounding box center [896, 387] width 80 height 12
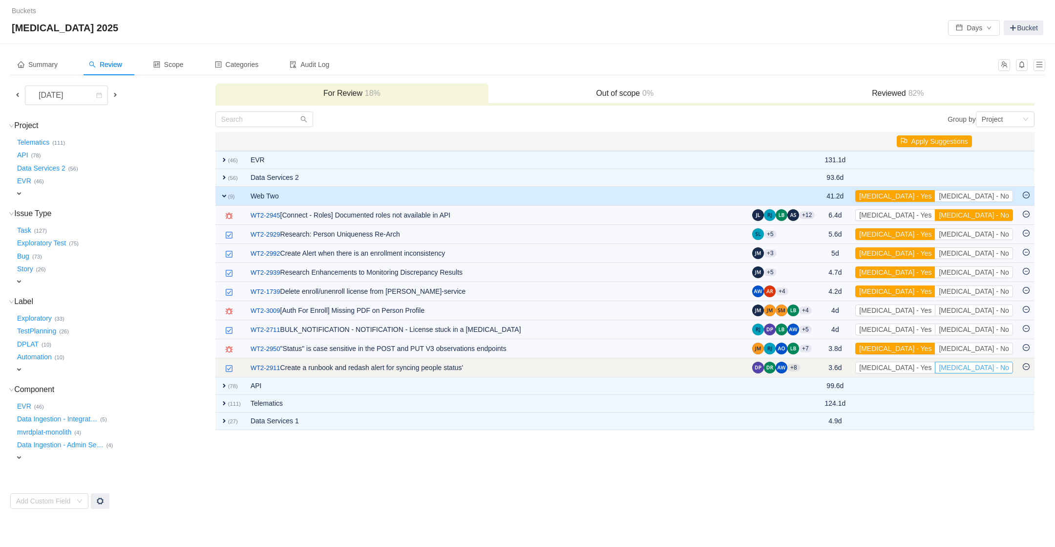
click at [1003, 364] on button "[MEDICAL_DATA] - No" at bounding box center [974, 368] width 78 height 12
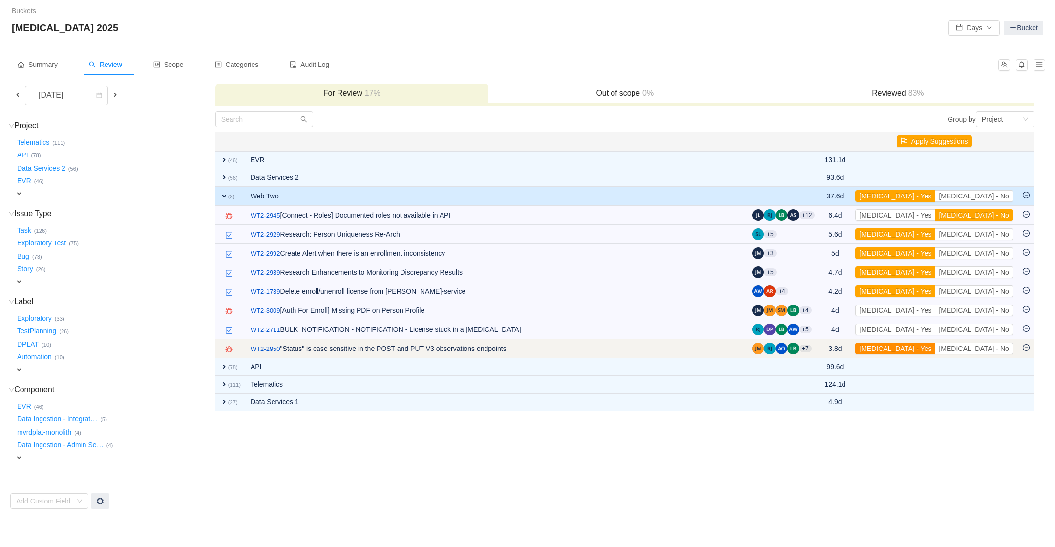
click at [935, 345] on button "[MEDICAL_DATA] - Yes" at bounding box center [896, 348] width 80 height 12
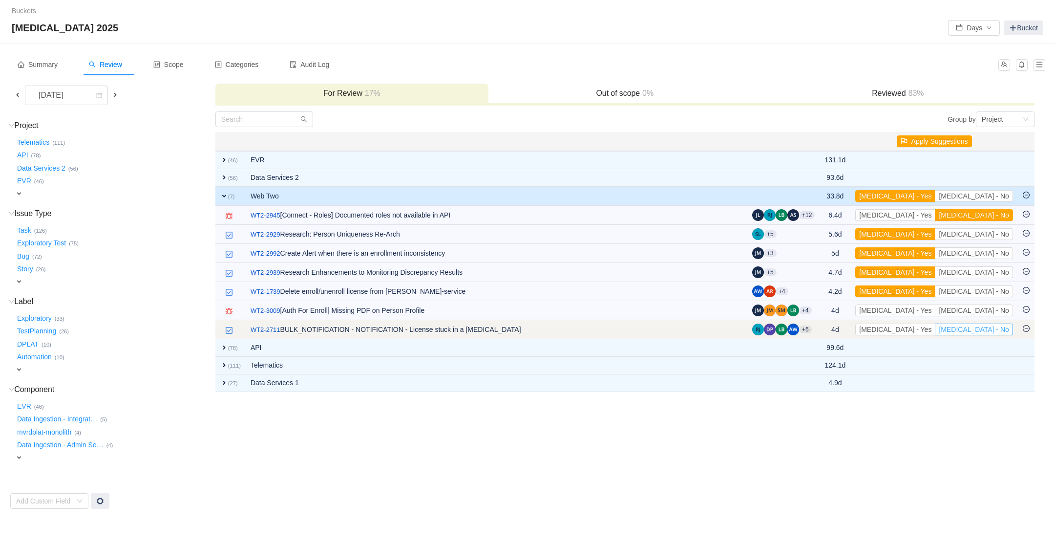
click at [993, 324] on button "[MEDICAL_DATA] - No" at bounding box center [974, 329] width 78 height 12
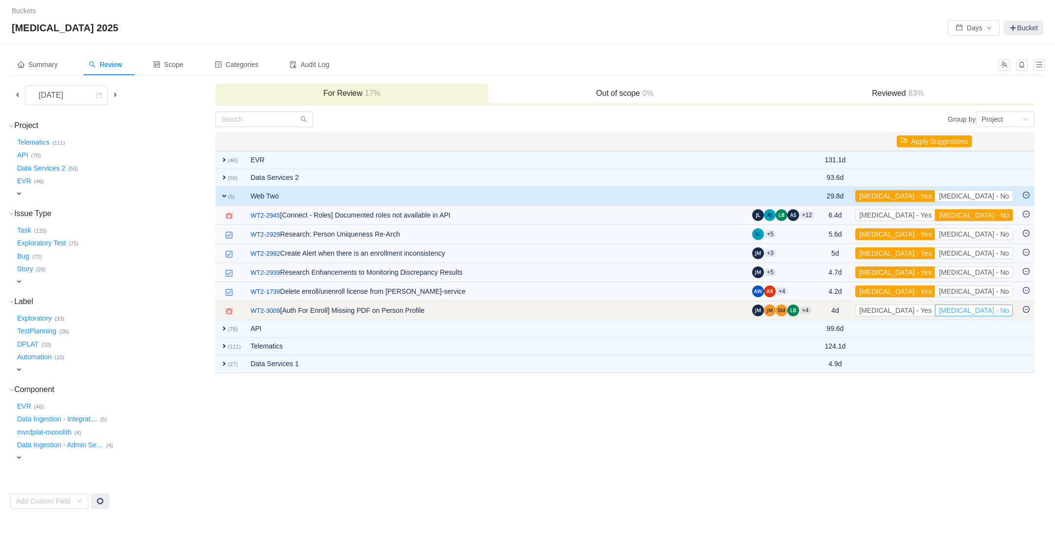
click at [986, 304] on button "[MEDICAL_DATA] - No" at bounding box center [974, 310] width 78 height 12
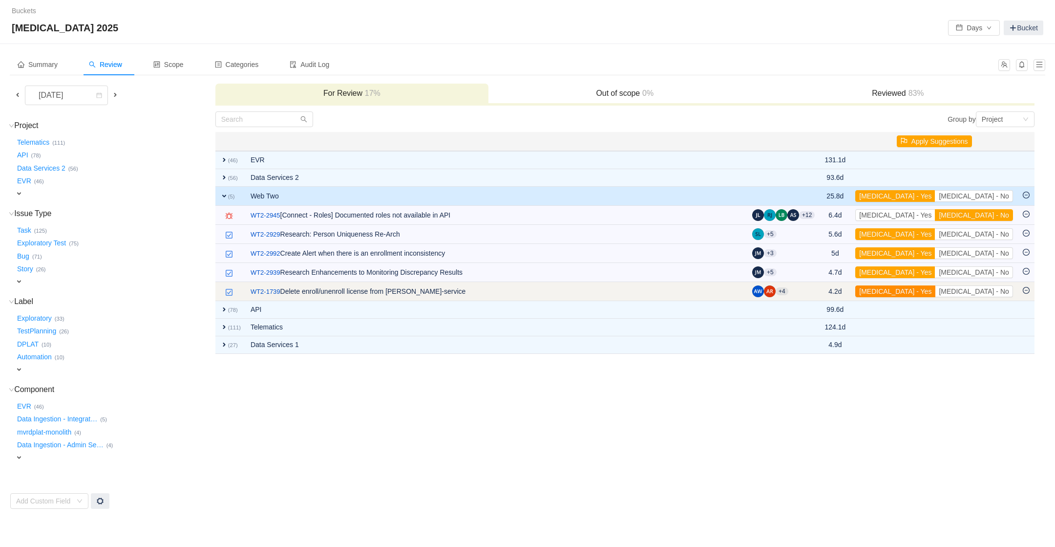
click at [936, 290] on button "[MEDICAL_DATA] - Yes" at bounding box center [896, 291] width 80 height 12
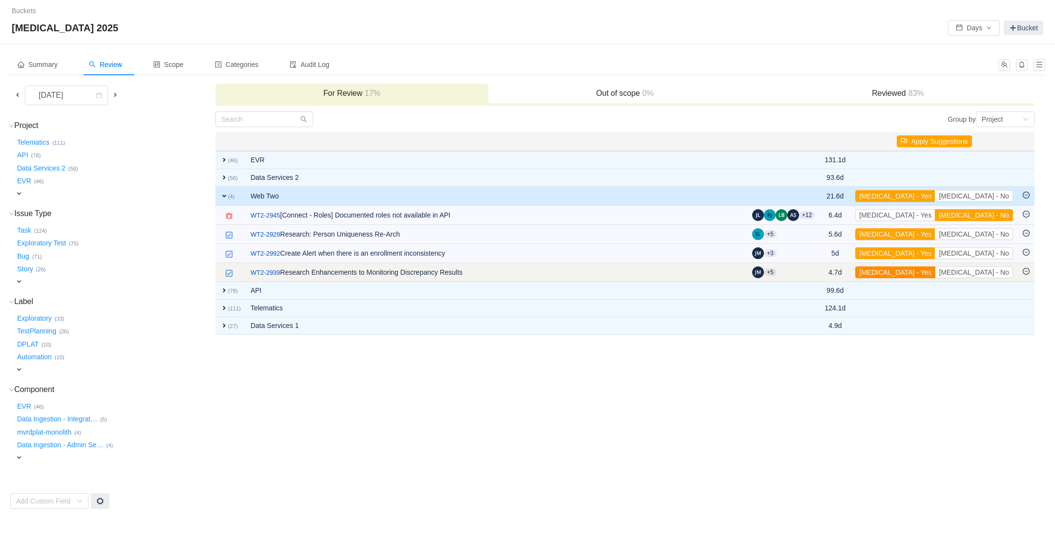
click at [936, 270] on button "[MEDICAL_DATA] - Yes" at bounding box center [896, 272] width 80 height 12
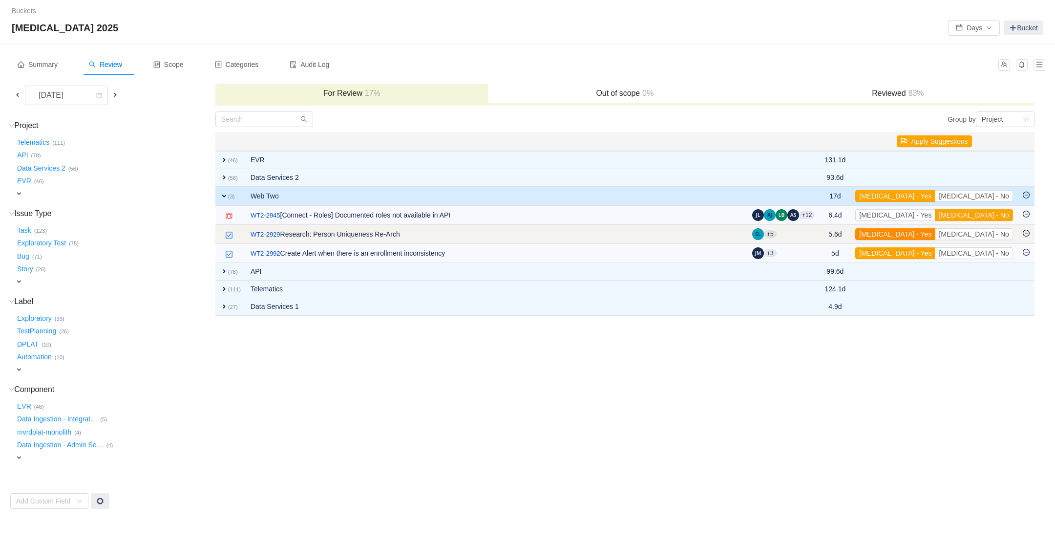
click at [936, 235] on button "[MEDICAL_DATA] - Yes" at bounding box center [896, 234] width 80 height 12
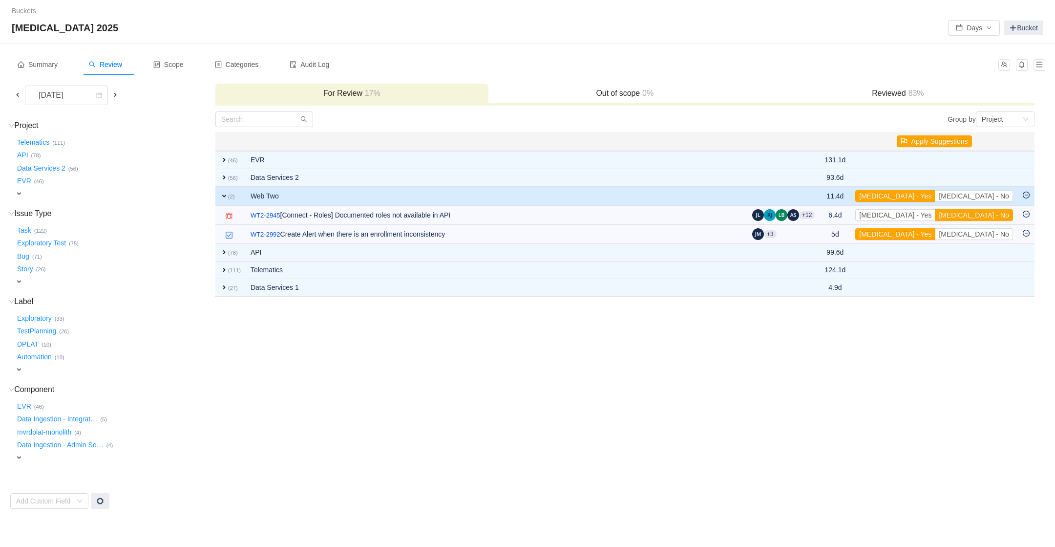
click at [936, 235] on button "[MEDICAL_DATA] - Yes" at bounding box center [896, 234] width 80 height 12
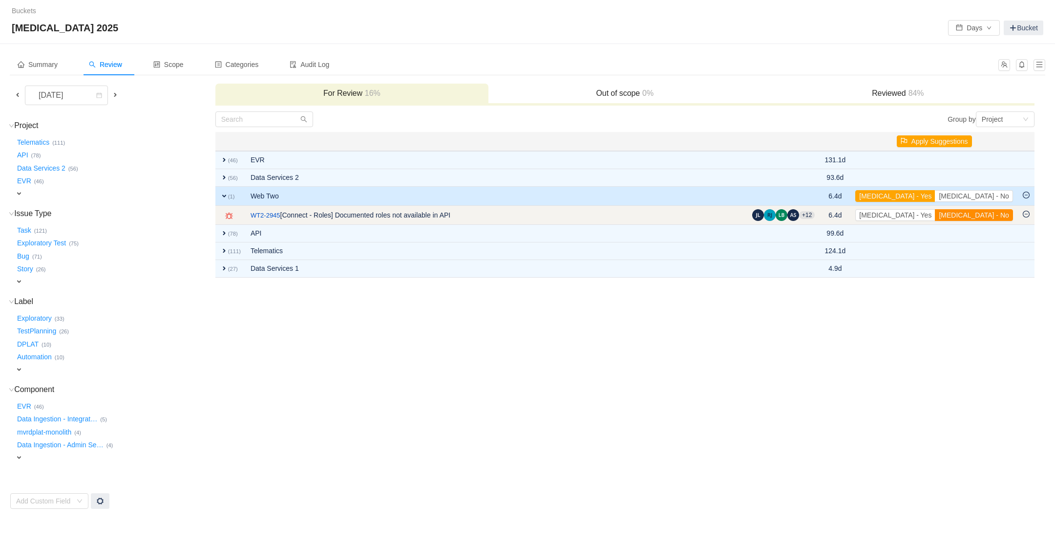
click at [1005, 214] on button "[MEDICAL_DATA] - No" at bounding box center [974, 215] width 78 height 12
